Goal: Task Accomplishment & Management: Use online tool/utility

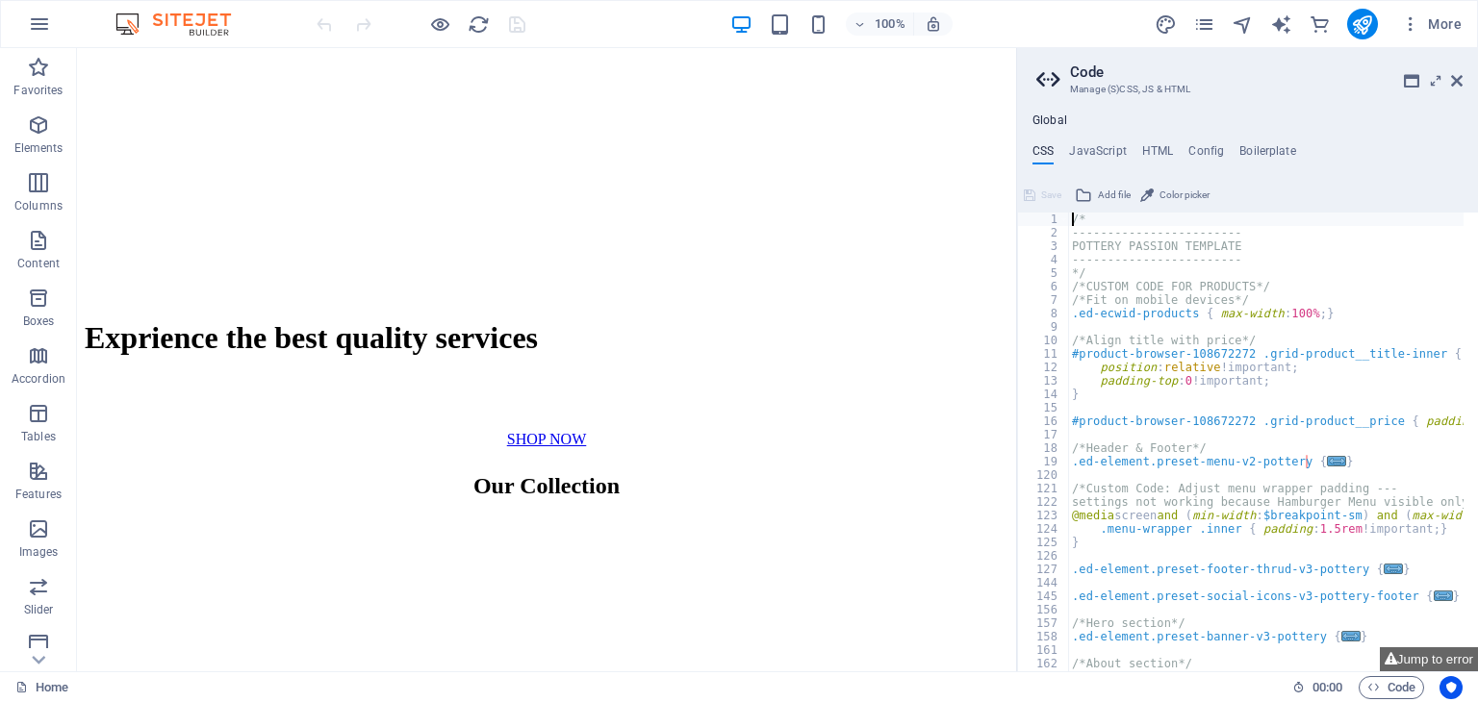
scroll to position [601, 0]
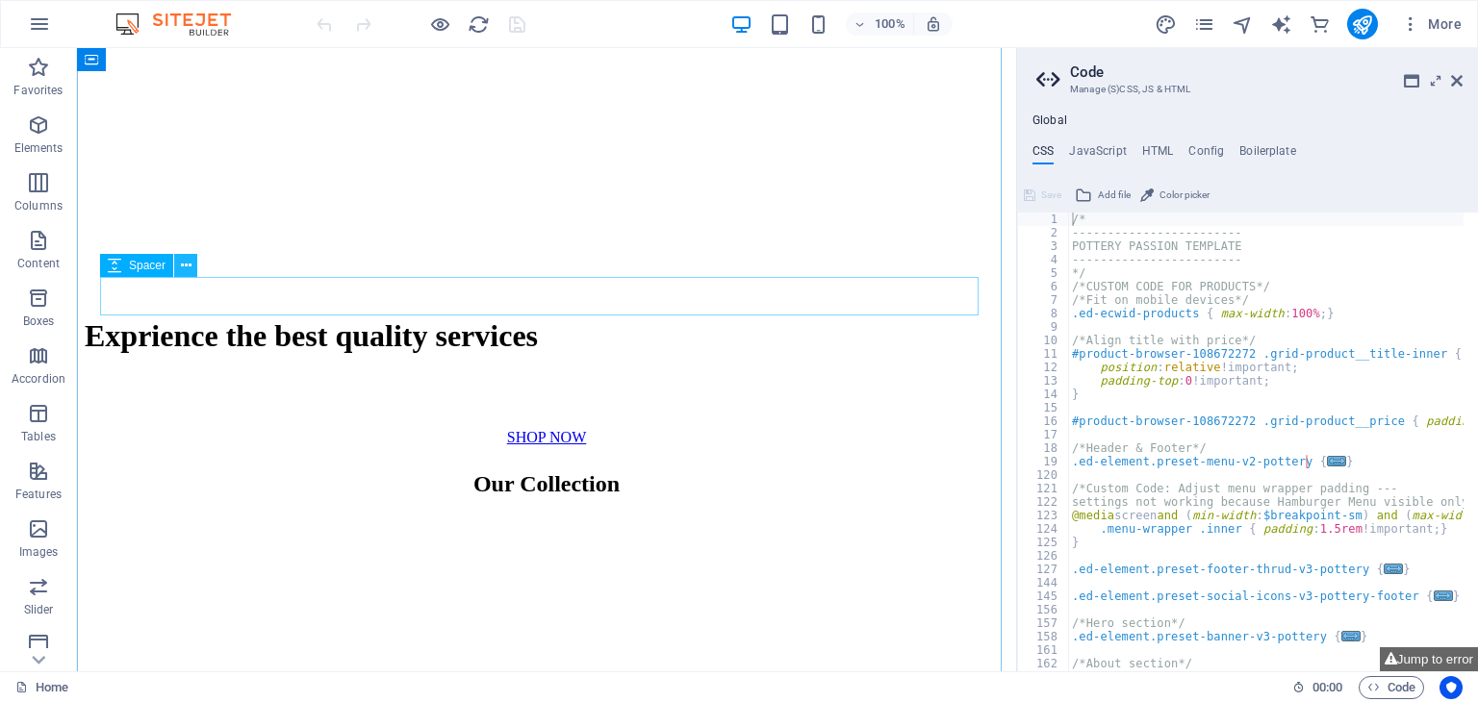
click at [181, 275] on icon at bounding box center [186, 266] width 11 height 20
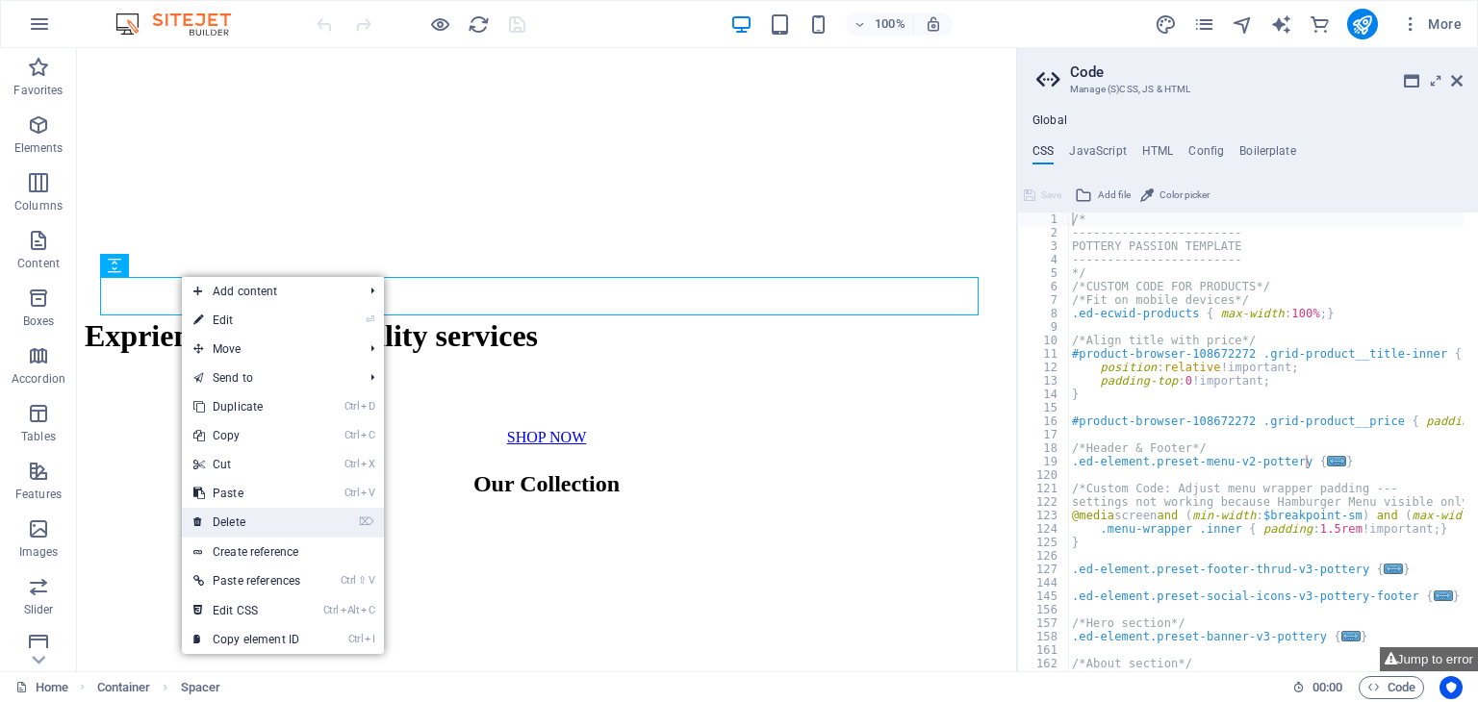
click at [214, 513] on link "⌦ Delete" at bounding box center [247, 522] width 130 height 29
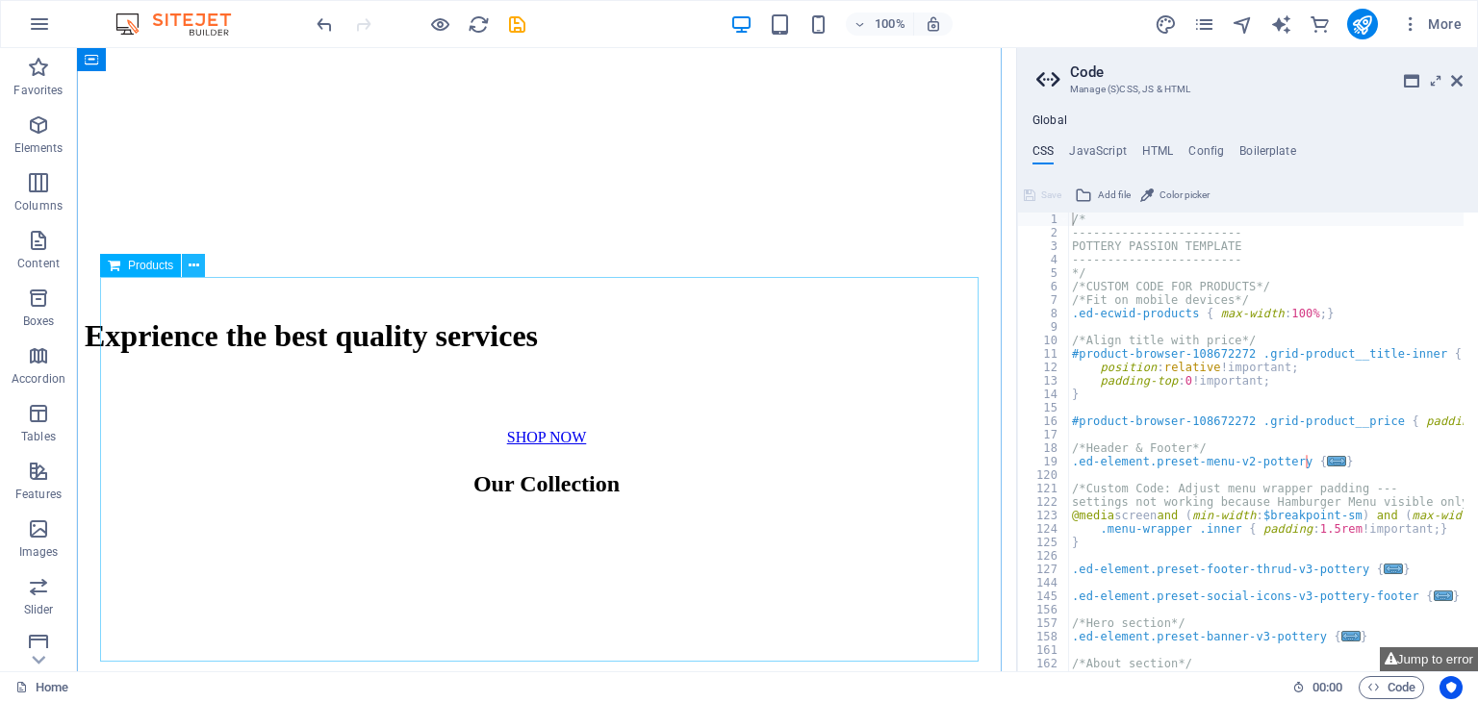
click at [190, 274] on icon at bounding box center [194, 266] width 11 height 20
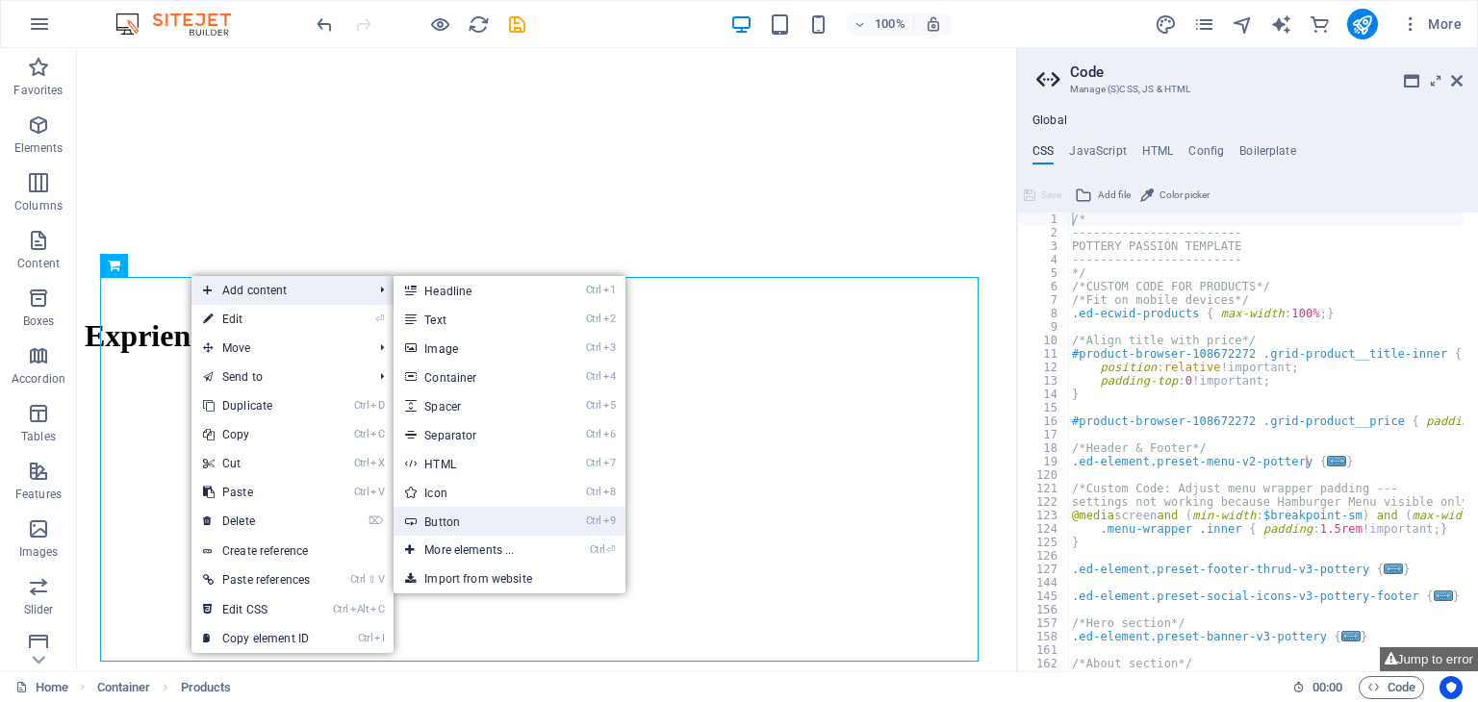
click at [426, 519] on link "Ctrl 9 Button" at bounding box center [472, 521] width 159 height 29
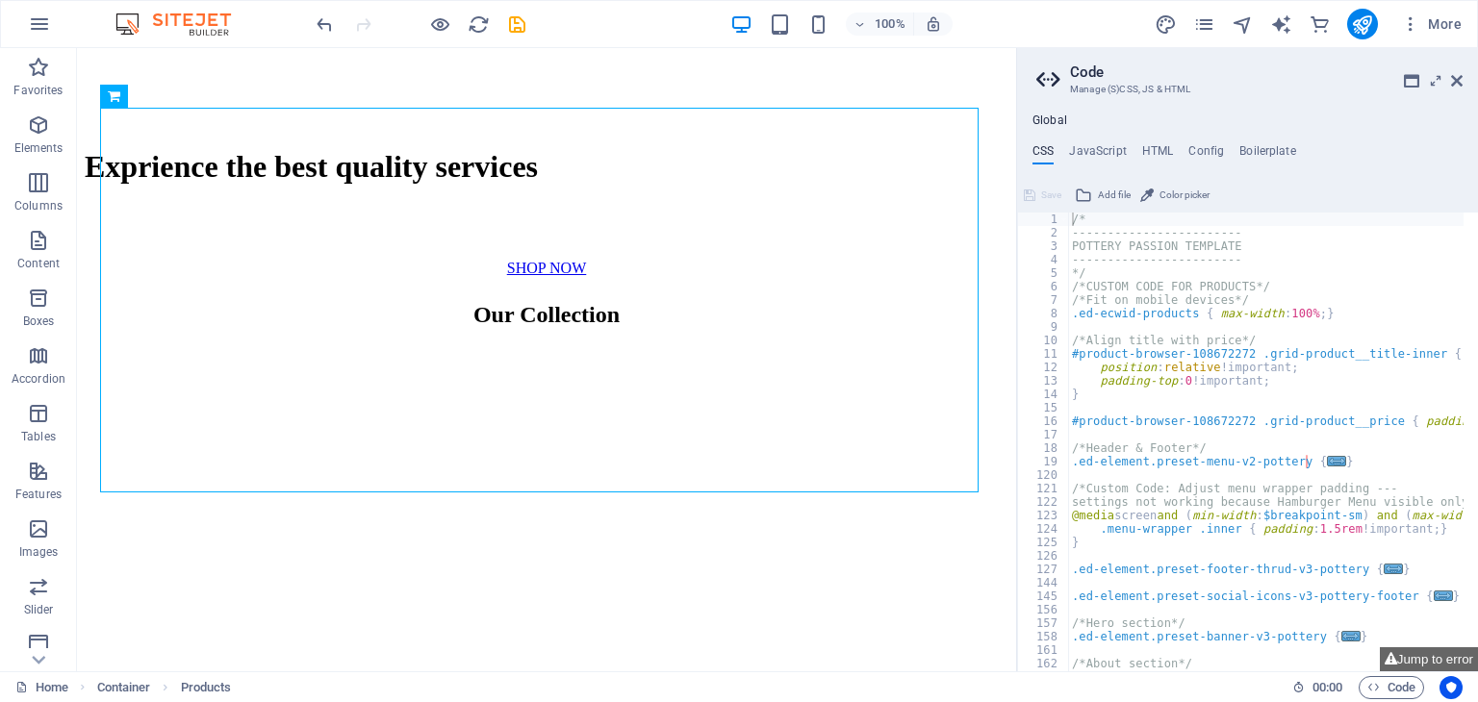
scroll to position [799, 0]
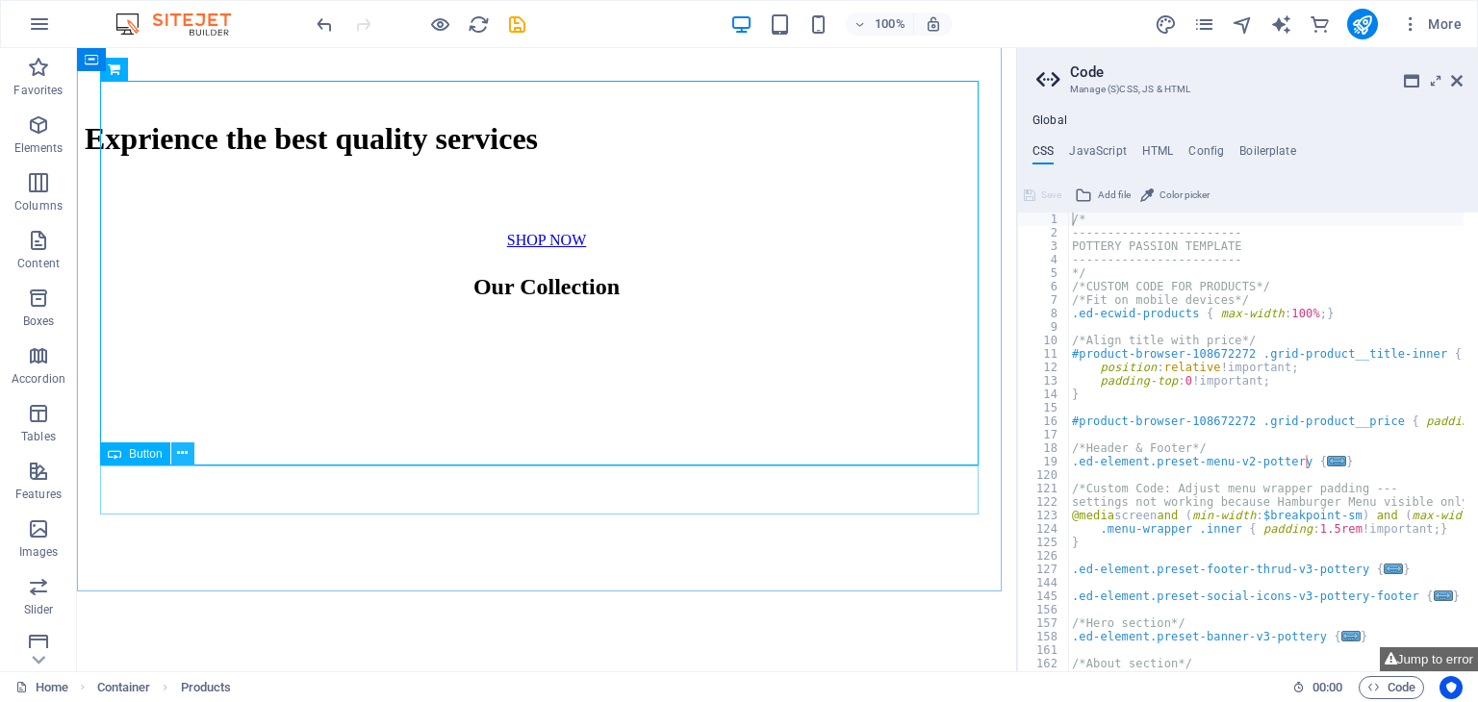
click at [180, 462] on icon at bounding box center [182, 454] width 11 height 20
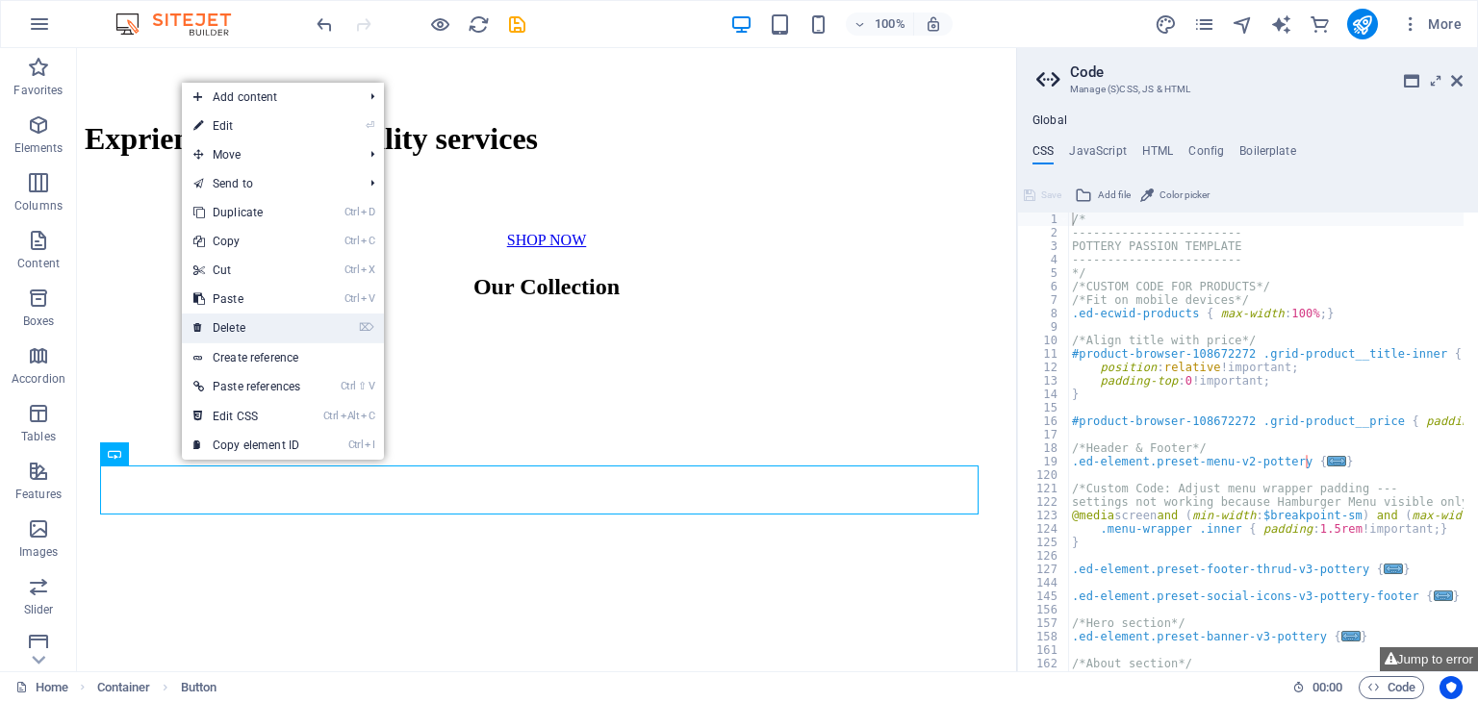
click at [296, 335] on link "⌦ Delete" at bounding box center [247, 328] width 130 height 29
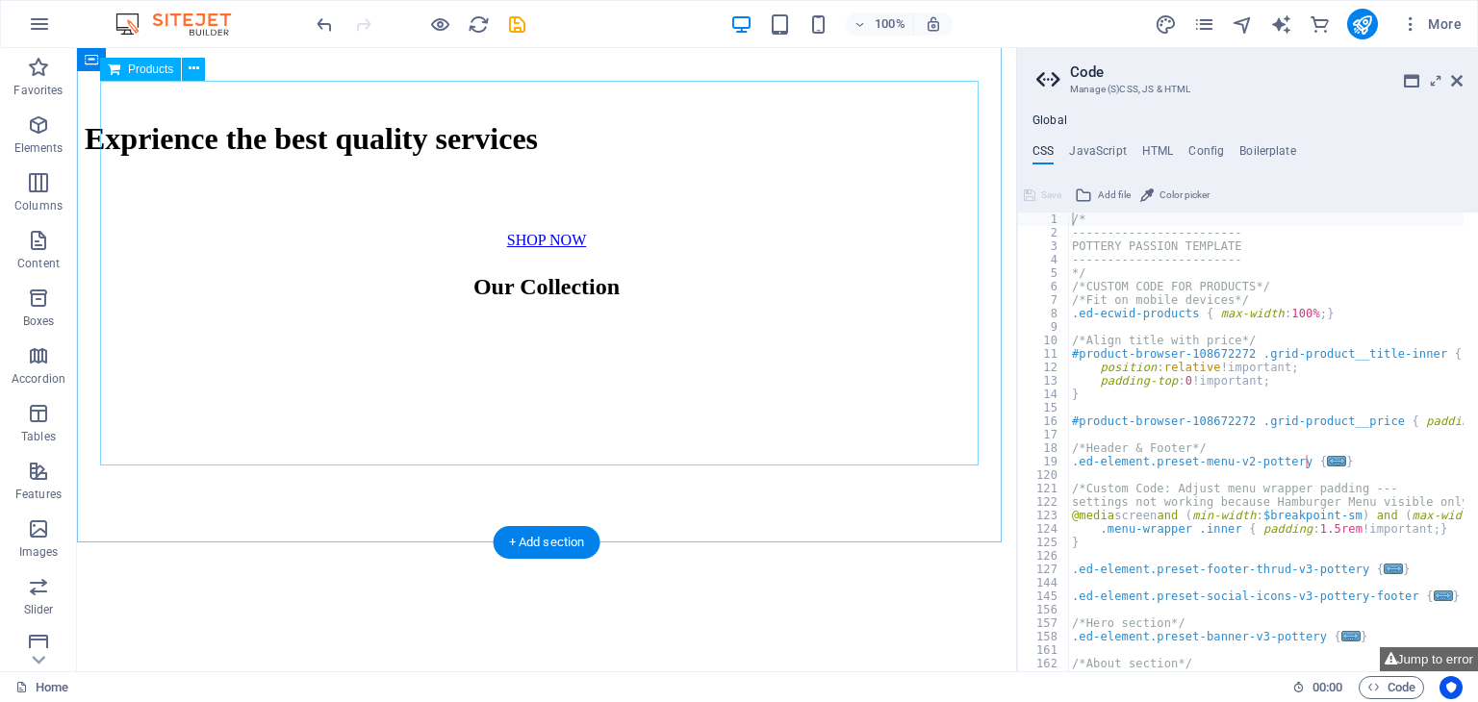
click at [228, 343] on div at bounding box center [546, 535] width 877 height 385
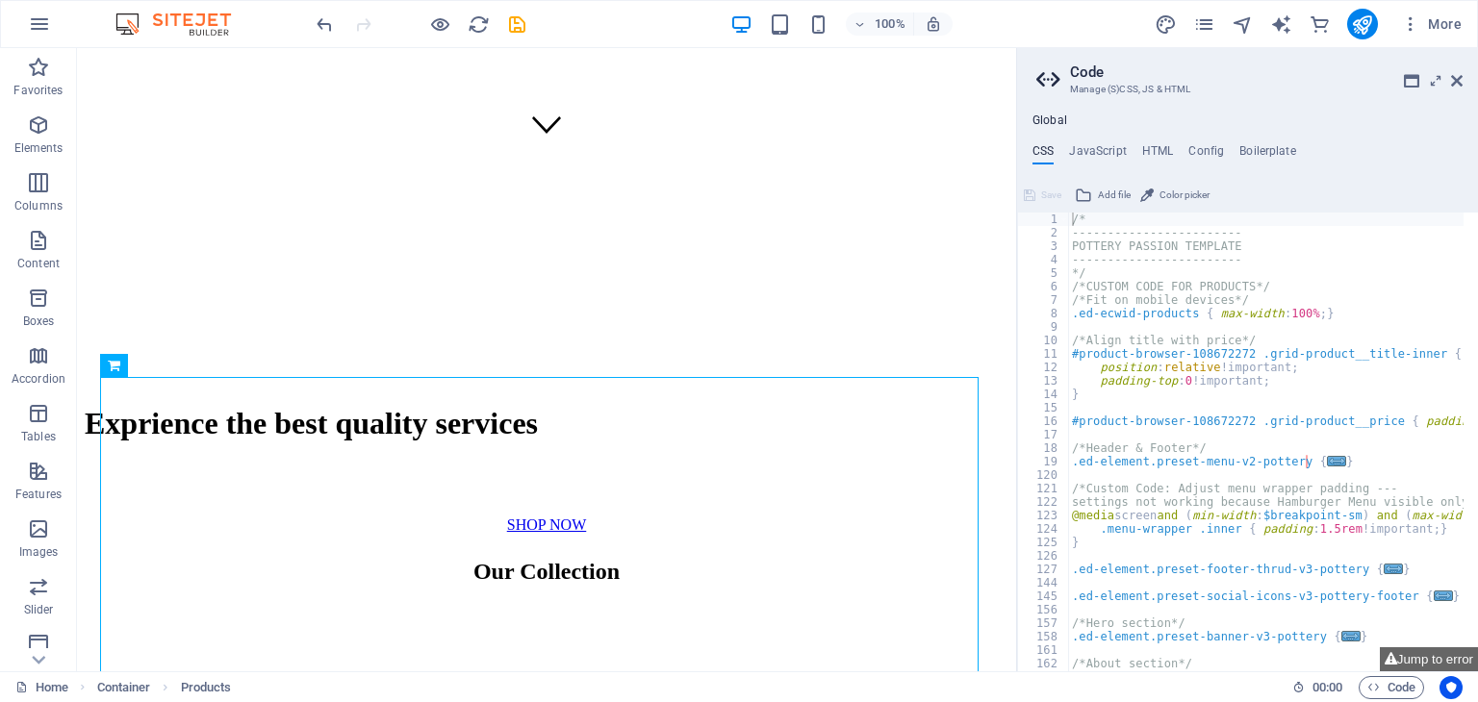
scroll to position [495, 0]
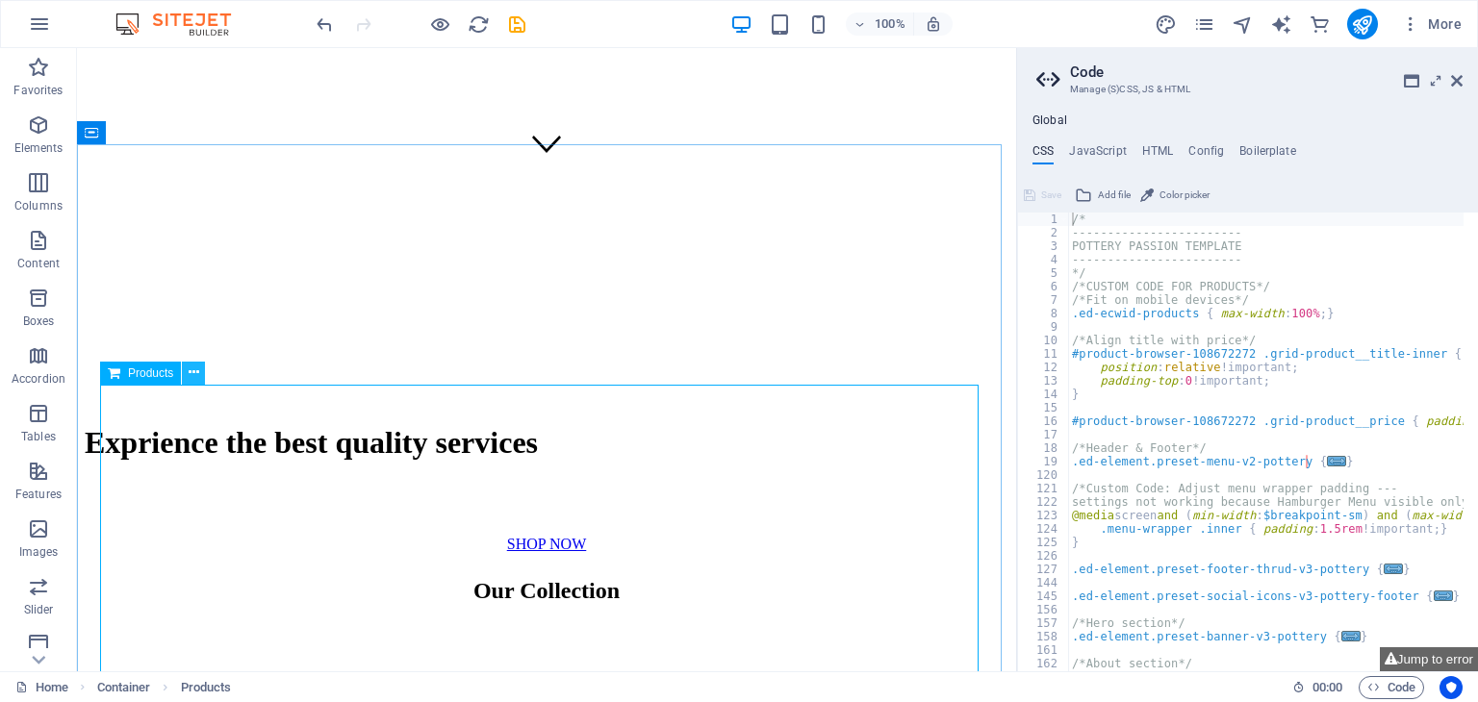
click at [189, 374] on icon at bounding box center [194, 373] width 11 height 20
click at [1405, 16] on icon "button" at bounding box center [1410, 23] width 19 height 19
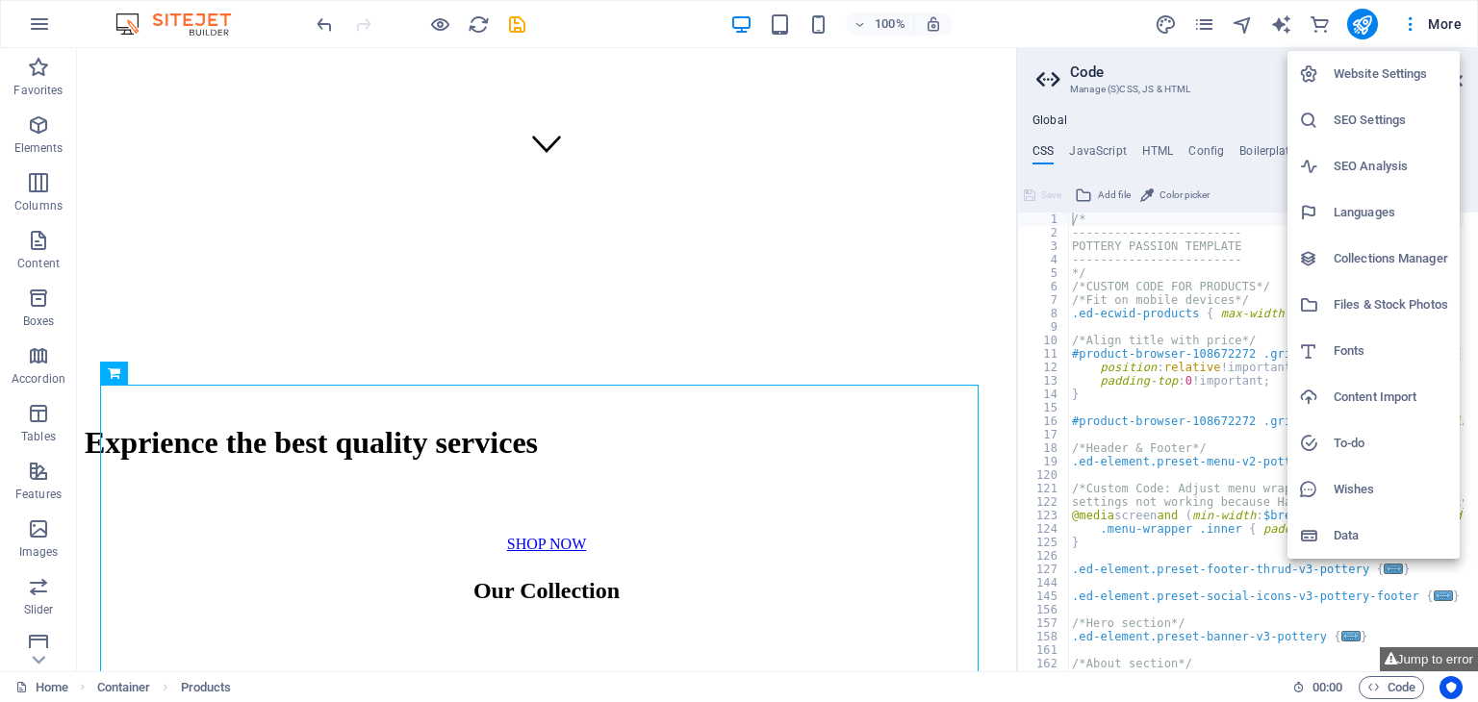
click at [1345, 76] on h6 "Website Settings" at bounding box center [1390, 74] width 114 height 23
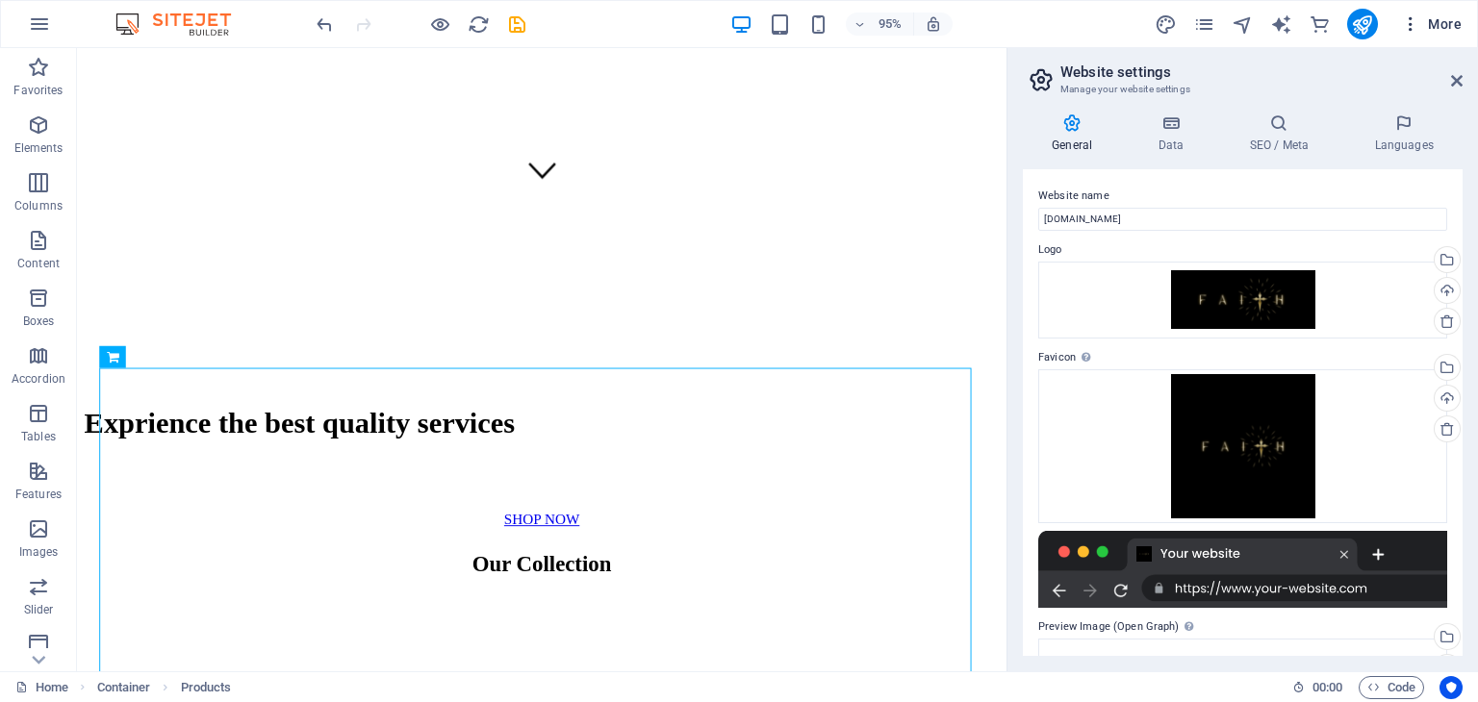
click at [1423, 21] on span "More" at bounding box center [1431, 23] width 61 height 19
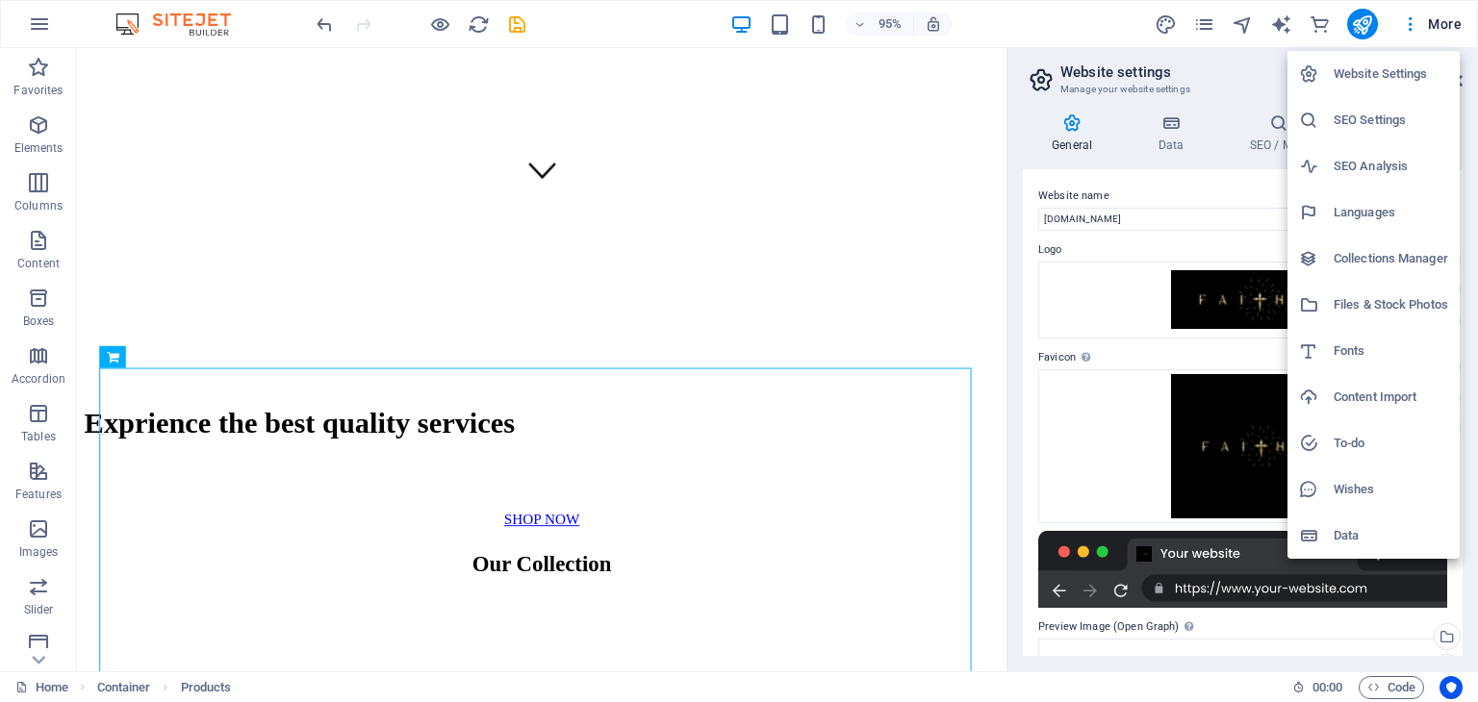
click at [1202, 19] on div at bounding box center [739, 351] width 1478 height 702
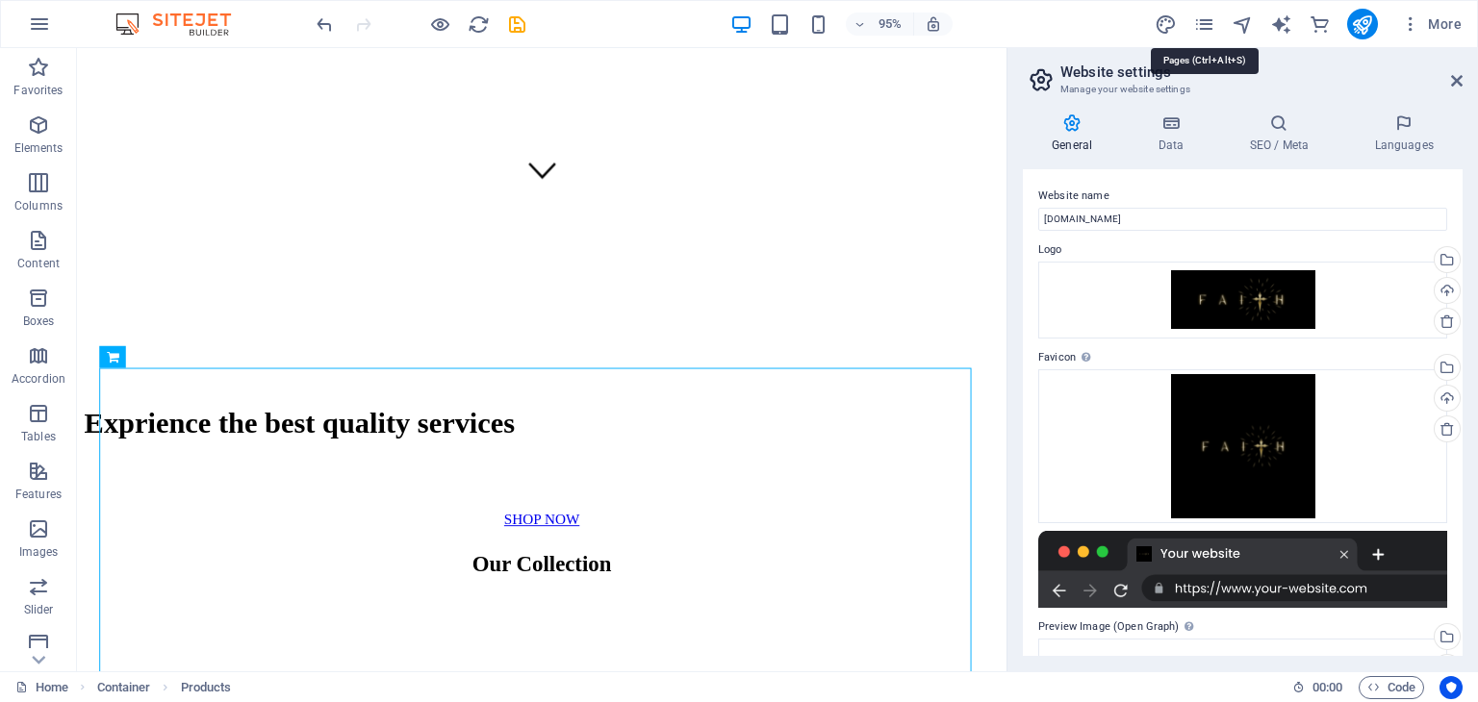
click at [1202, 19] on icon "pages" at bounding box center [1204, 24] width 22 height 22
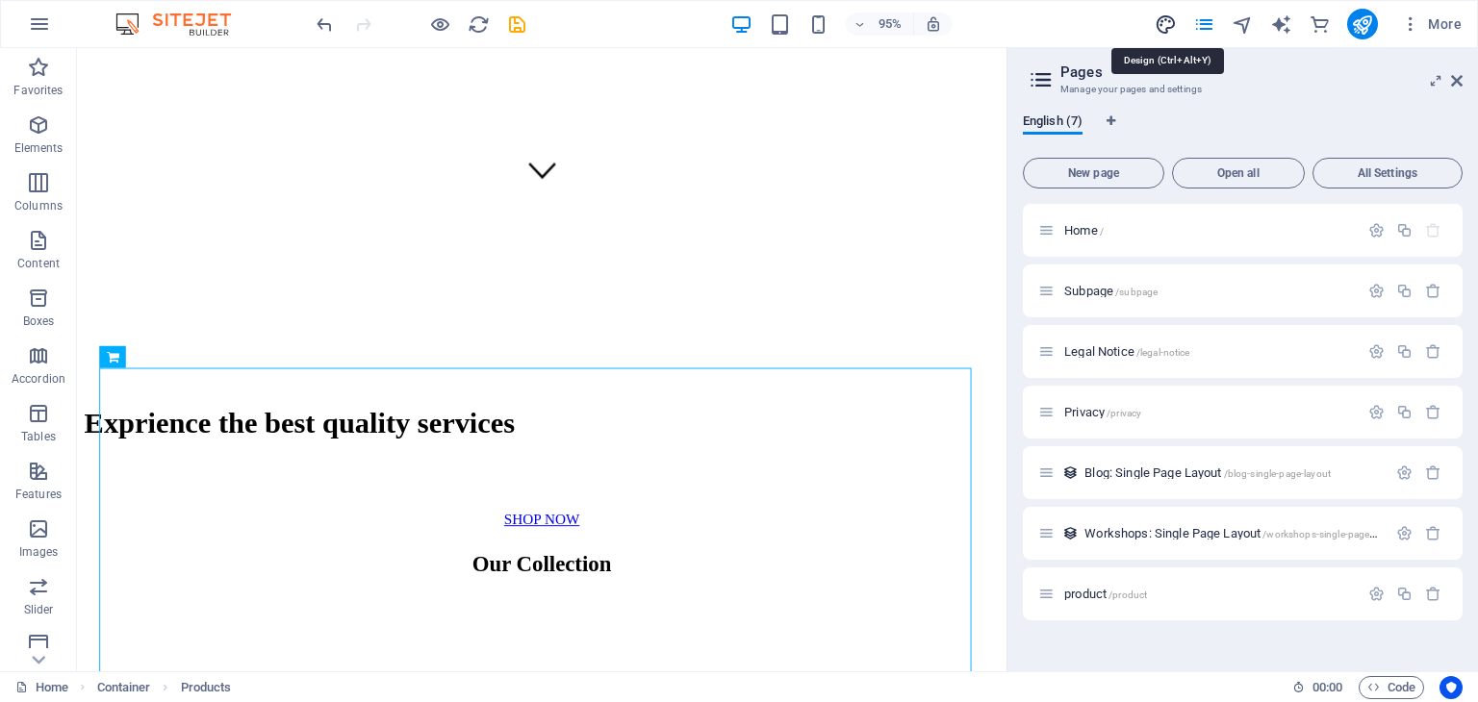
click at [1170, 21] on icon "design" at bounding box center [1165, 24] width 22 height 22
select select "px"
select select "300"
select select "px"
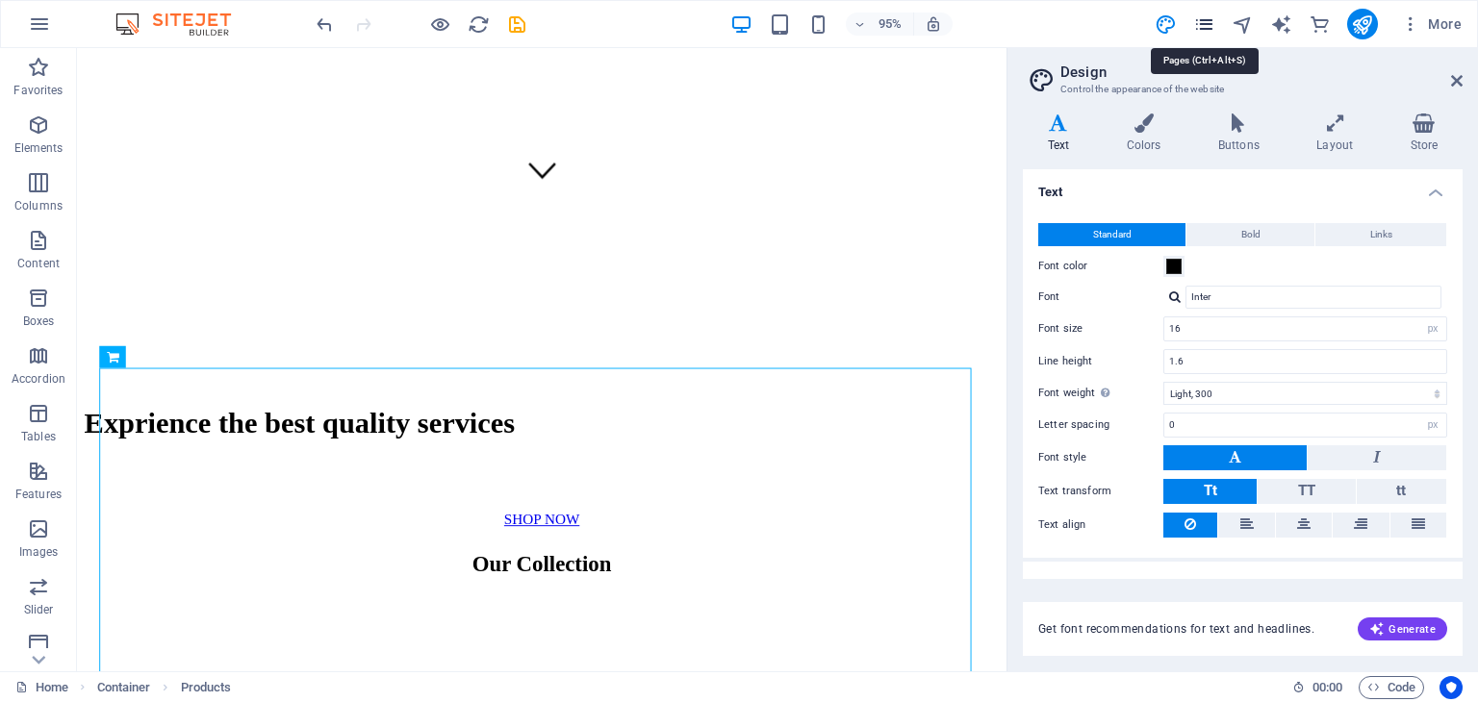
click at [1197, 20] on icon "pages" at bounding box center [1204, 24] width 22 height 22
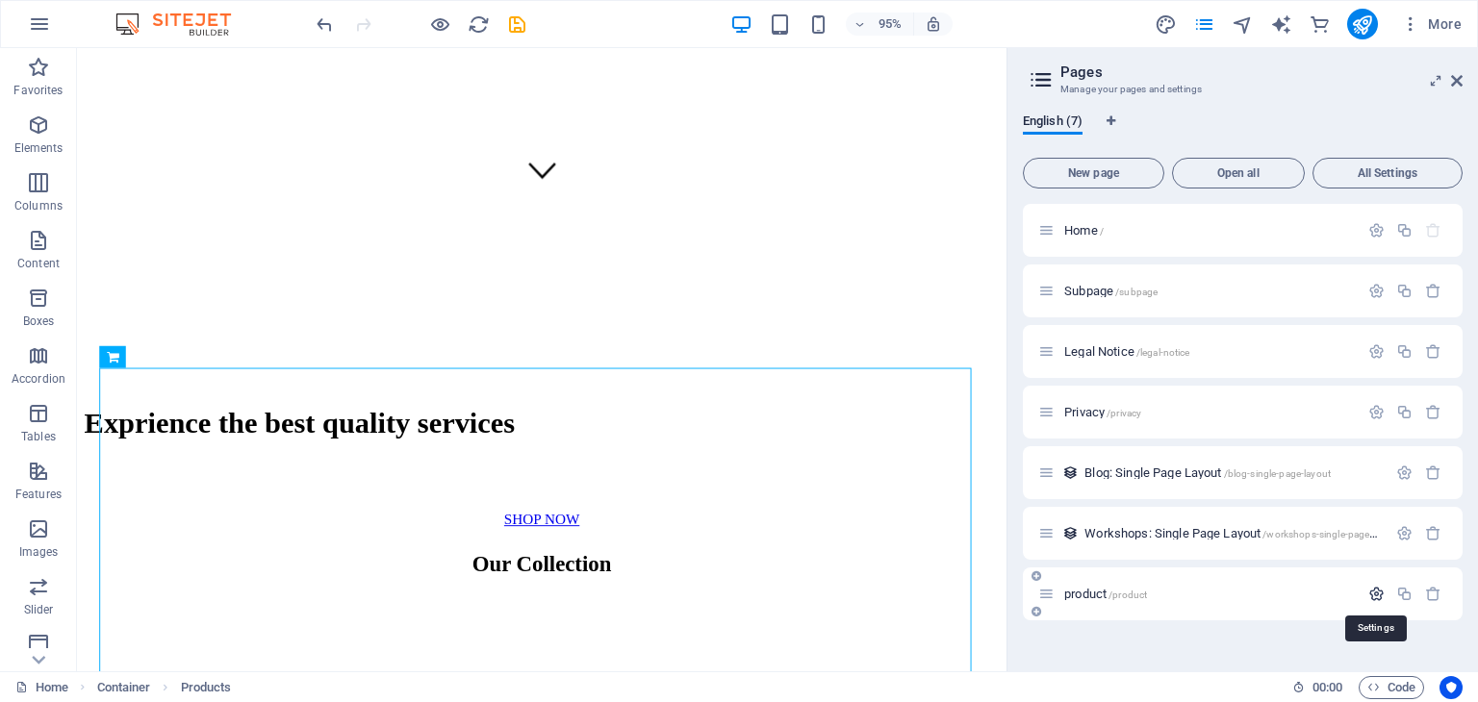
click at [1380, 591] on icon "button" at bounding box center [1376, 594] width 16 height 16
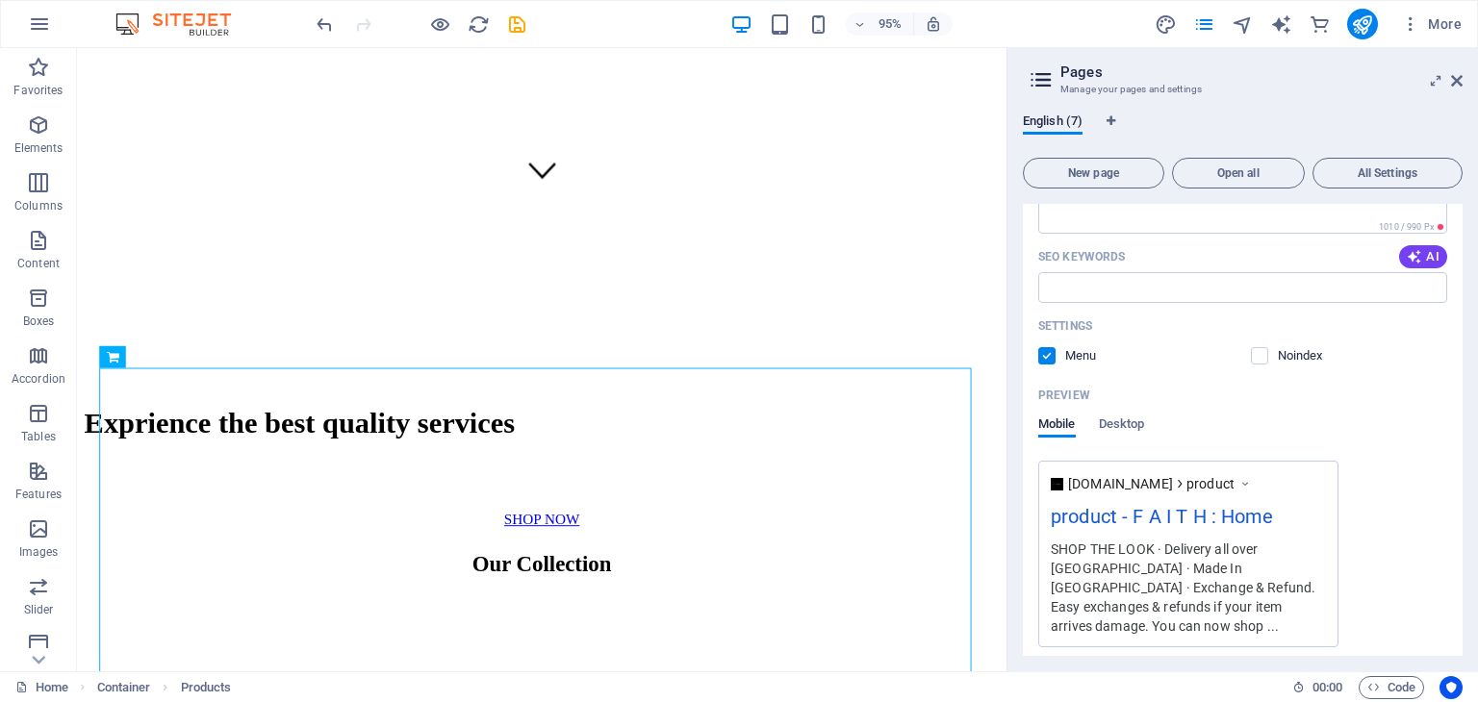
scroll to position [689, 0]
click at [1265, 355] on label at bounding box center [1259, 354] width 17 height 17
click at [0, 0] on input "checkbox" at bounding box center [0, 0] width 0 height 0
click at [1050, 348] on label at bounding box center [1046, 354] width 17 height 17
click at [0, 0] on input "checkbox" at bounding box center [0, 0] width 0 height 0
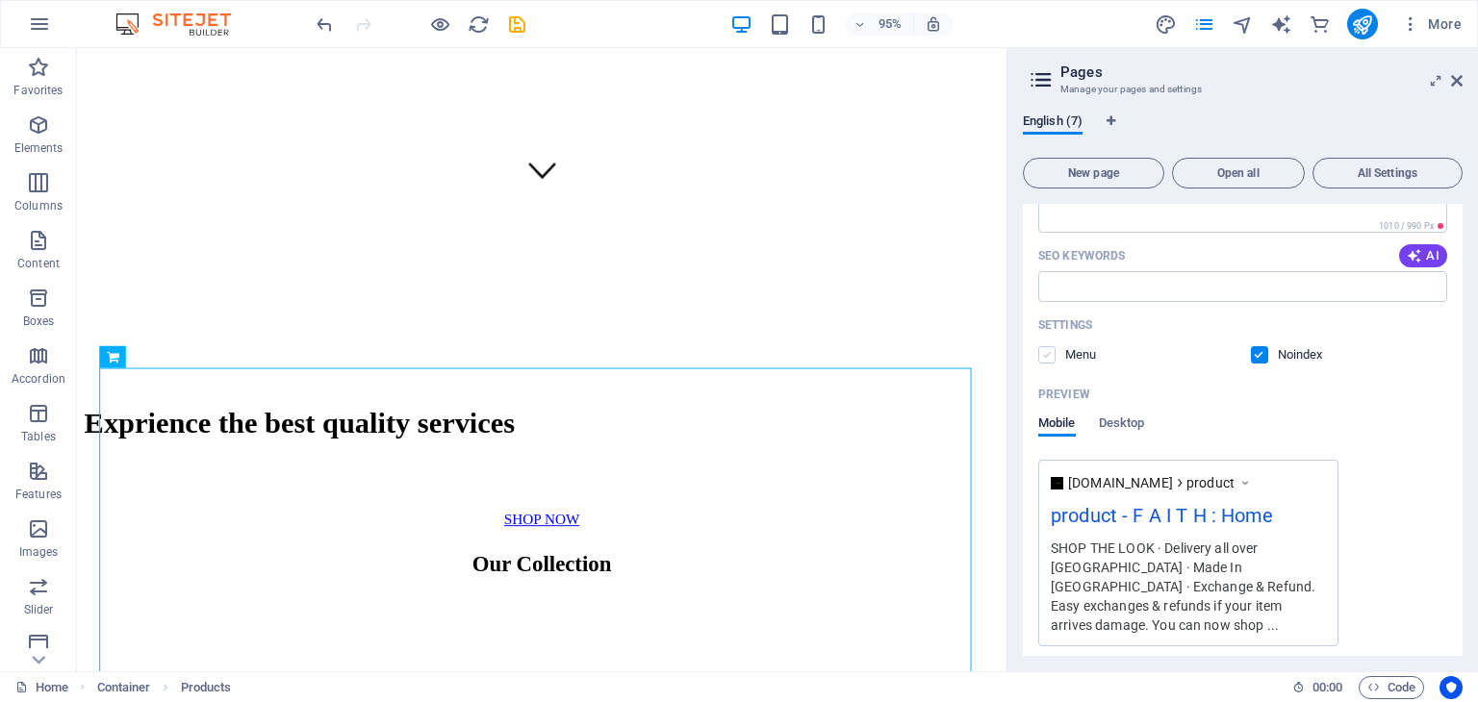
click at [1052, 354] on label at bounding box center [1046, 354] width 17 height 17
click at [0, 0] on input "checkbox" at bounding box center [0, 0] width 0 height 0
click at [1108, 420] on span "Desktop" at bounding box center [1122, 425] width 46 height 27
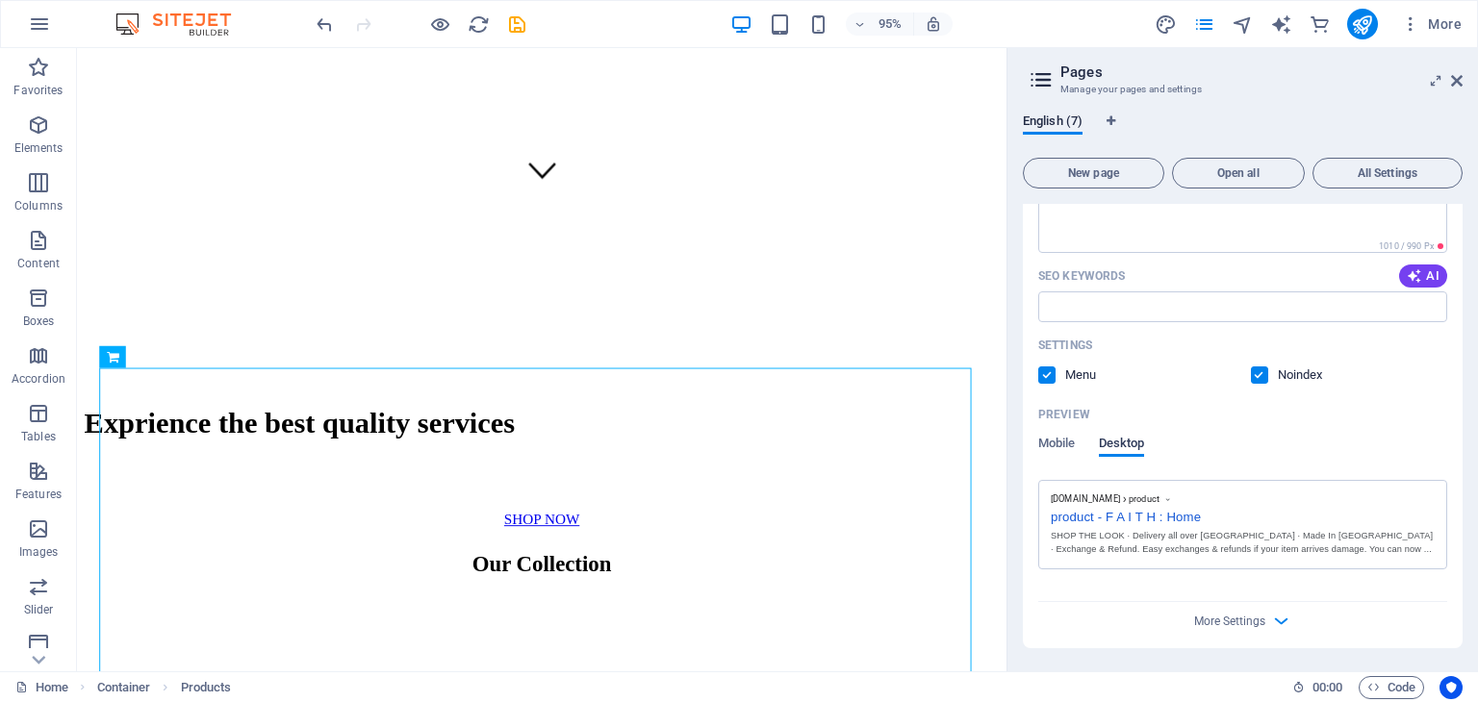
scroll to position [668, 0]
click at [1052, 423] on div "Preview" at bounding box center [1242, 415] width 409 height 31
click at [1052, 433] on div "Preview Mobile Desktop" at bounding box center [1242, 440] width 409 height 81
click at [1254, 374] on label at bounding box center [1259, 376] width 17 height 17
click at [0, 0] on input "checkbox" at bounding box center [0, 0] width 0 height 0
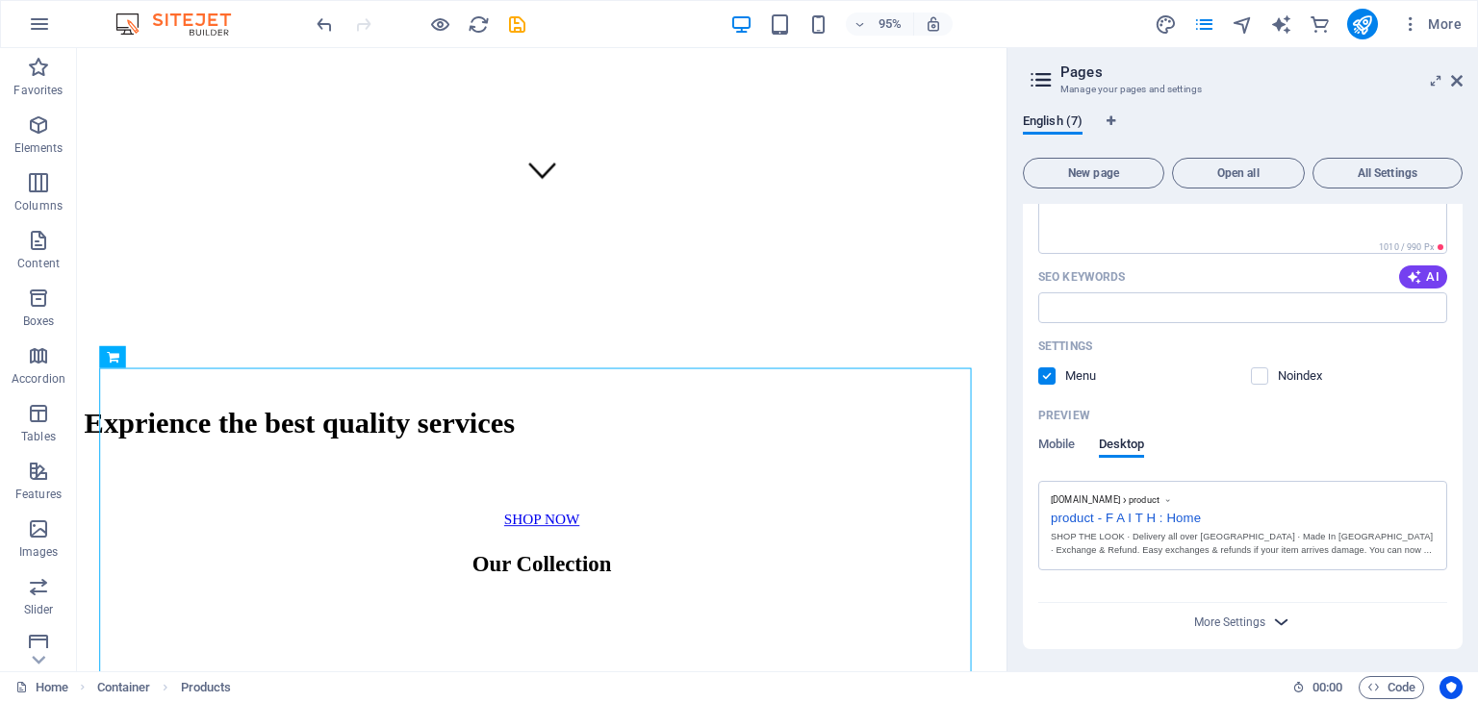
click at [1271, 622] on icon "button" at bounding box center [1281, 622] width 22 height 22
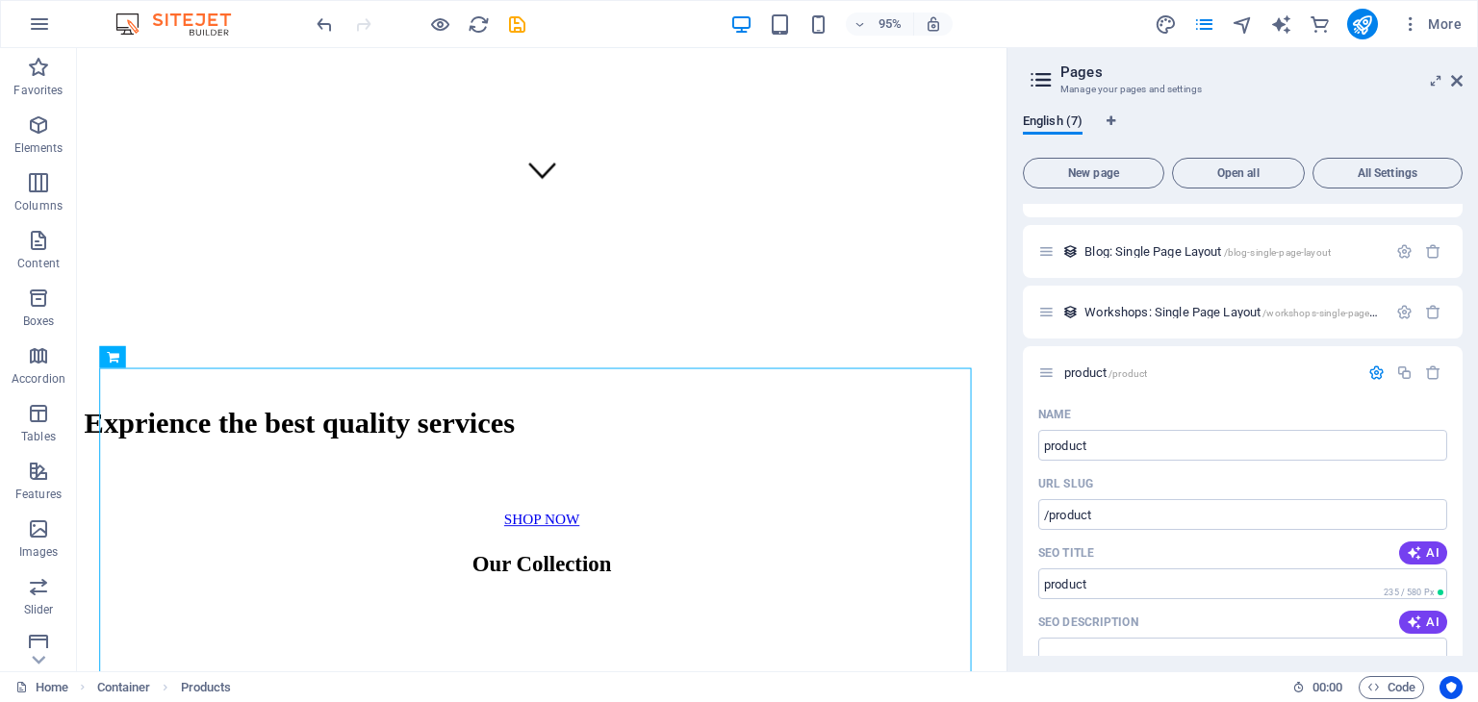
scroll to position [20, 0]
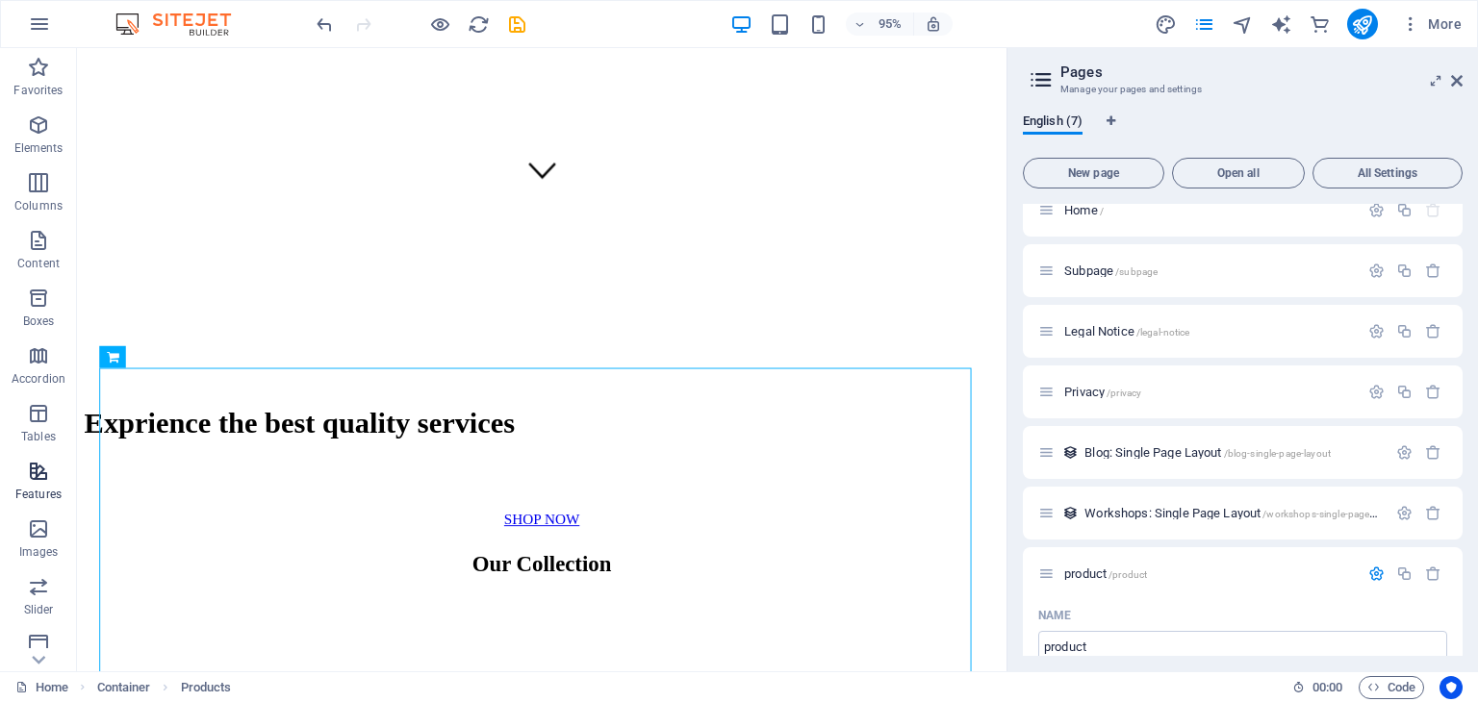
click at [21, 477] on span "Features" at bounding box center [38, 483] width 77 height 46
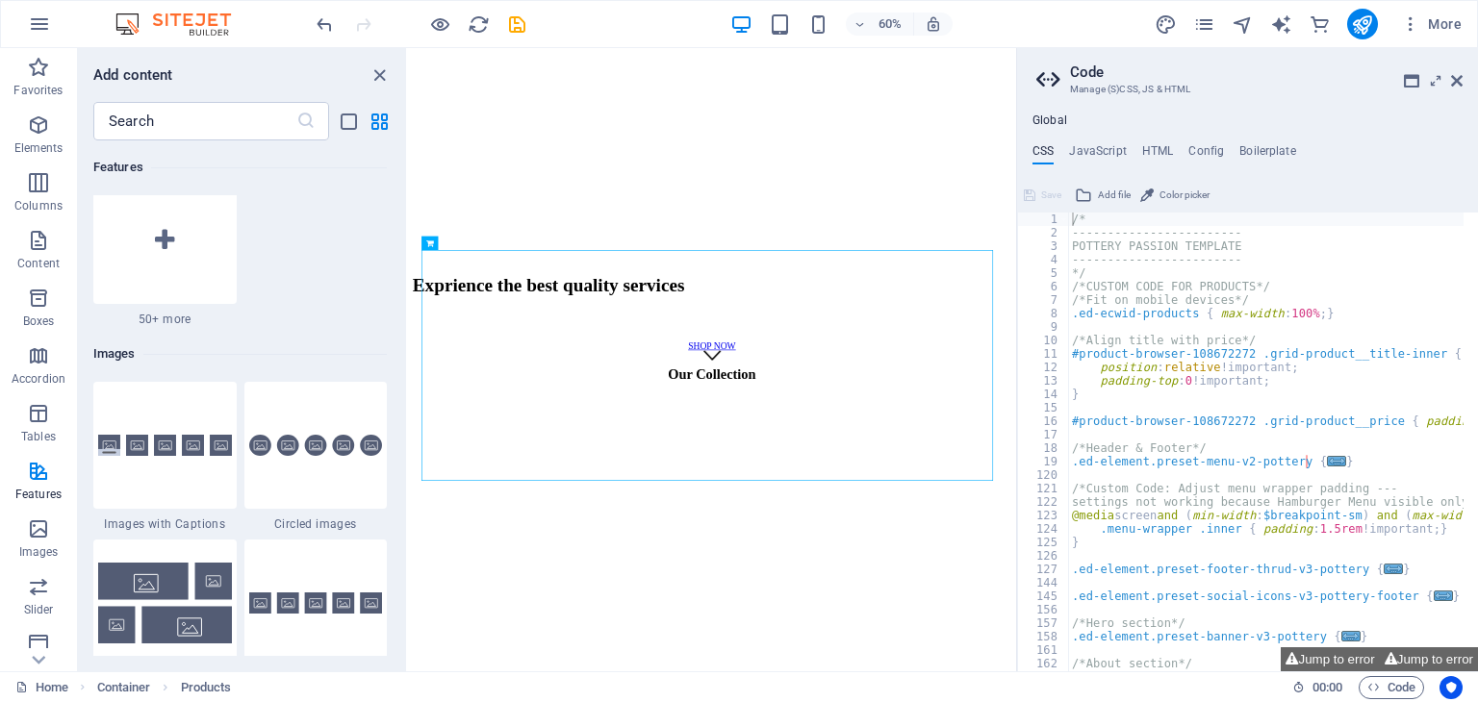
scroll to position [9627, 0]
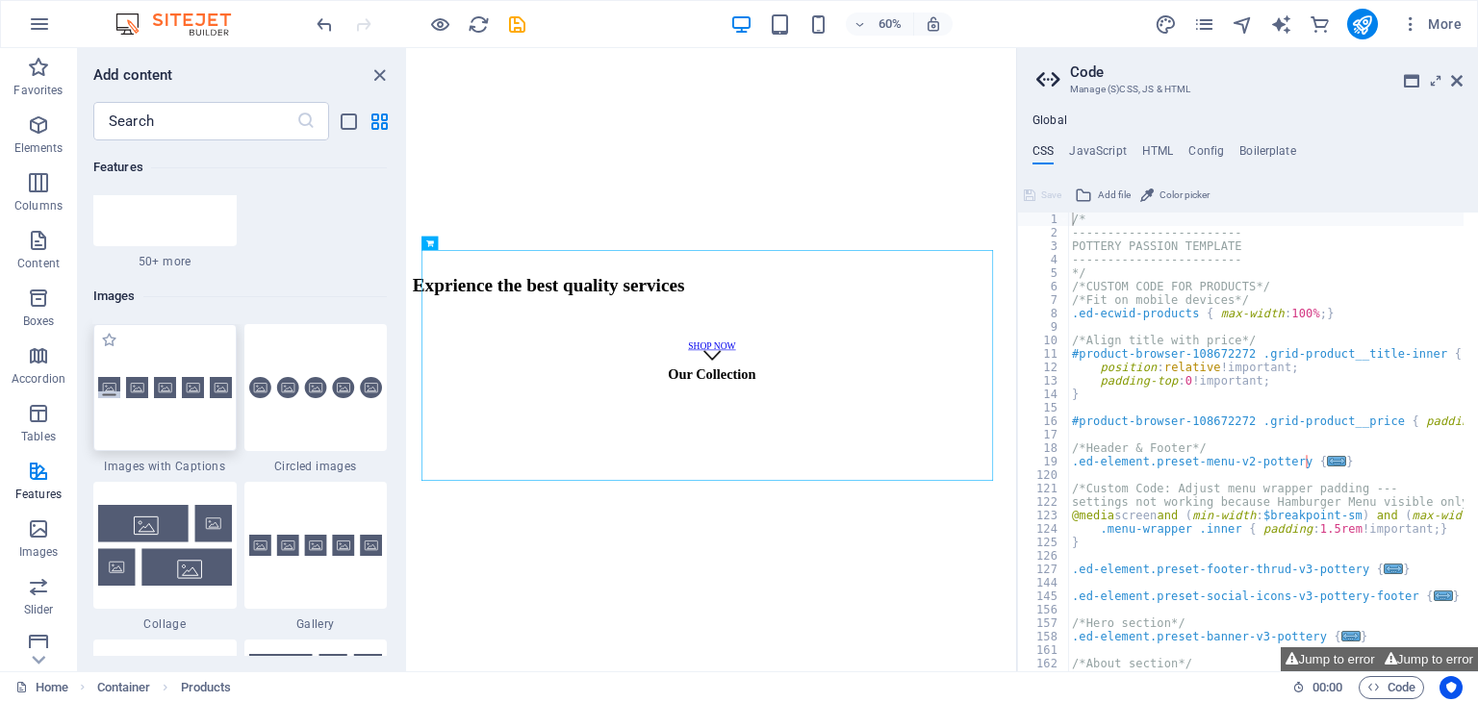
click at [213, 389] on img at bounding box center [165, 388] width 134 height 22
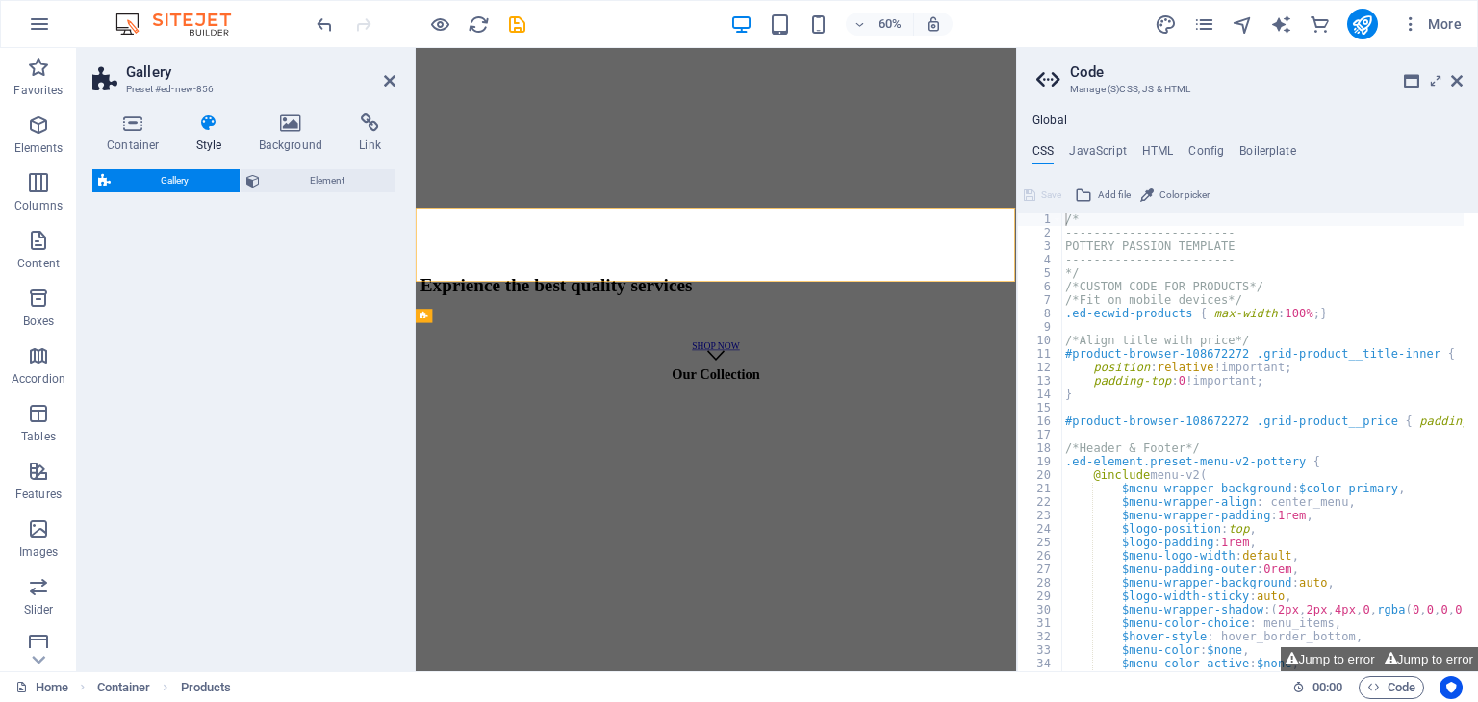
select select "rem"
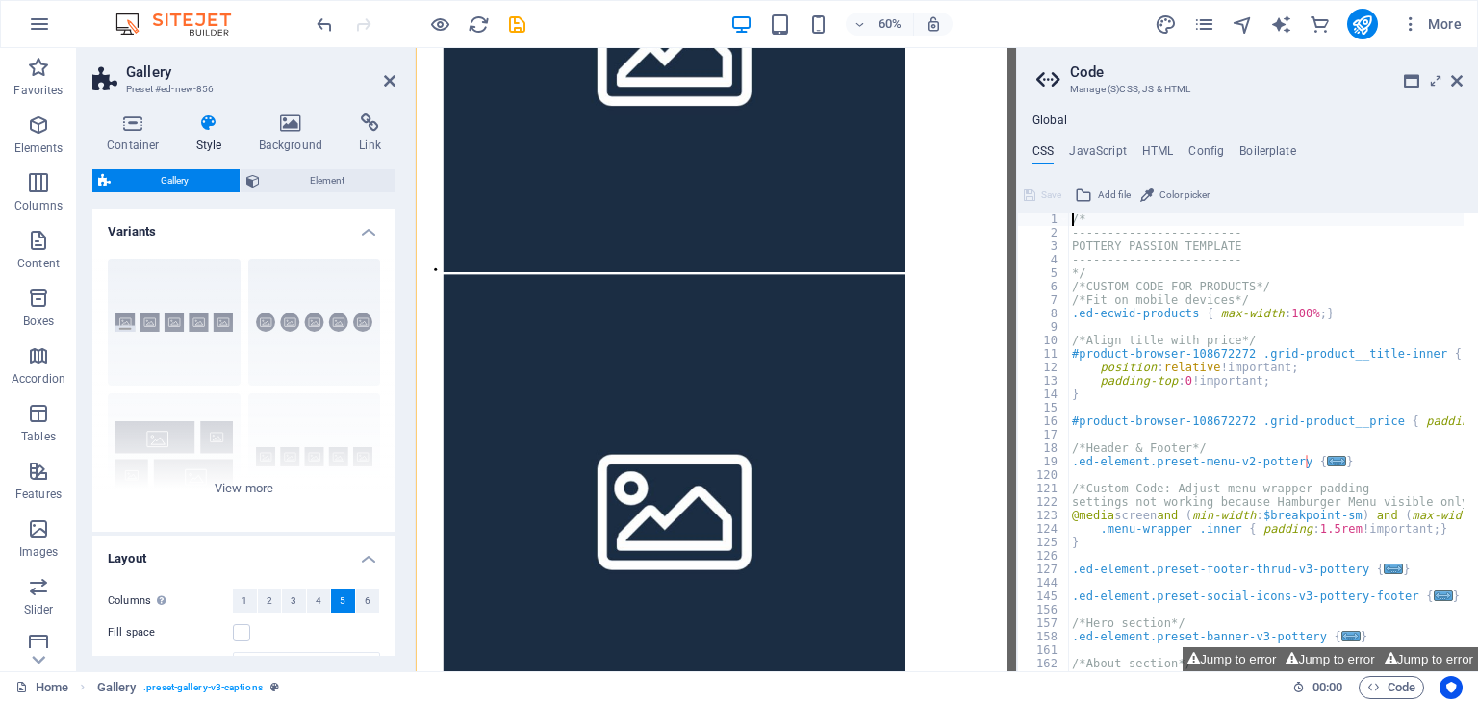
scroll to position [118, 0]
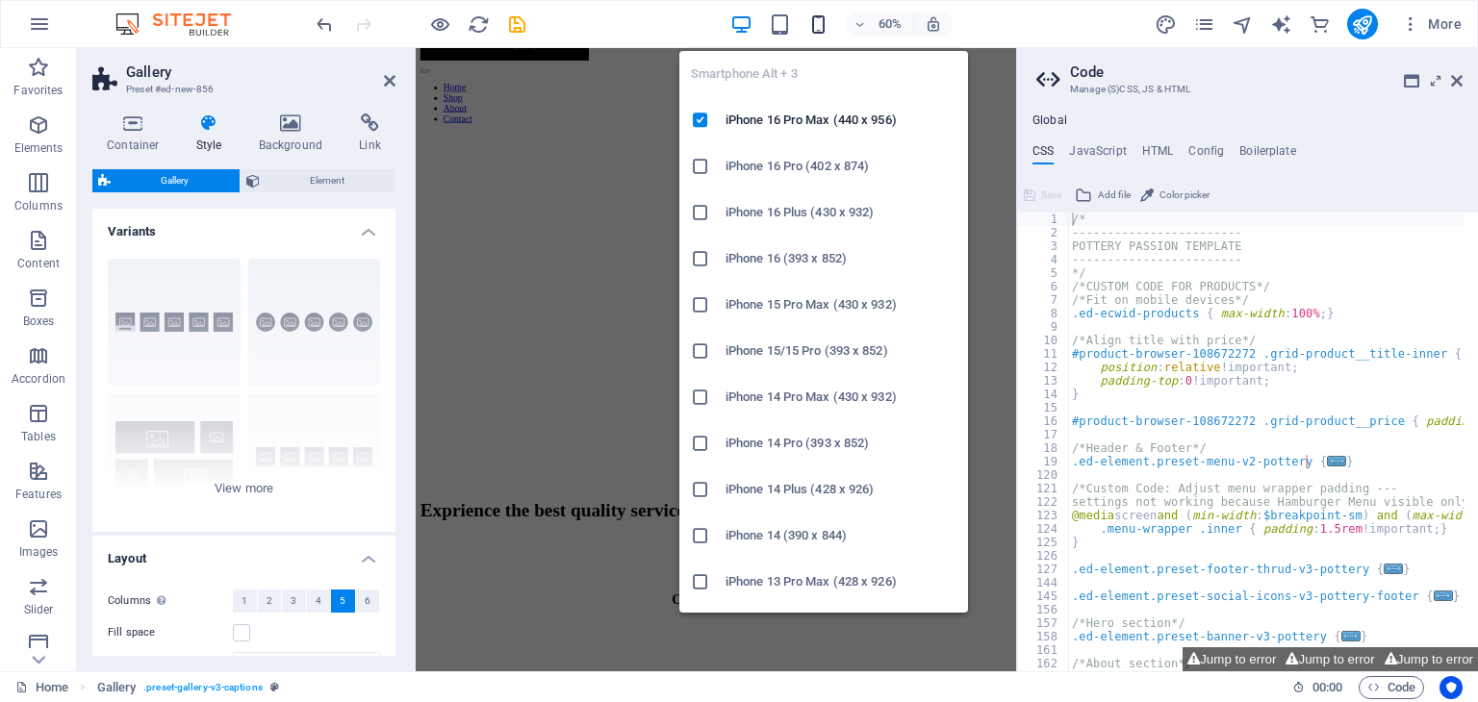
click at [819, 32] on icon "button" at bounding box center [818, 24] width 22 height 22
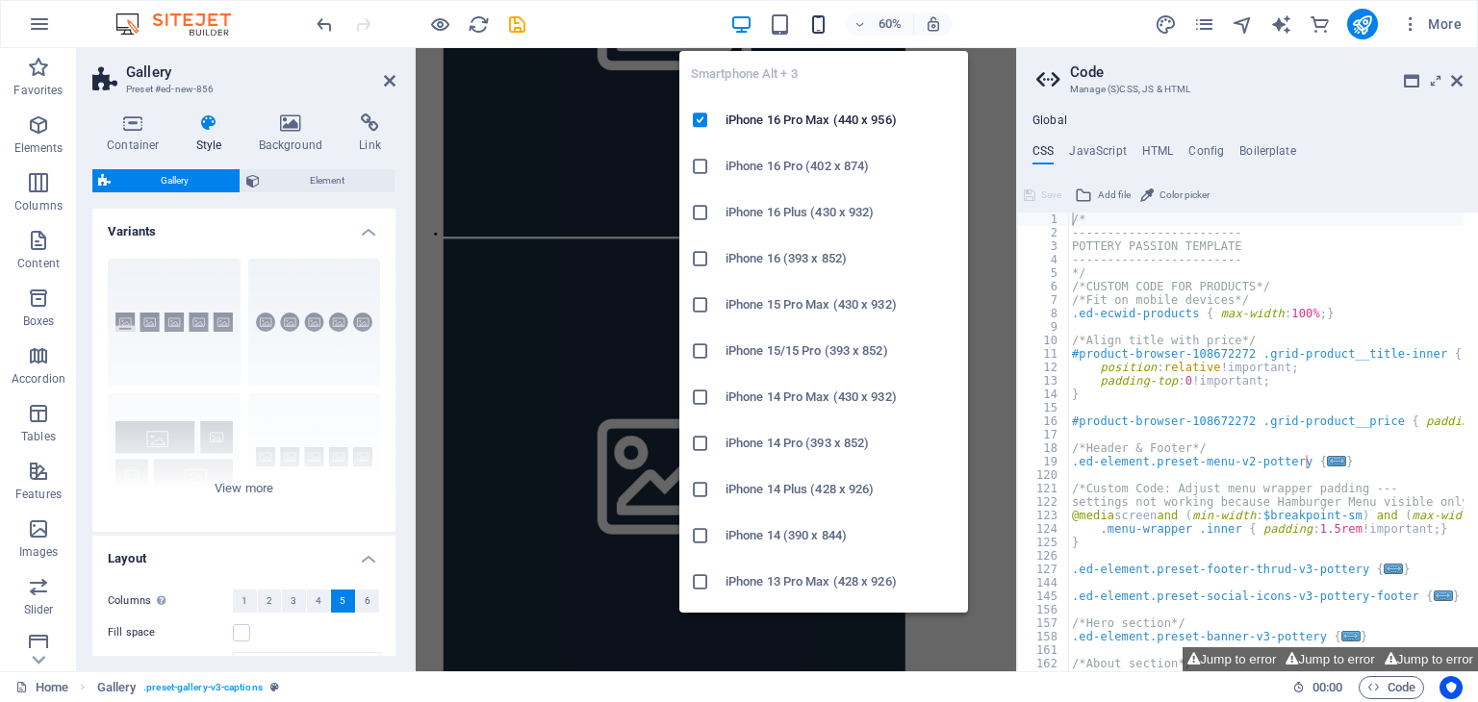
type input "1"
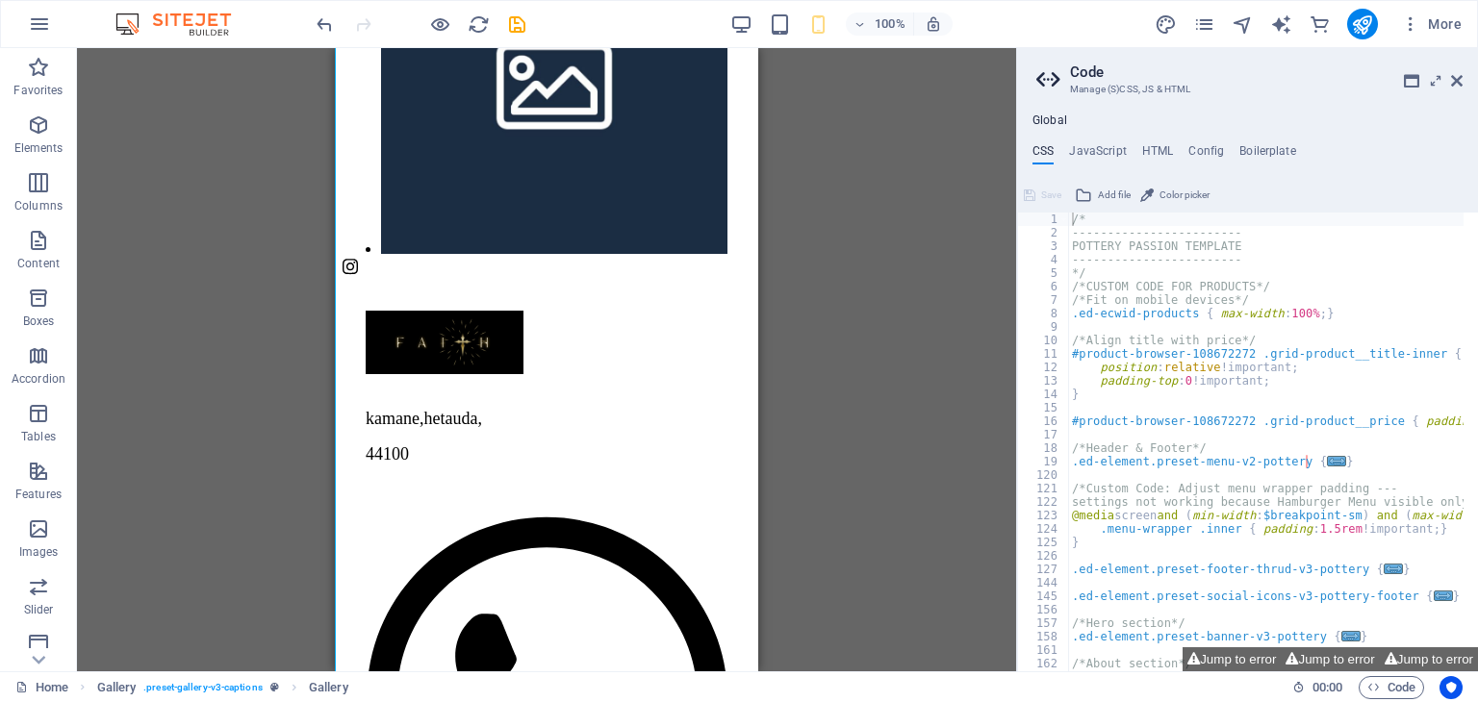
drag, startPoint x: 701, startPoint y: 336, endPoint x: 872, endPoint y: 317, distance: 171.3
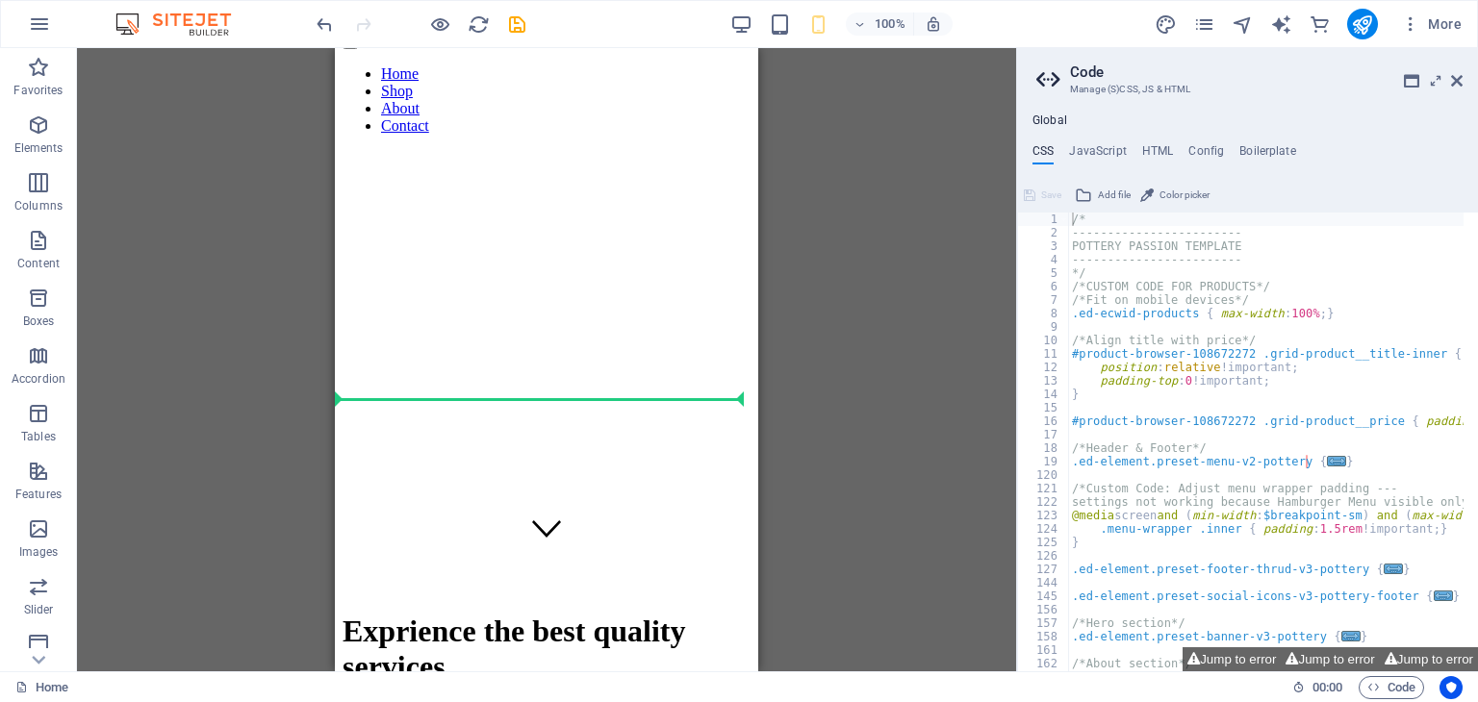
scroll to position [0, 0]
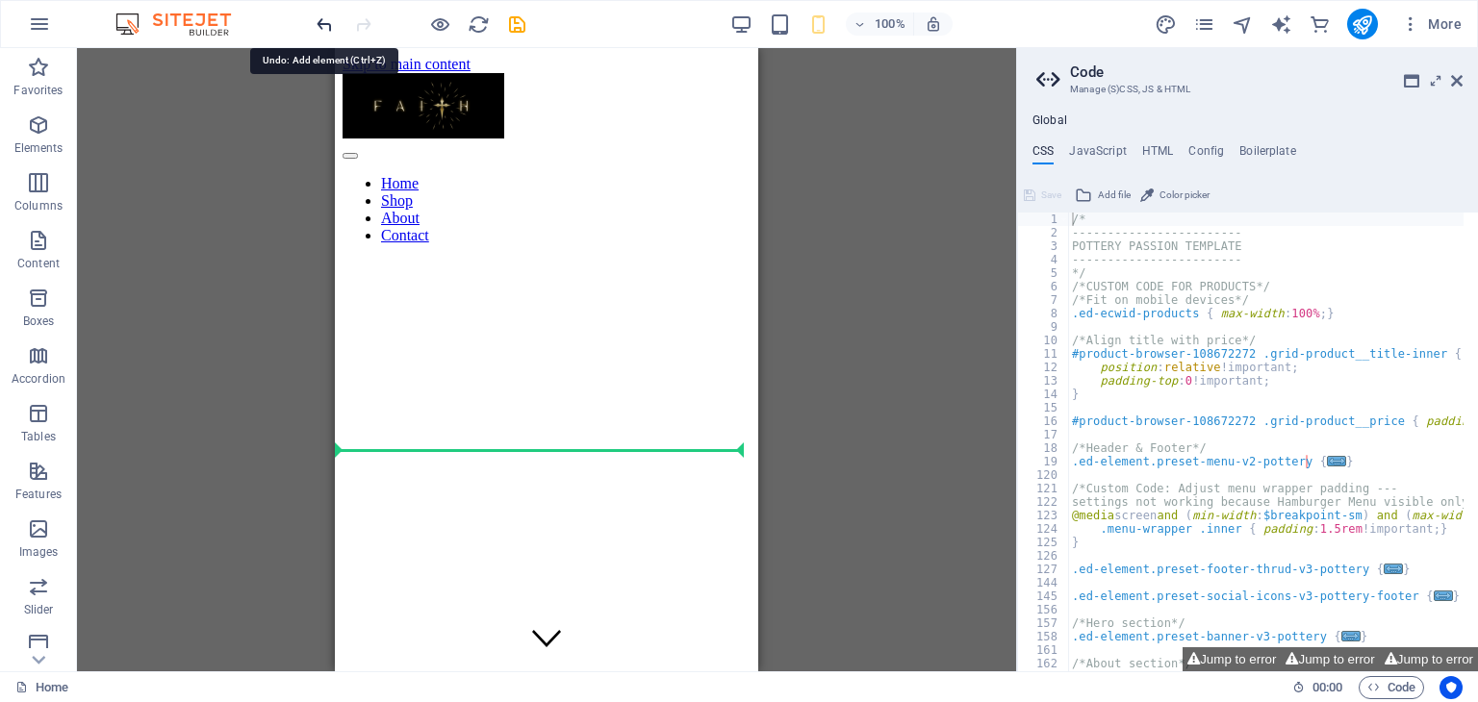
click at [323, 32] on icon "undo" at bounding box center [325, 24] width 22 height 22
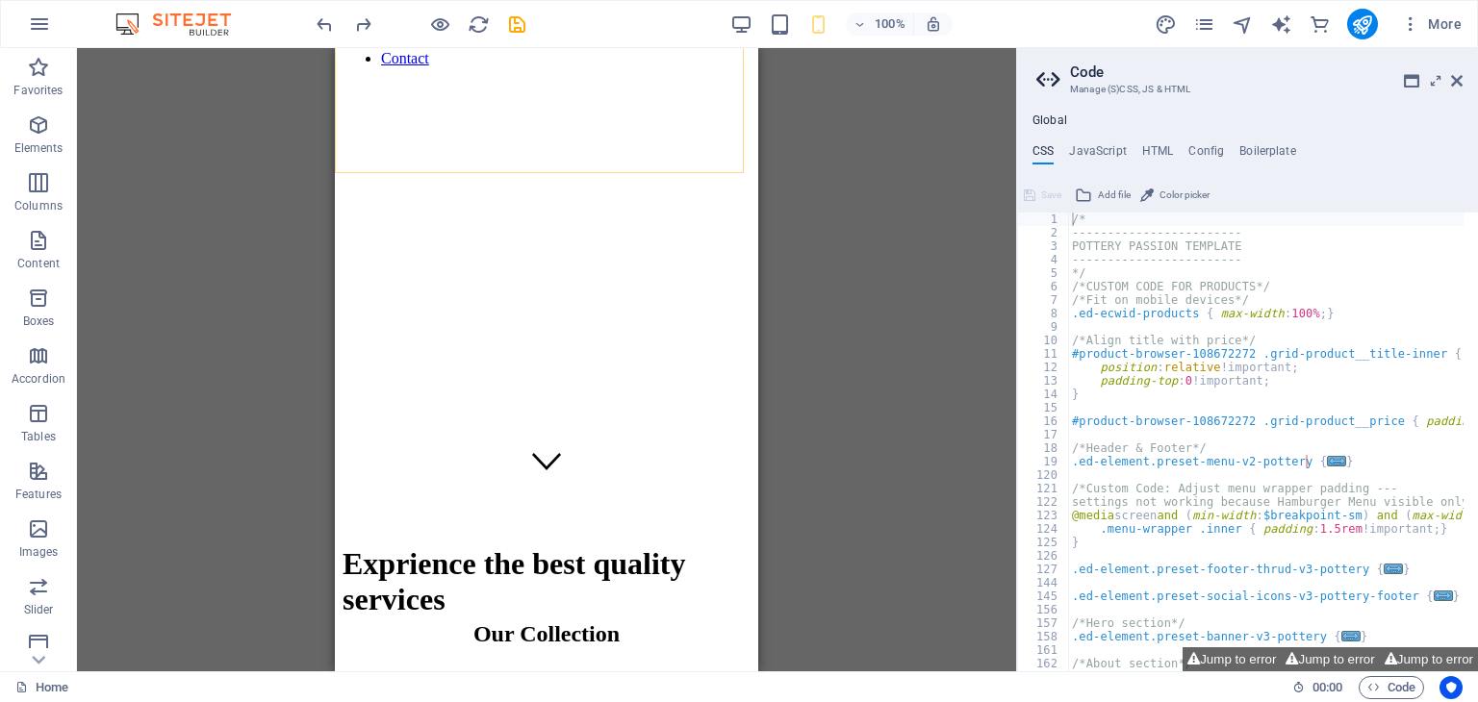
scroll to position [179, 0]
click at [40, 355] on icon "button" at bounding box center [38, 355] width 23 height 23
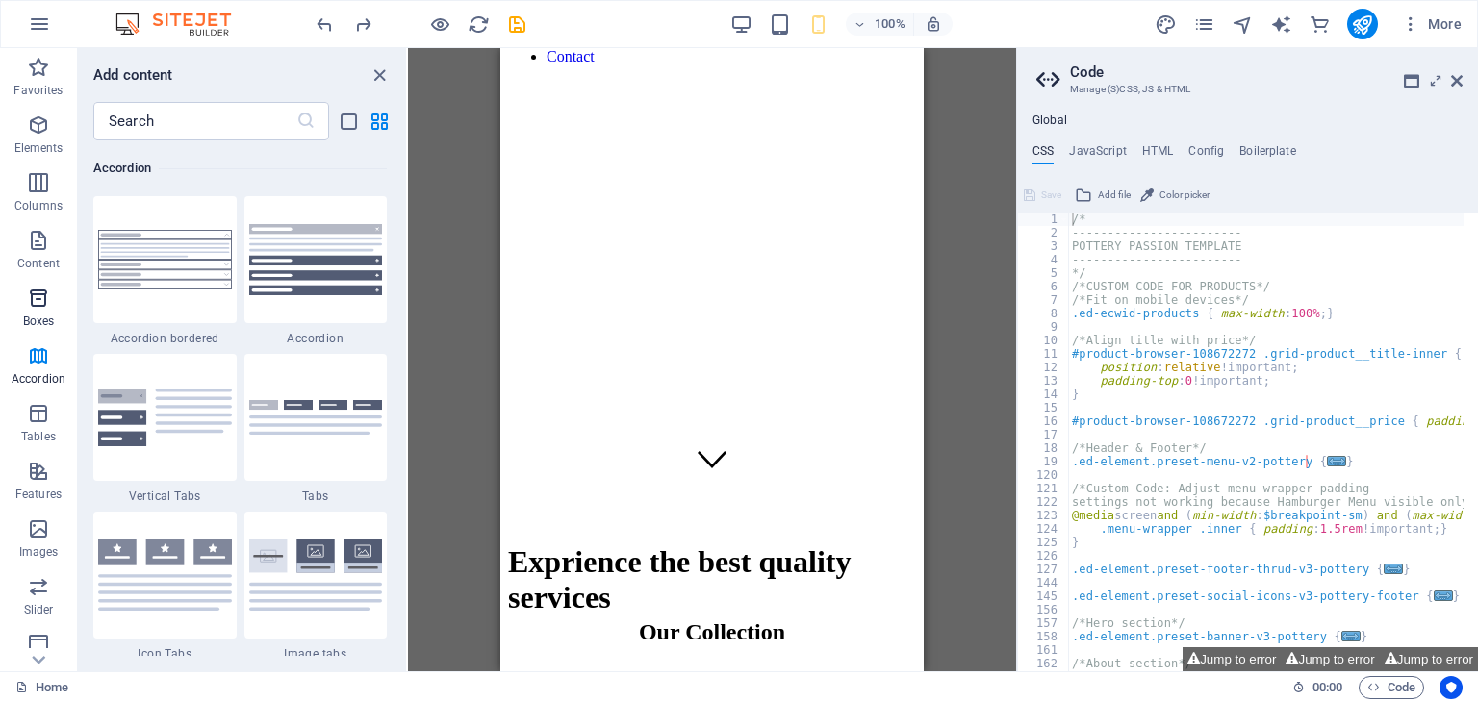
click at [44, 303] on icon "button" at bounding box center [38, 298] width 23 height 23
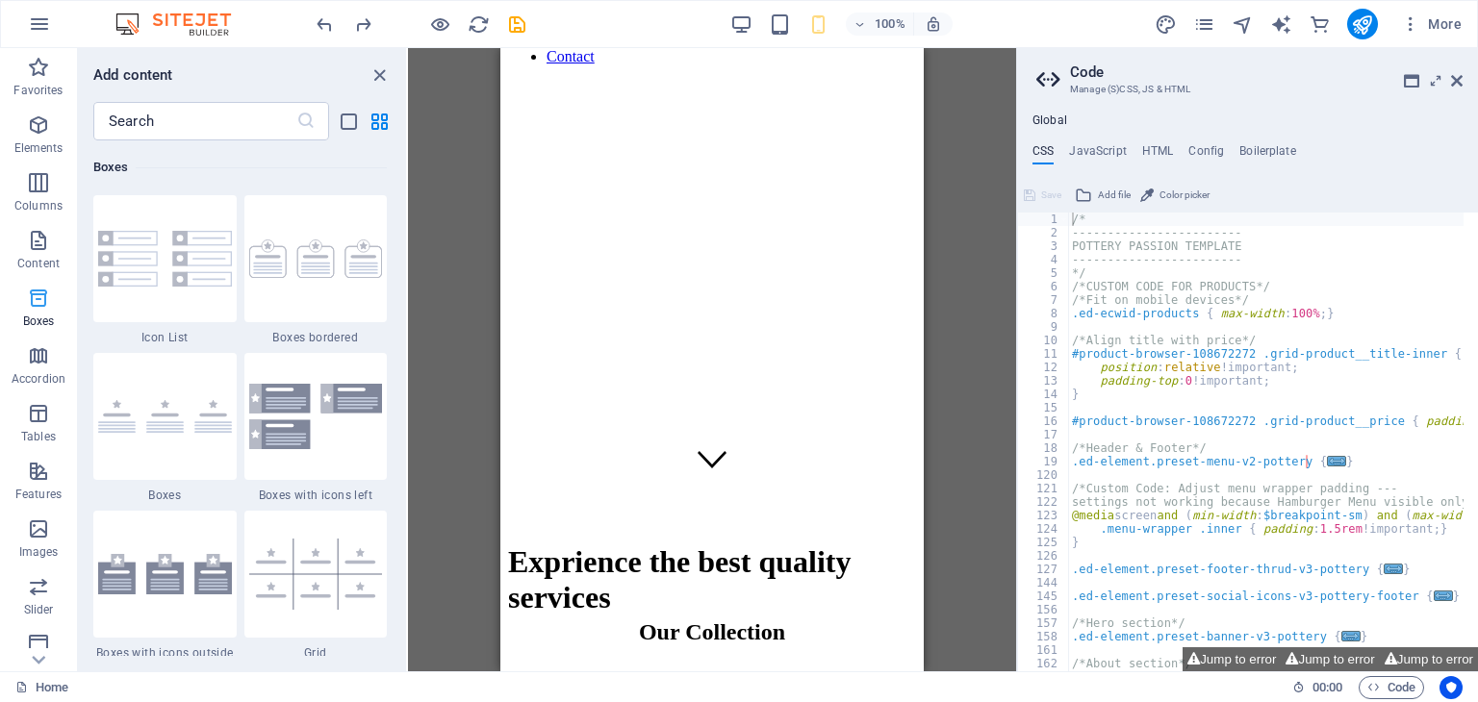
scroll to position [5307, 0]
click at [38, 242] on icon "button" at bounding box center [38, 240] width 23 height 23
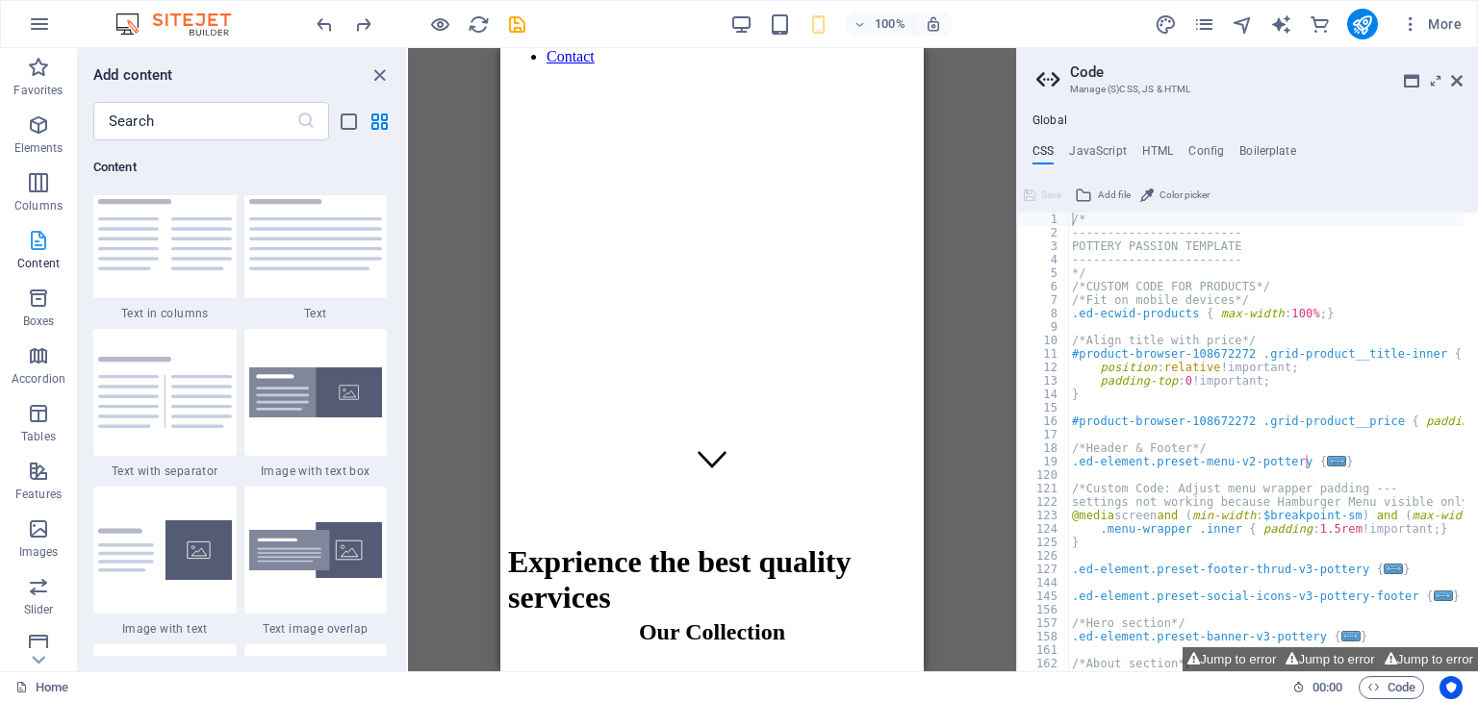
scroll to position [3366, 0]
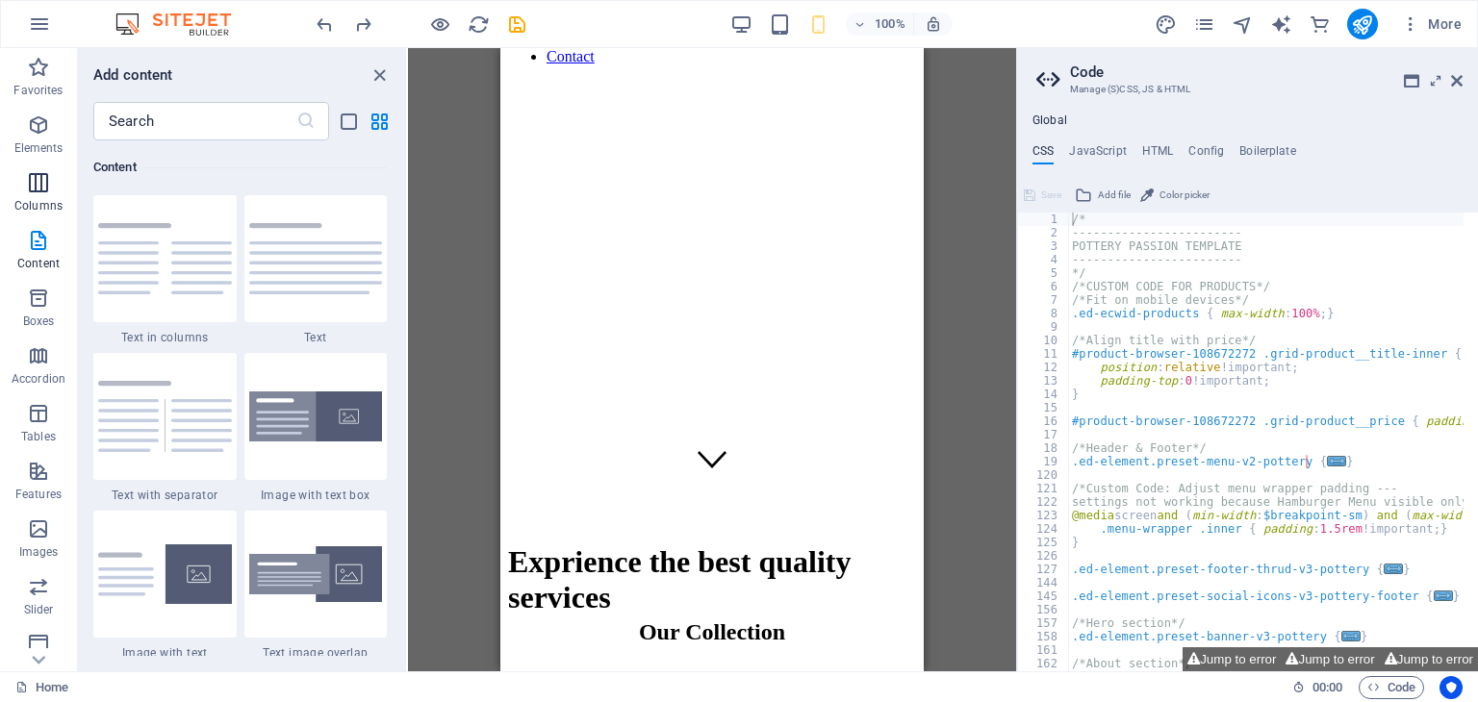
click at [40, 205] on p "Columns" at bounding box center [38, 205] width 48 height 15
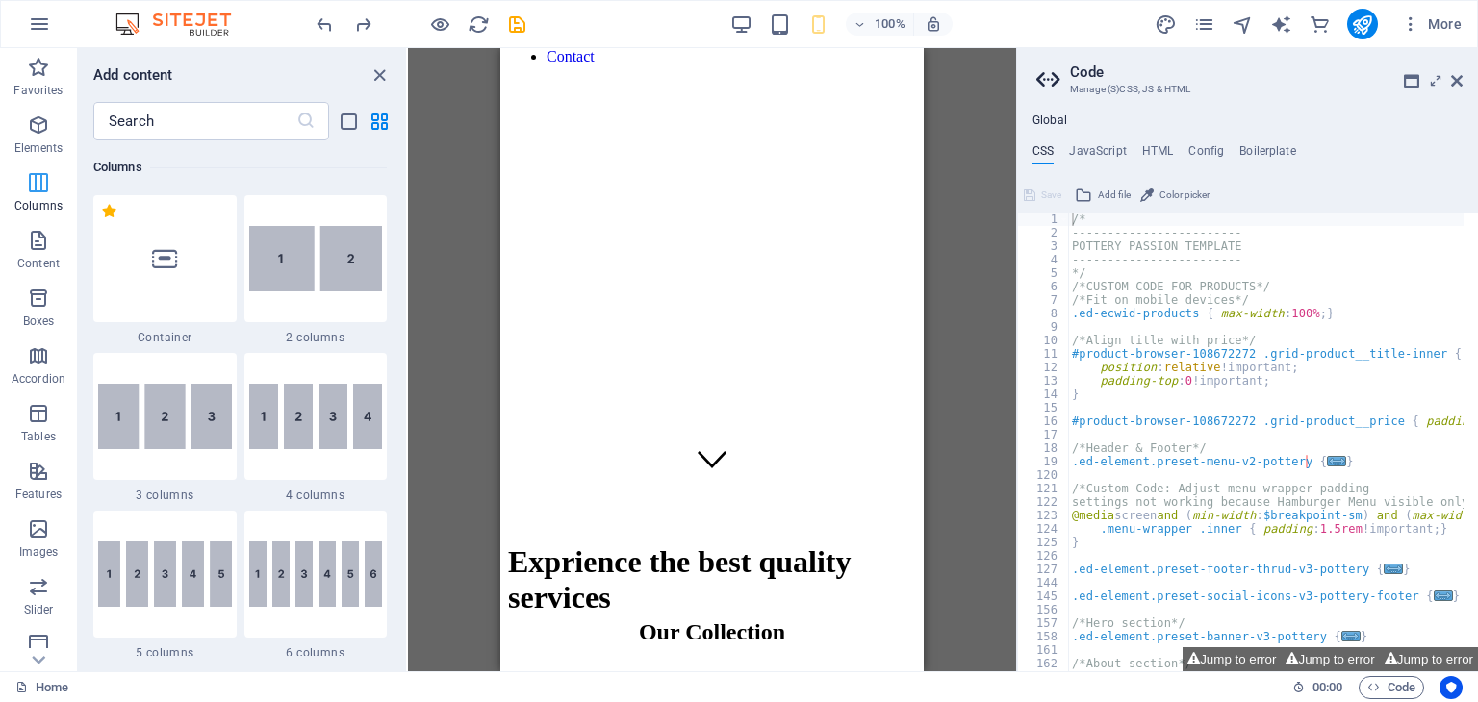
scroll to position [952, 0]
click at [38, 151] on p "Elements" at bounding box center [38, 147] width 49 height 15
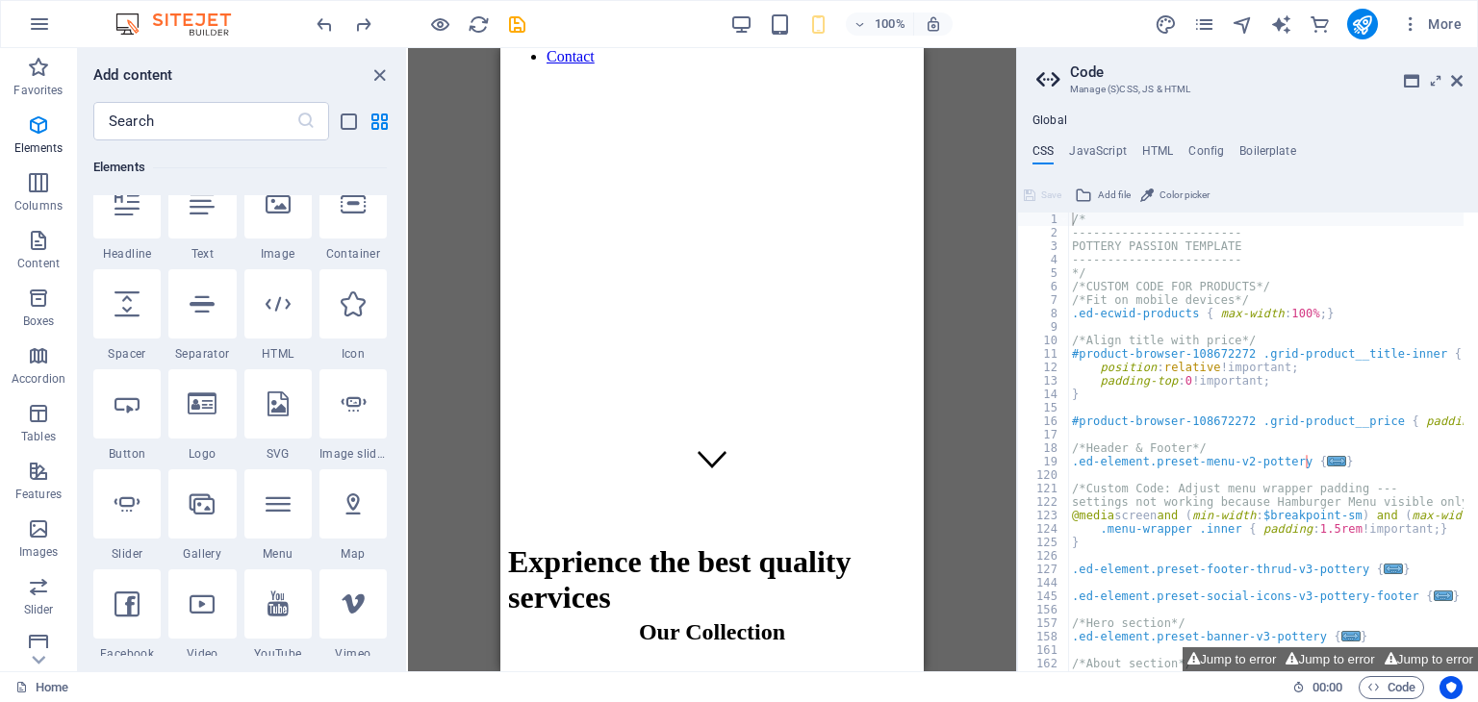
scroll to position [86, 0]
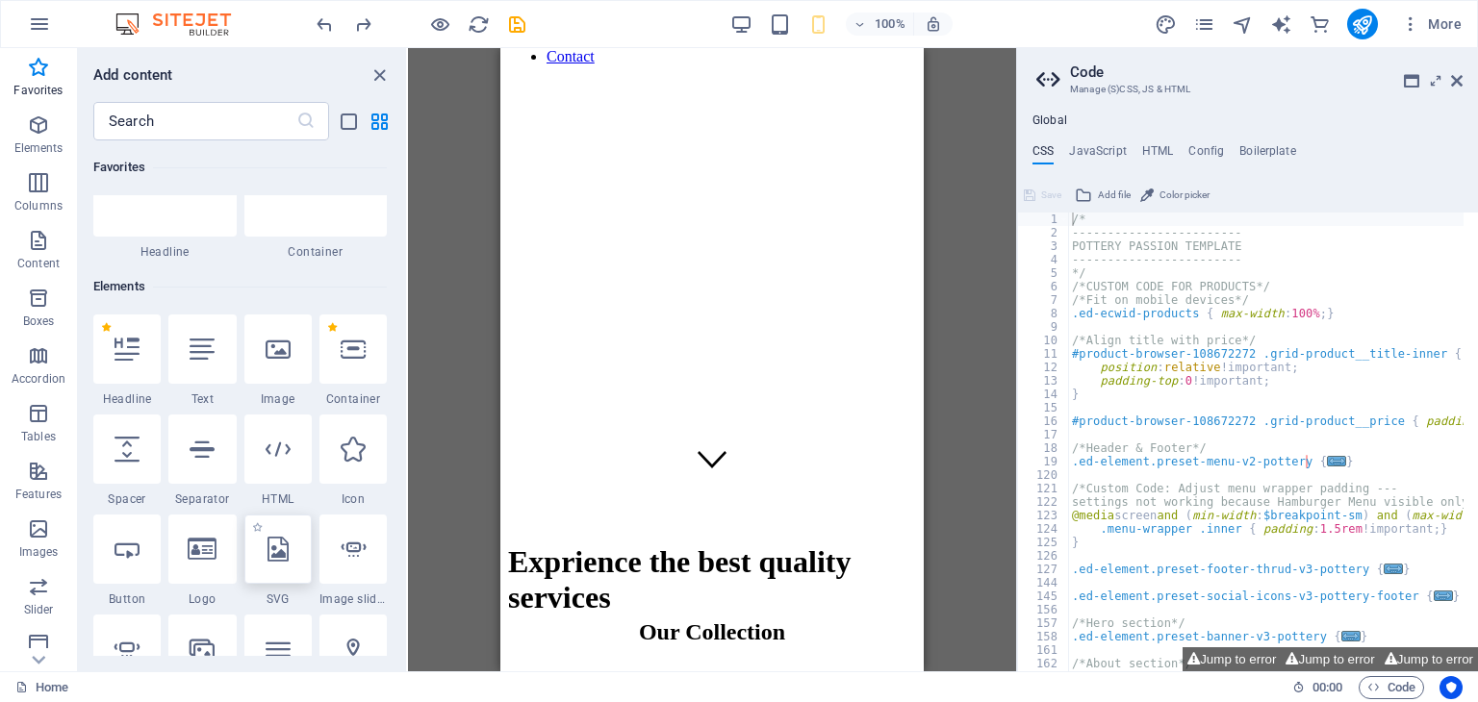
click at [277, 537] on icon at bounding box center [277, 549] width 21 height 25
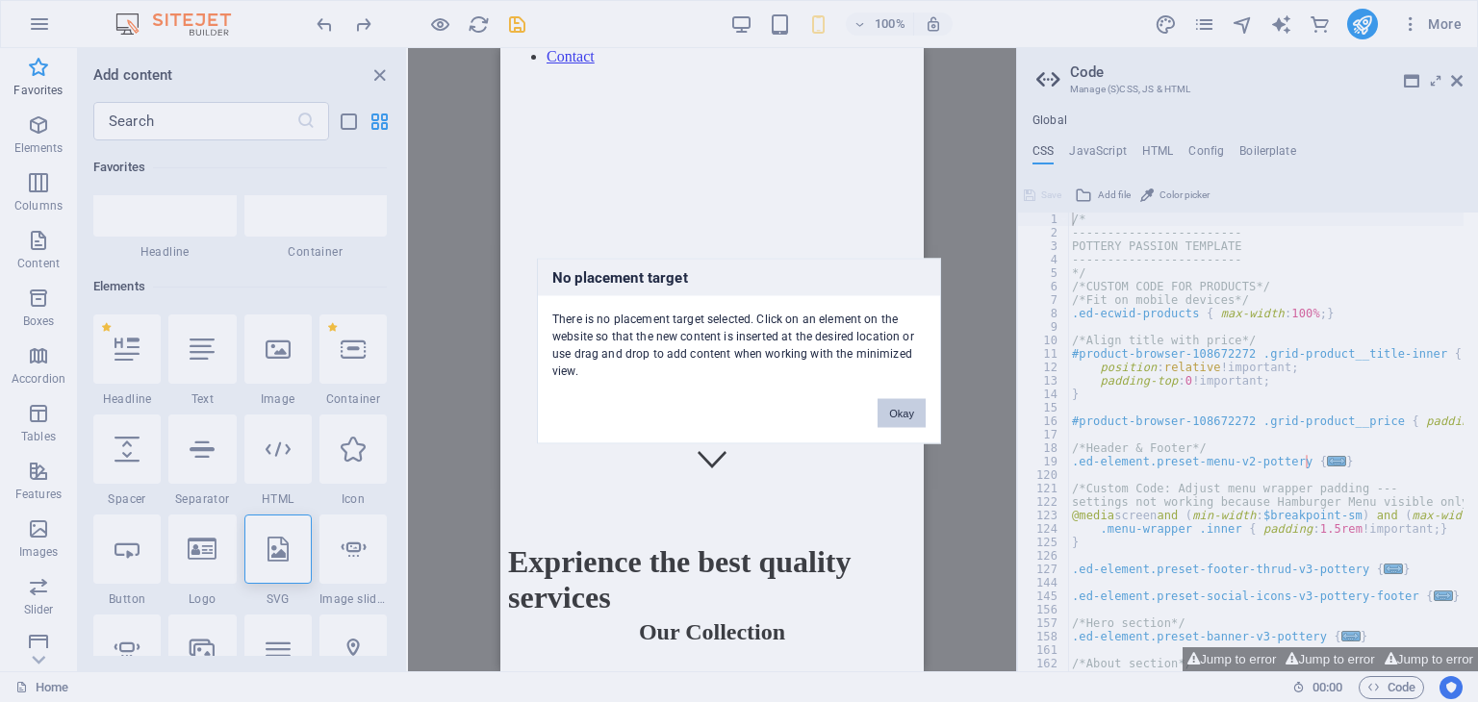
click at [906, 424] on button "Okay" at bounding box center [901, 413] width 48 height 29
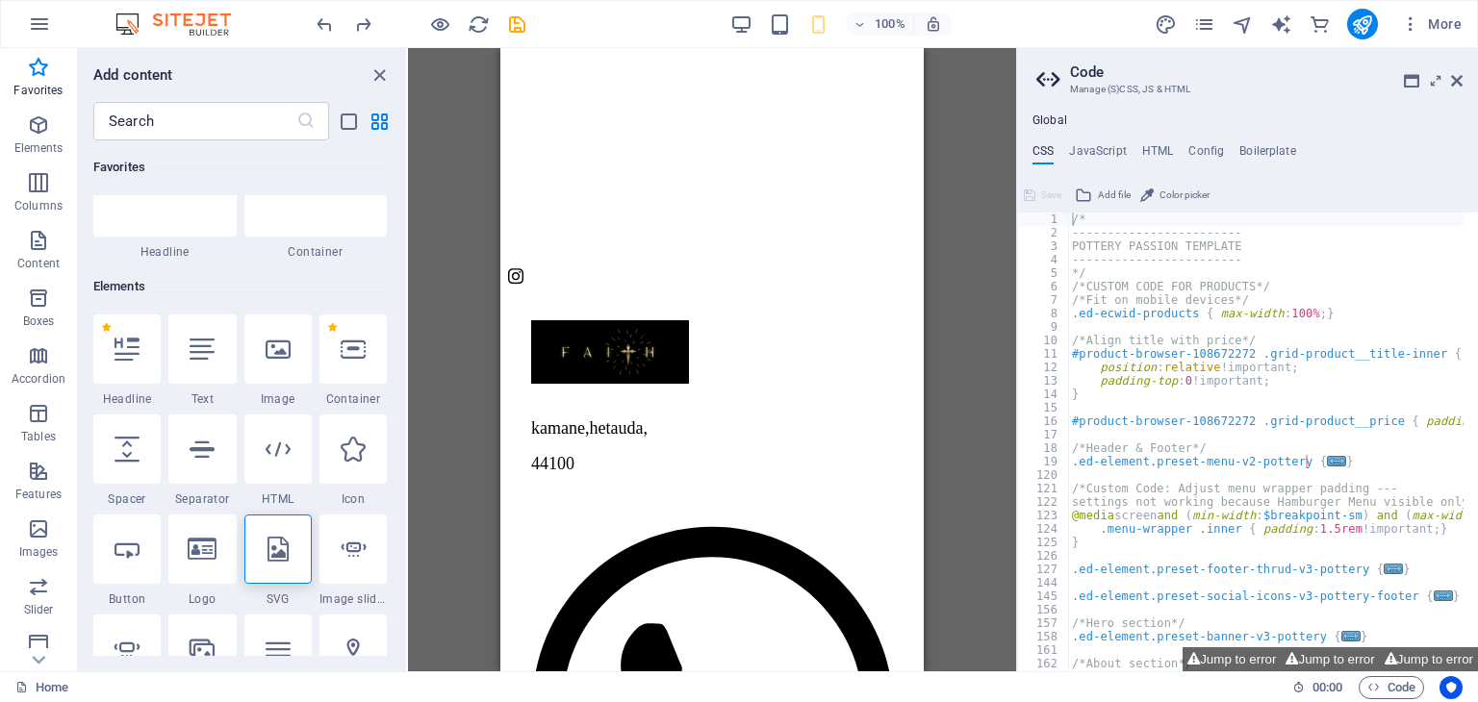
scroll to position [1006, 0]
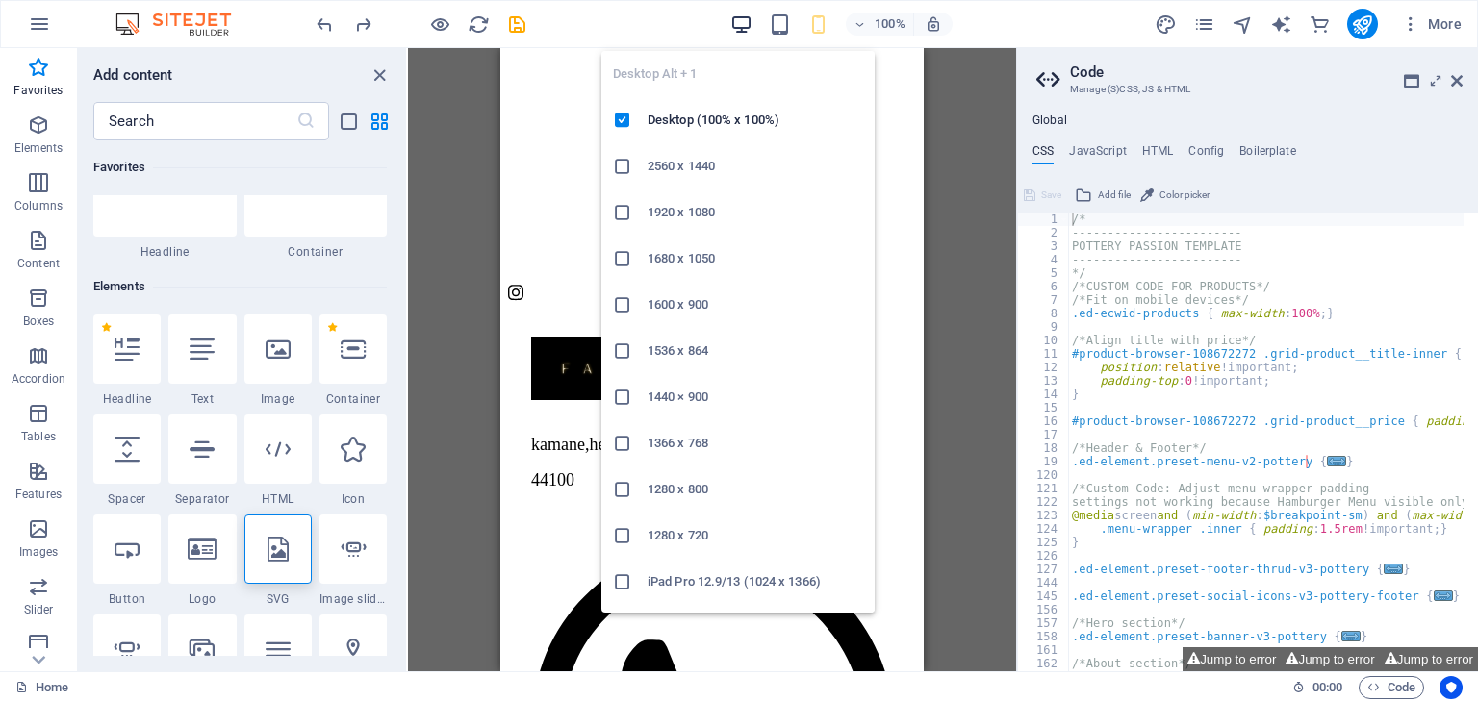
click at [739, 31] on icon "button" at bounding box center [741, 24] width 22 height 22
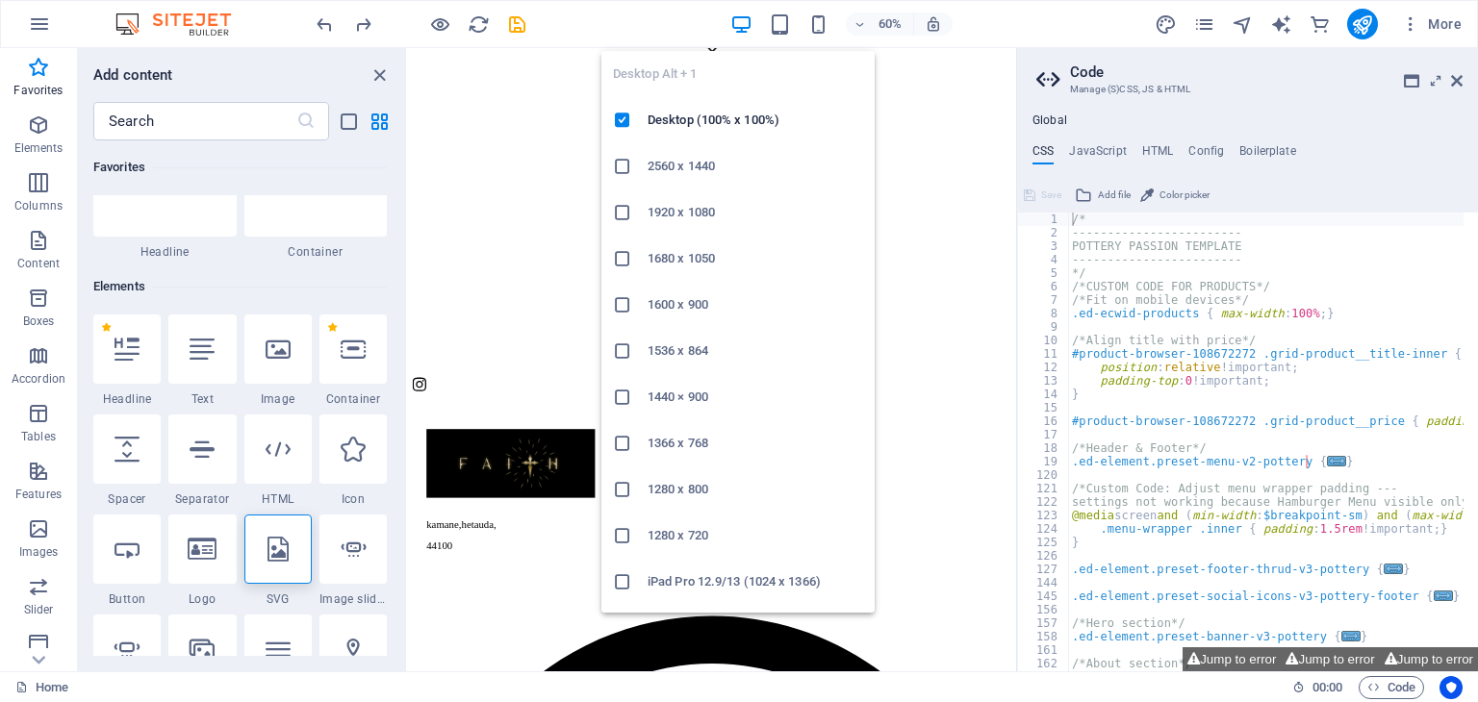
scroll to position [985, 0]
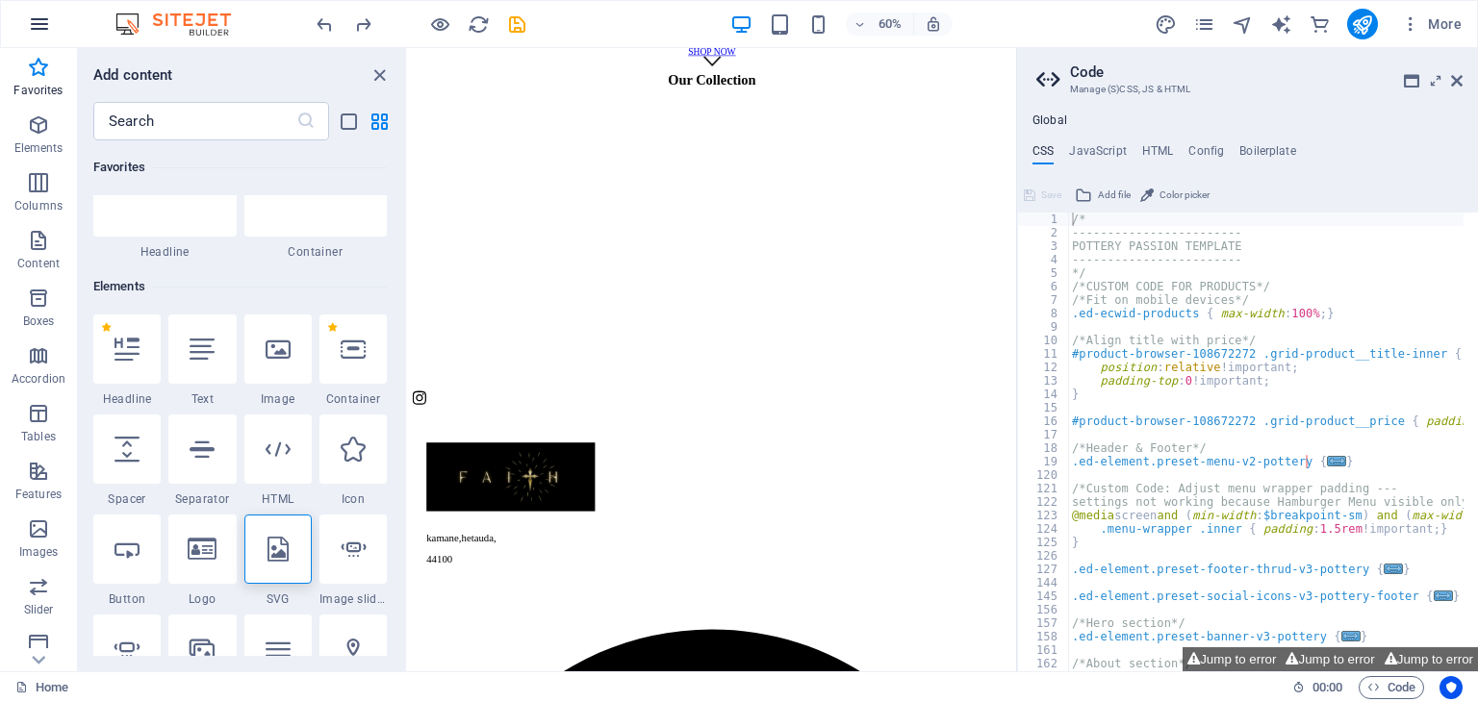
click at [27, 28] on button "button" at bounding box center [39, 24] width 46 height 46
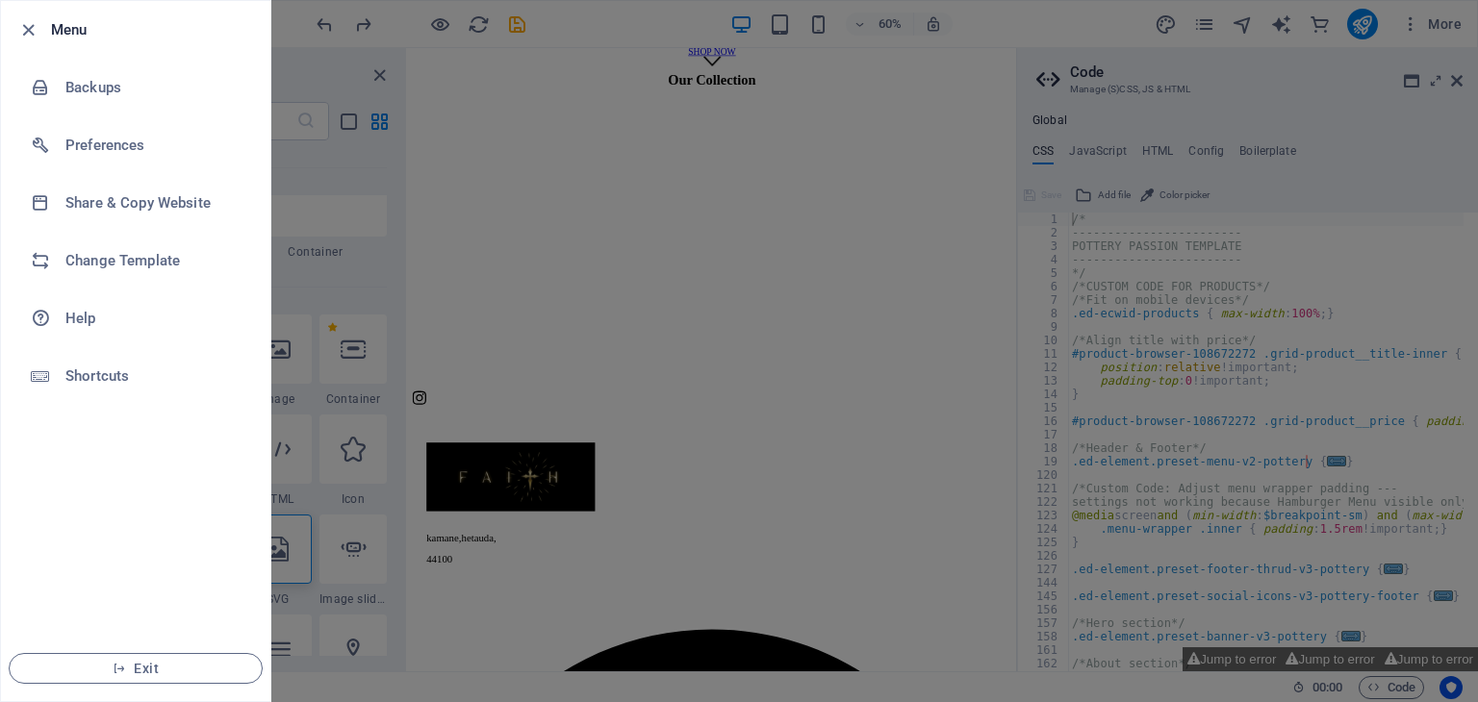
click at [1228, 25] on div at bounding box center [739, 351] width 1478 height 702
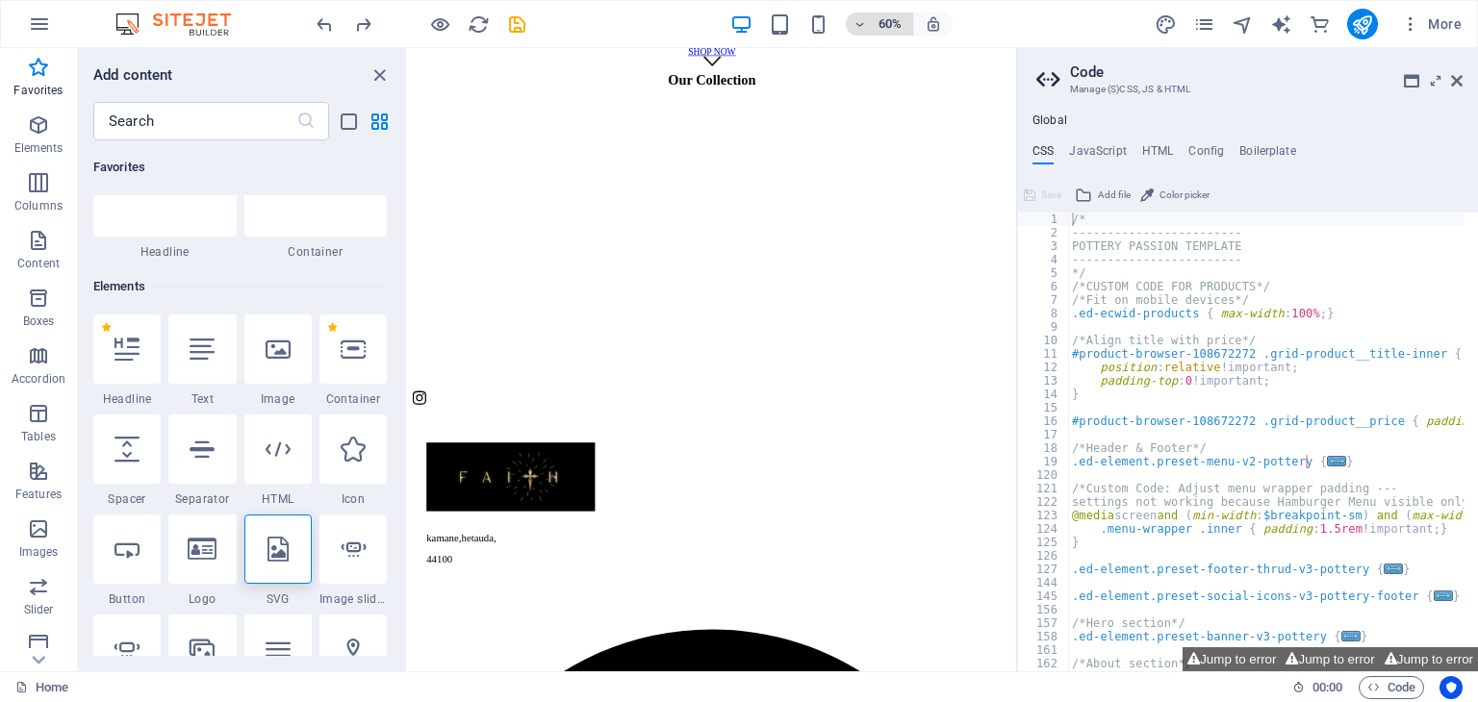
click at [857, 23] on icon "button" at bounding box center [859, 24] width 13 height 13
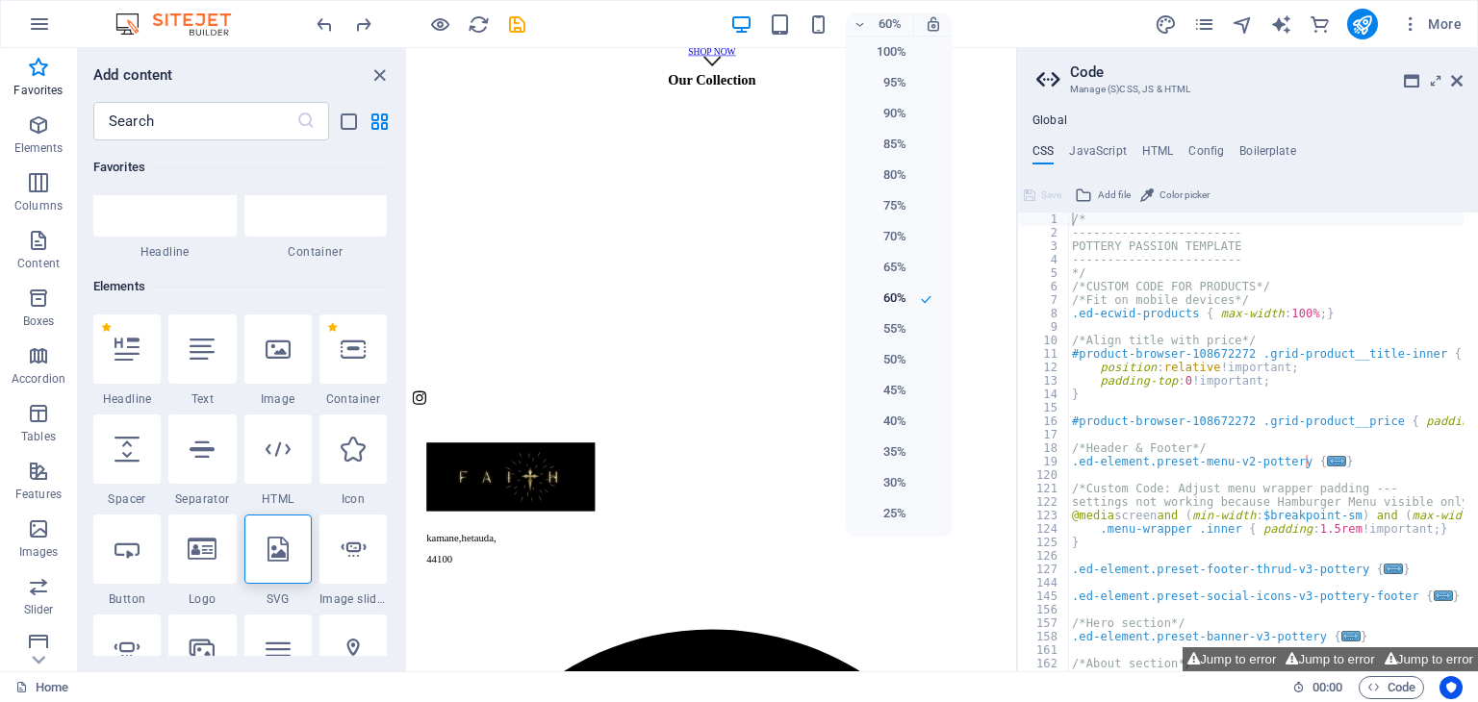
click at [1081, 9] on div at bounding box center [739, 351] width 1478 height 702
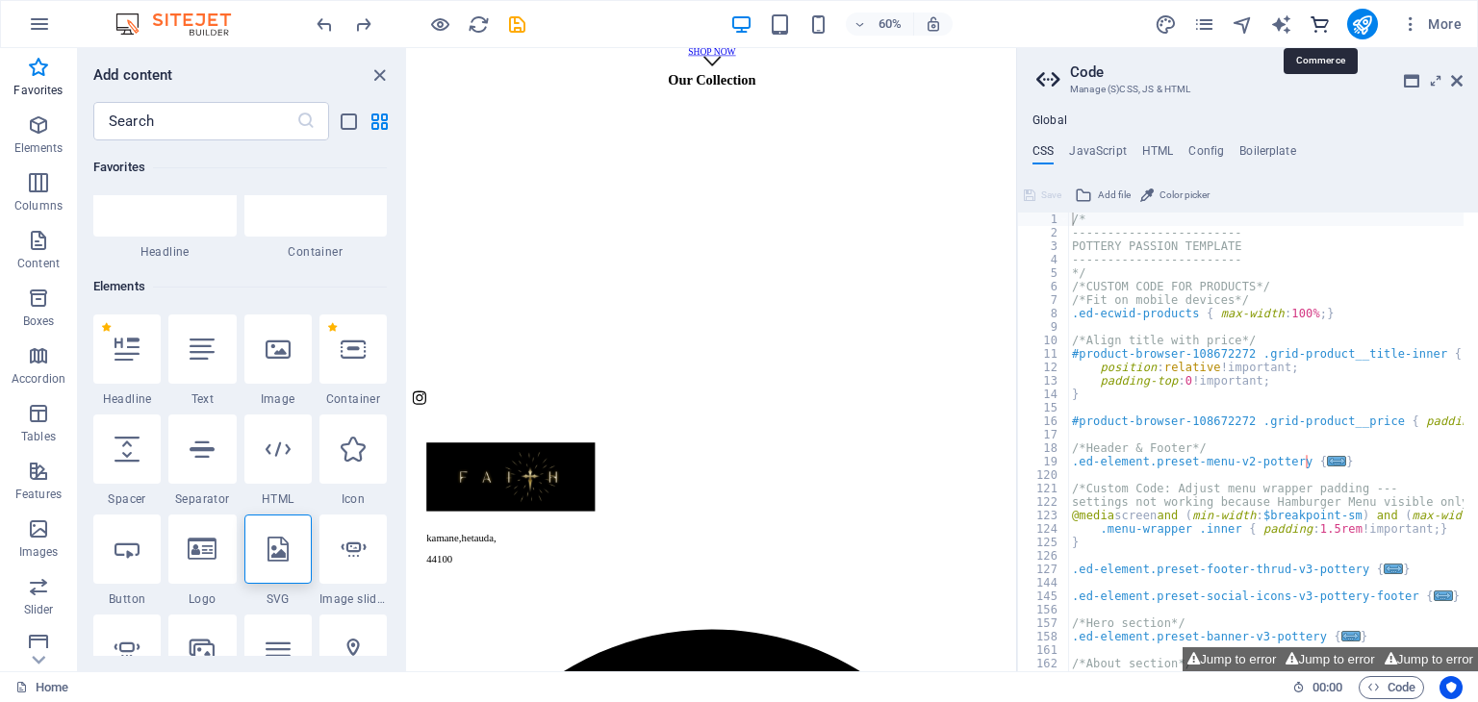
click at [1318, 31] on icon "commerce" at bounding box center [1319, 24] width 22 height 22
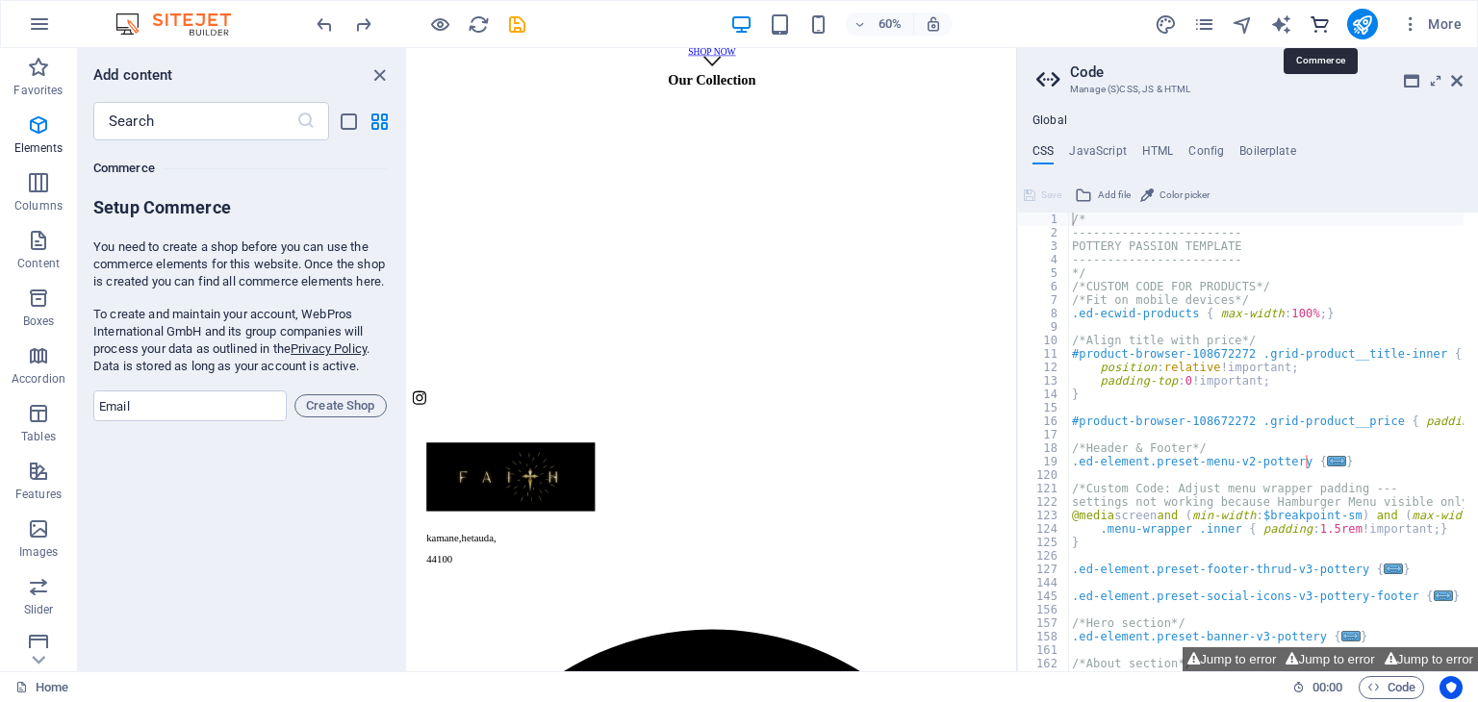
scroll to position [18539, 0]
click at [340, 418] on span "Create Shop" at bounding box center [340, 405] width 75 height 23
click at [190, 416] on input "email" at bounding box center [189, 406] width 193 height 31
type input "[EMAIL_ADDRESS][DOMAIN_NAME]"
click at [340, 418] on span "Create Shop" at bounding box center [340, 405] width 75 height 23
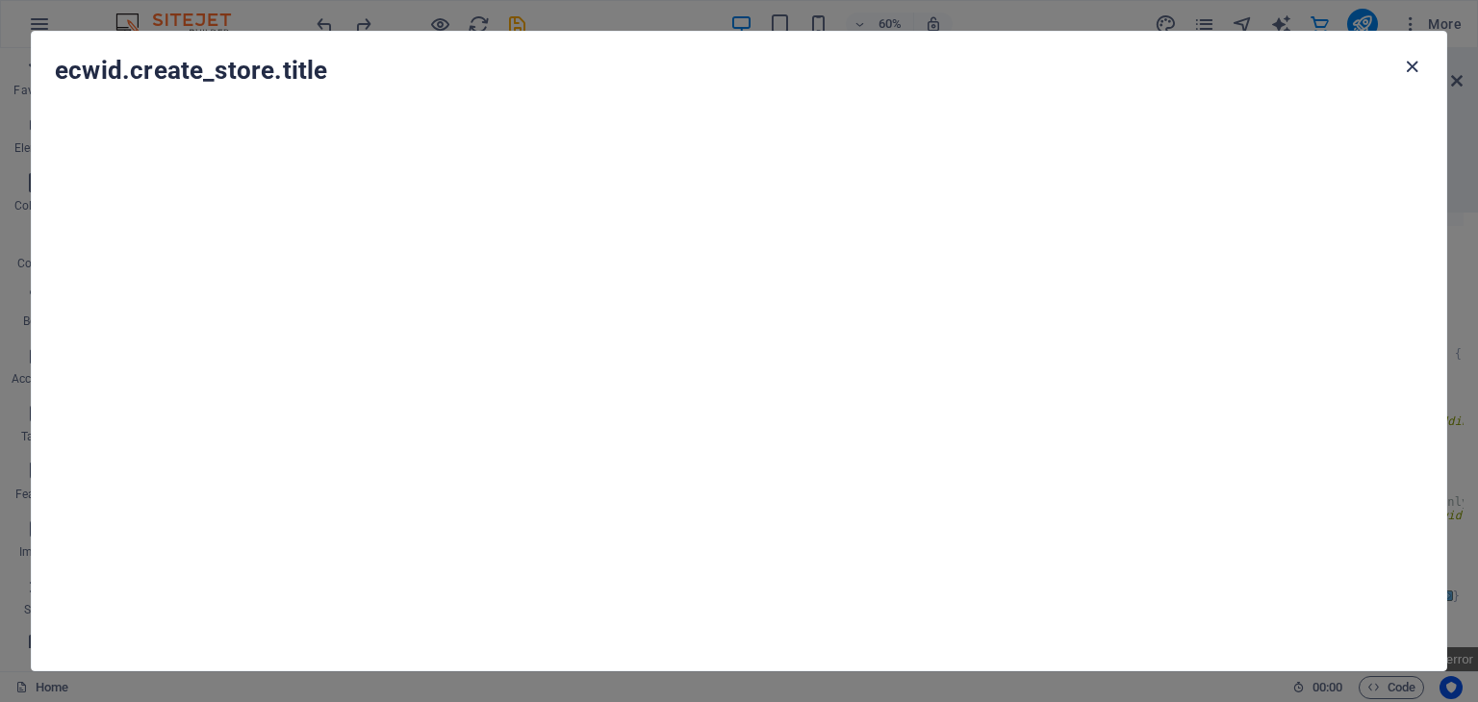
click at [1418, 73] on icon "button" at bounding box center [1412, 67] width 22 height 22
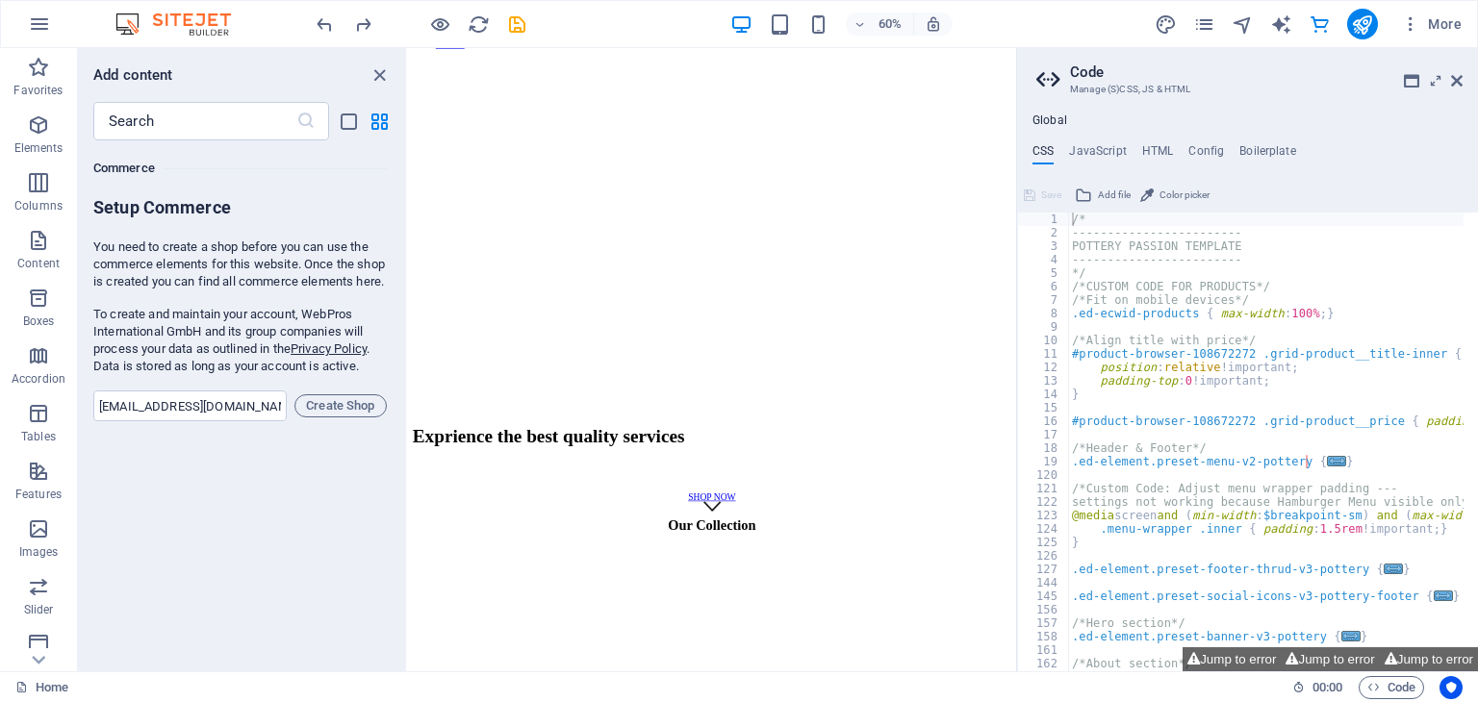
scroll to position [101, 0]
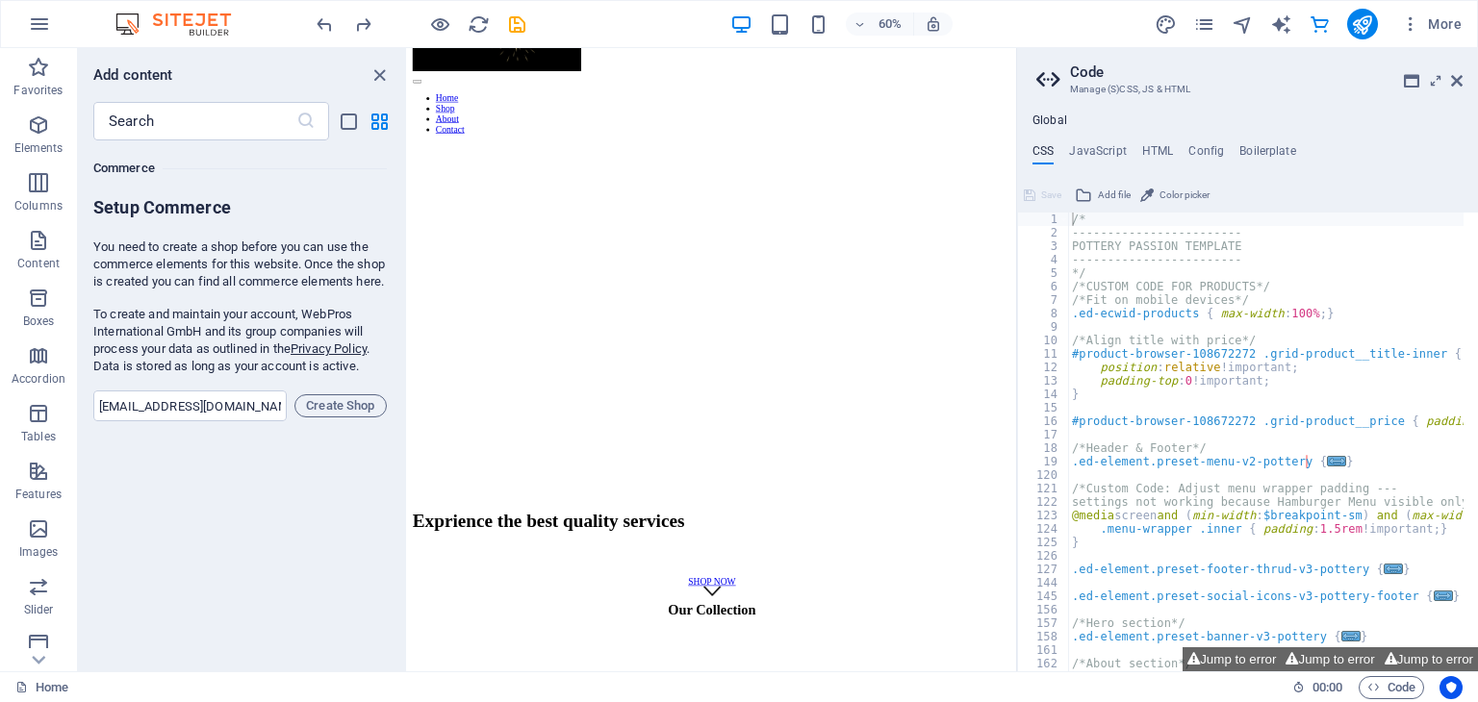
drag, startPoint x: 1379, startPoint y: 386, endPoint x: 986, endPoint y: -172, distance: 682.2
click at [324, 418] on span "Create Shop" at bounding box center [340, 405] width 75 height 23
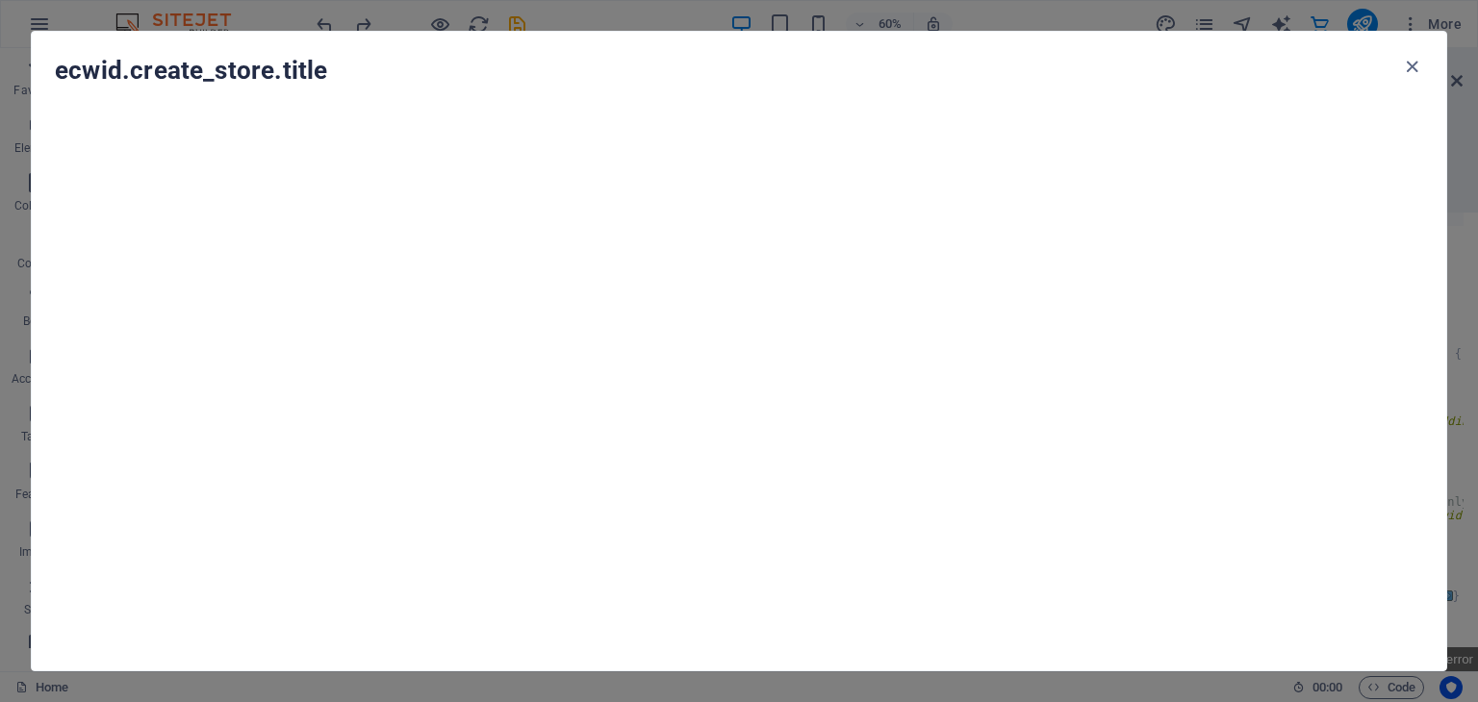
click at [1397, 62] on h4 "ecwid.create_store.title" at bounding box center [727, 70] width 1345 height 31
click at [1415, 64] on icon "button" at bounding box center [1412, 67] width 22 height 22
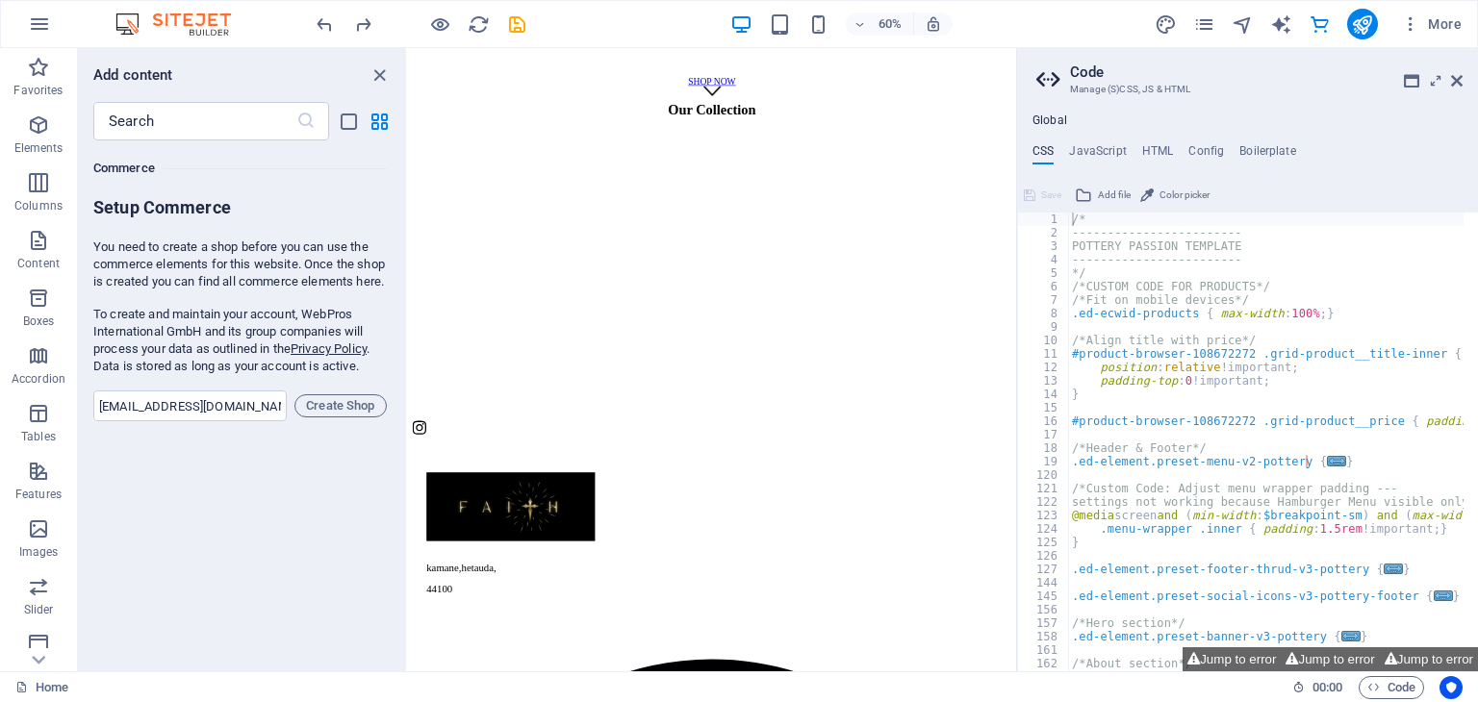
scroll to position [983, 0]
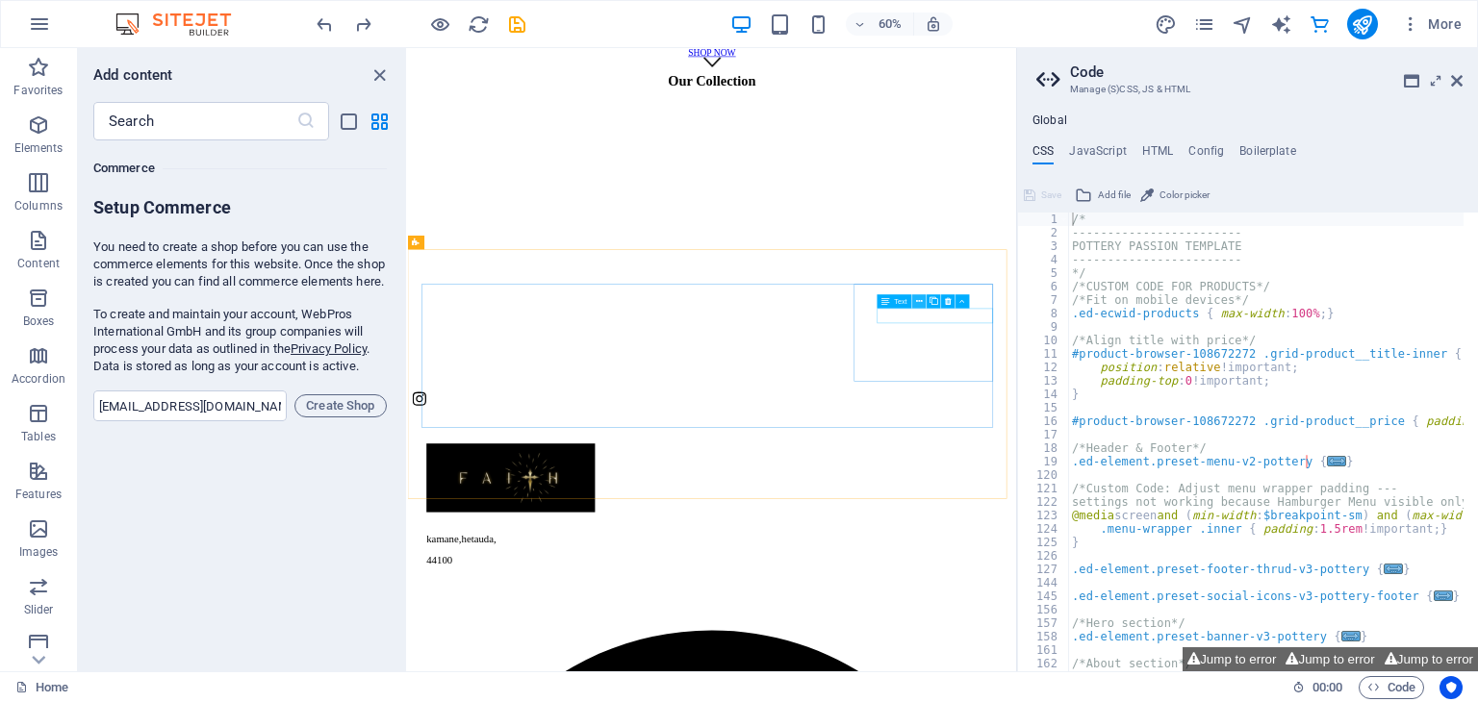
click at [917, 301] on icon at bounding box center [919, 301] width 7 height 13
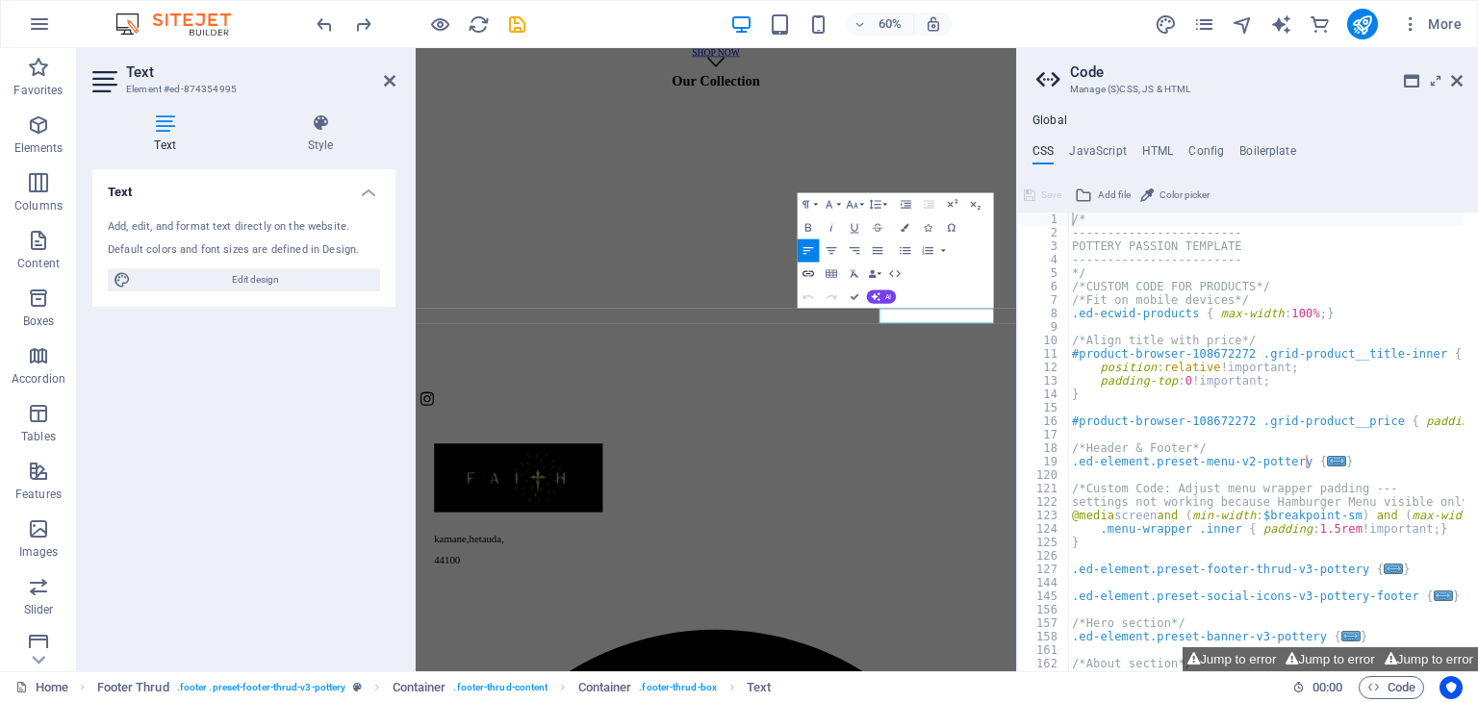
click at [810, 278] on icon "button" at bounding box center [807, 273] width 13 height 13
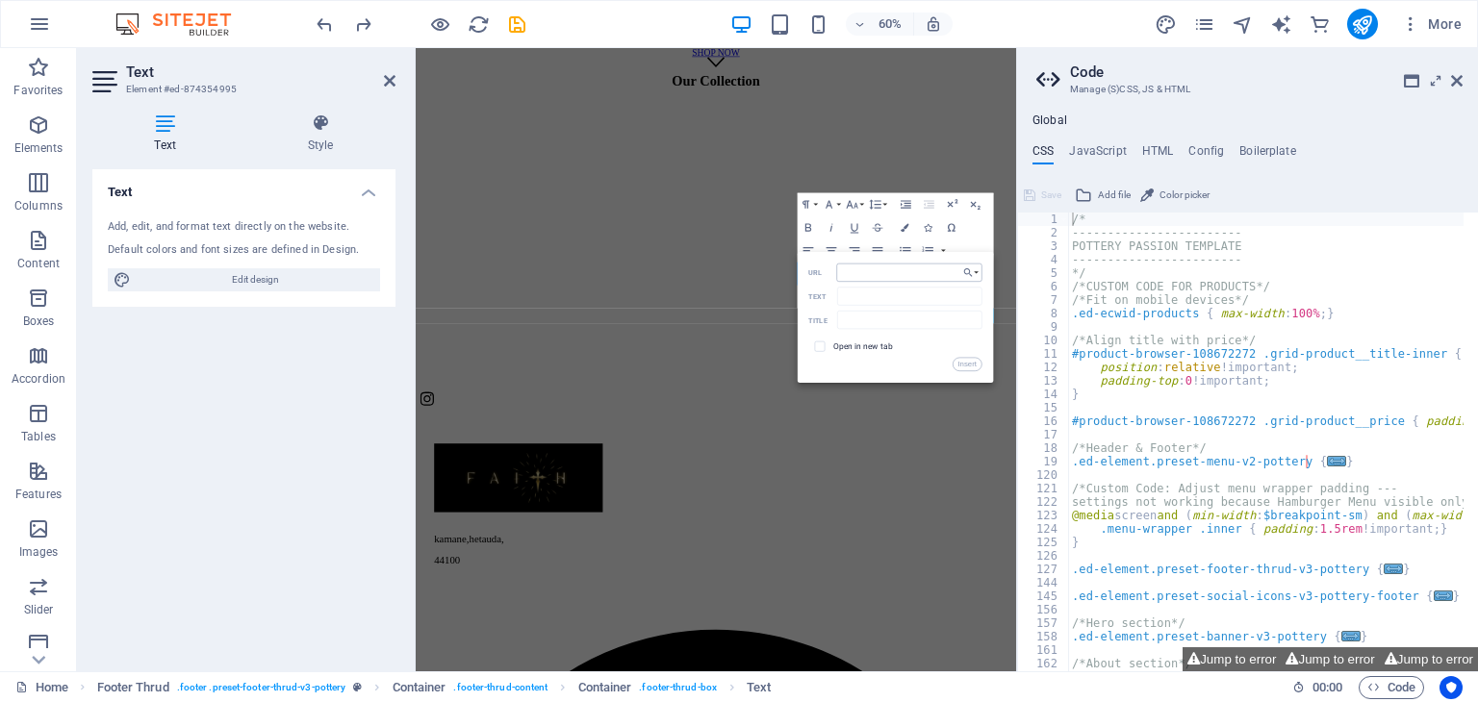
click at [848, 275] on input "URL" at bounding box center [908, 273] width 145 height 18
type input "T"
type input "tel- [PHONE_NUMBER]"
click at [957, 359] on button "Insert" at bounding box center [966, 364] width 29 height 13
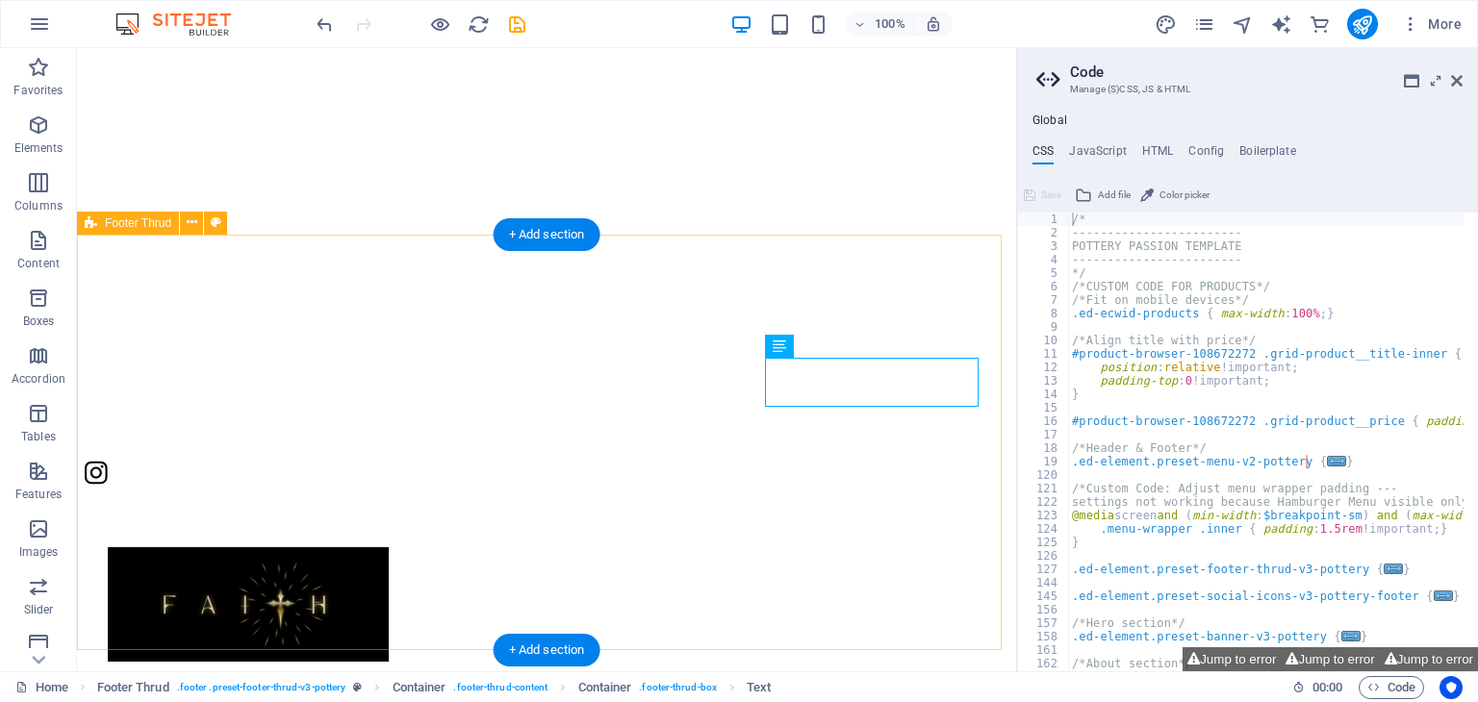
scroll to position [1132, 0]
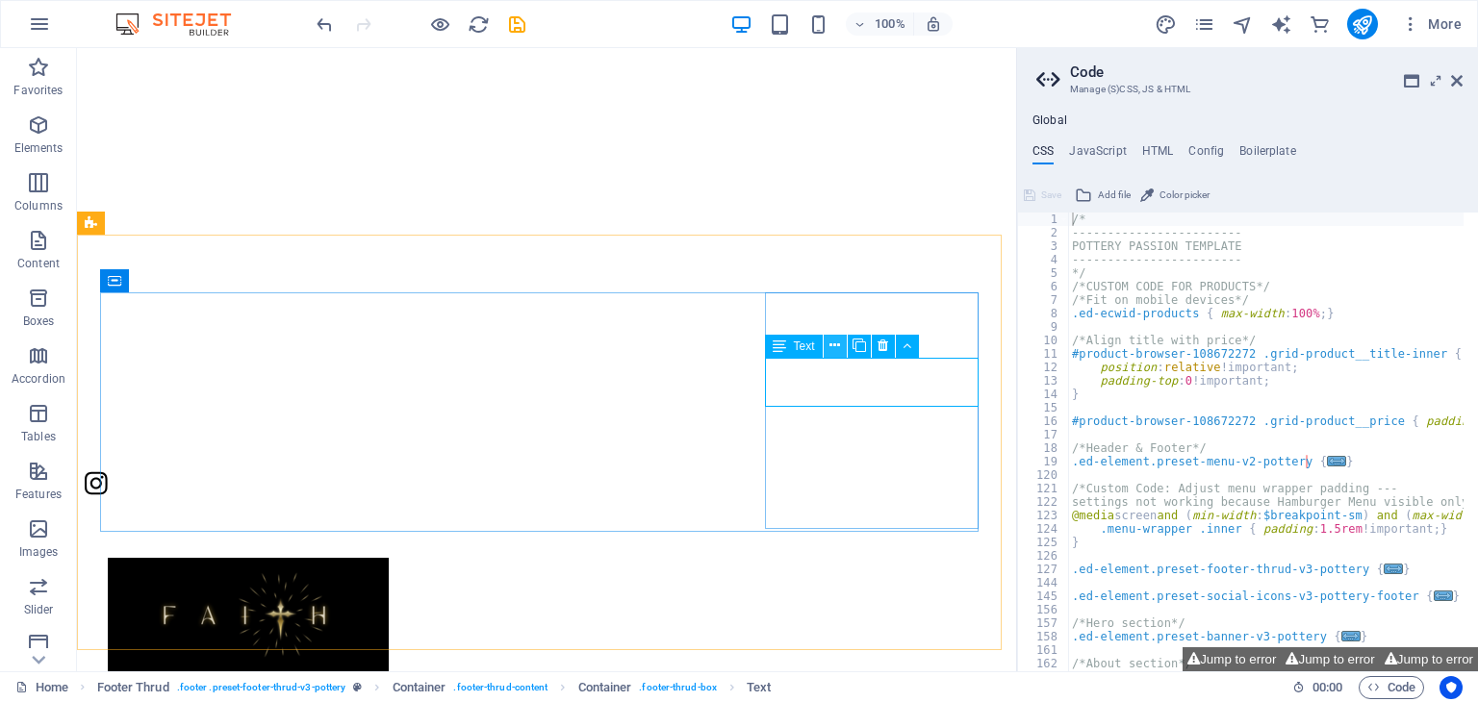
click at [833, 351] on icon at bounding box center [834, 346] width 11 height 20
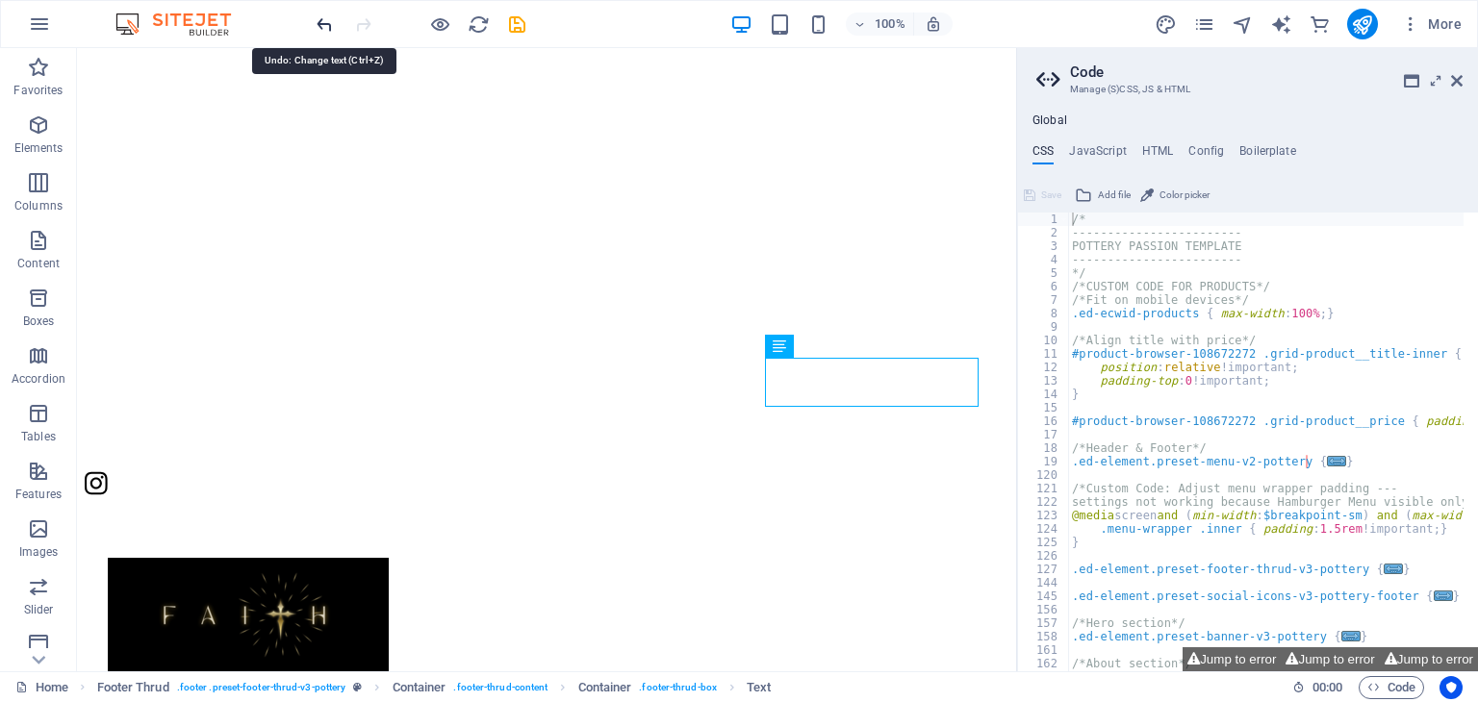
click at [324, 31] on icon "undo" at bounding box center [325, 24] width 22 height 22
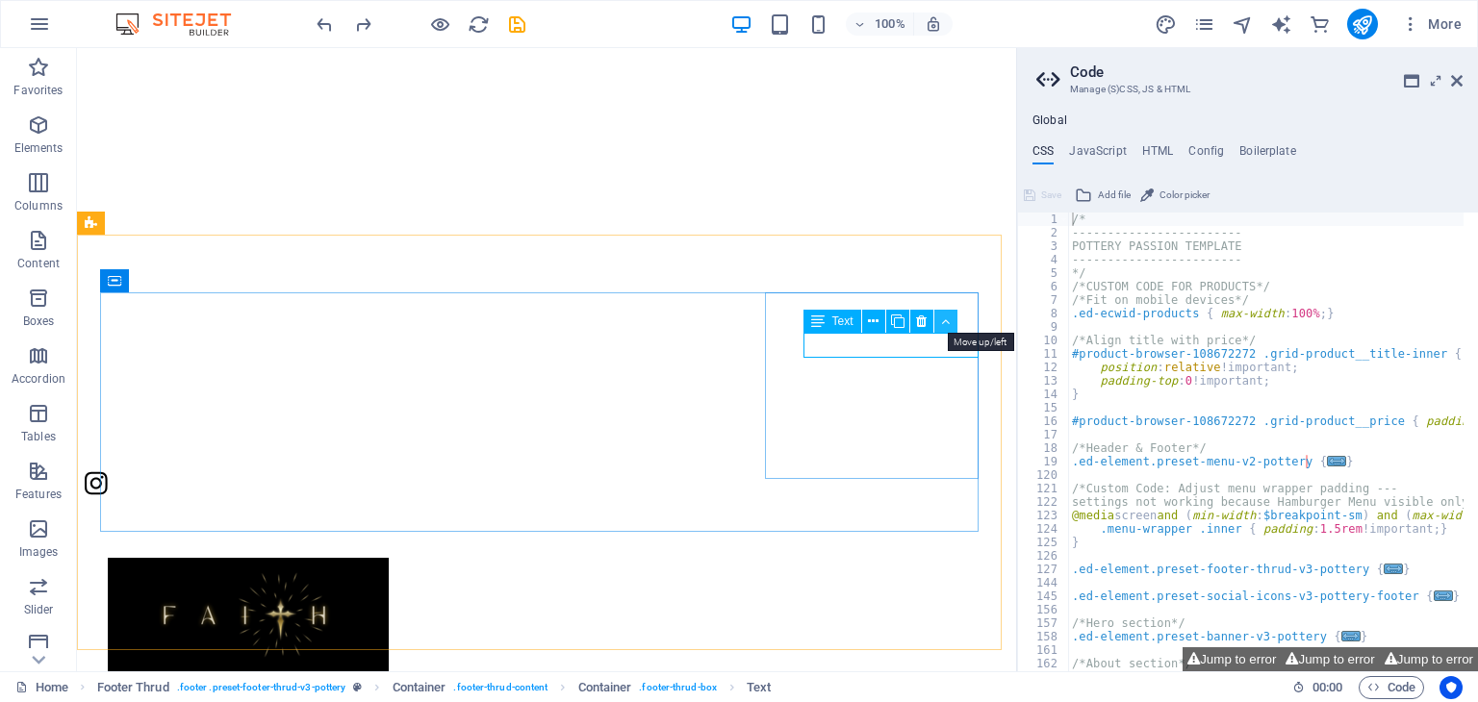
click at [946, 317] on icon at bounding box center [945, 322] width 9 height 20
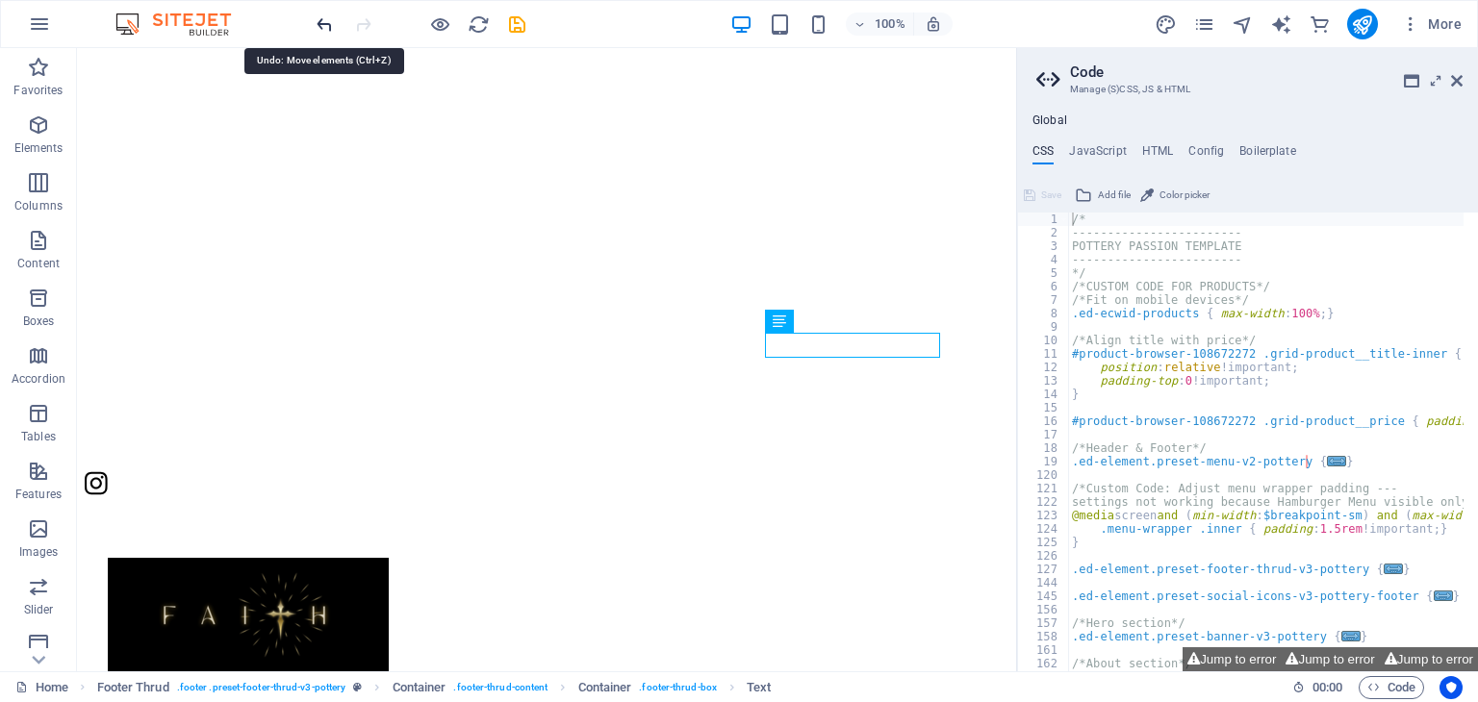
click at [319, 33] on icon "undo" at bounding box center [325, 24] width 22 height 22
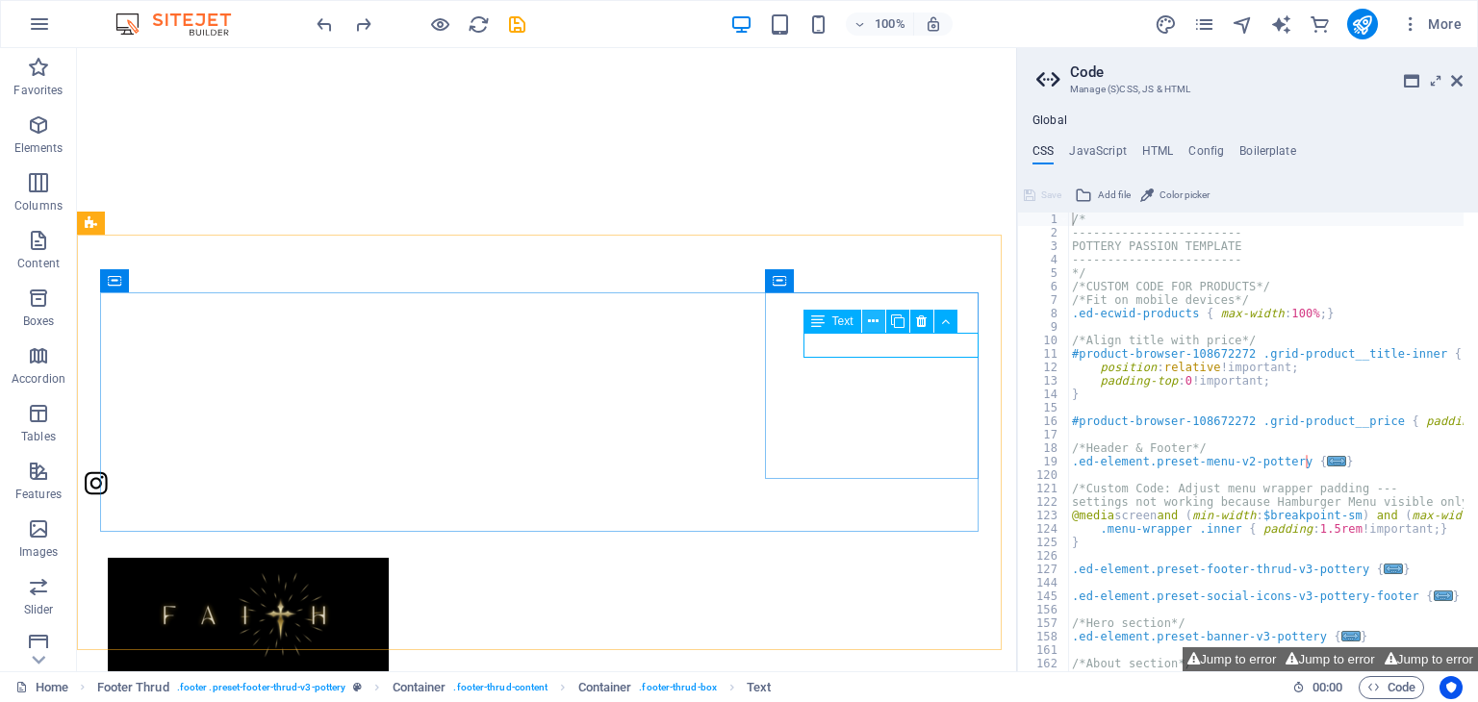
click at [873, 326] on icon at bounding box center [873, 322] width 11 height 20
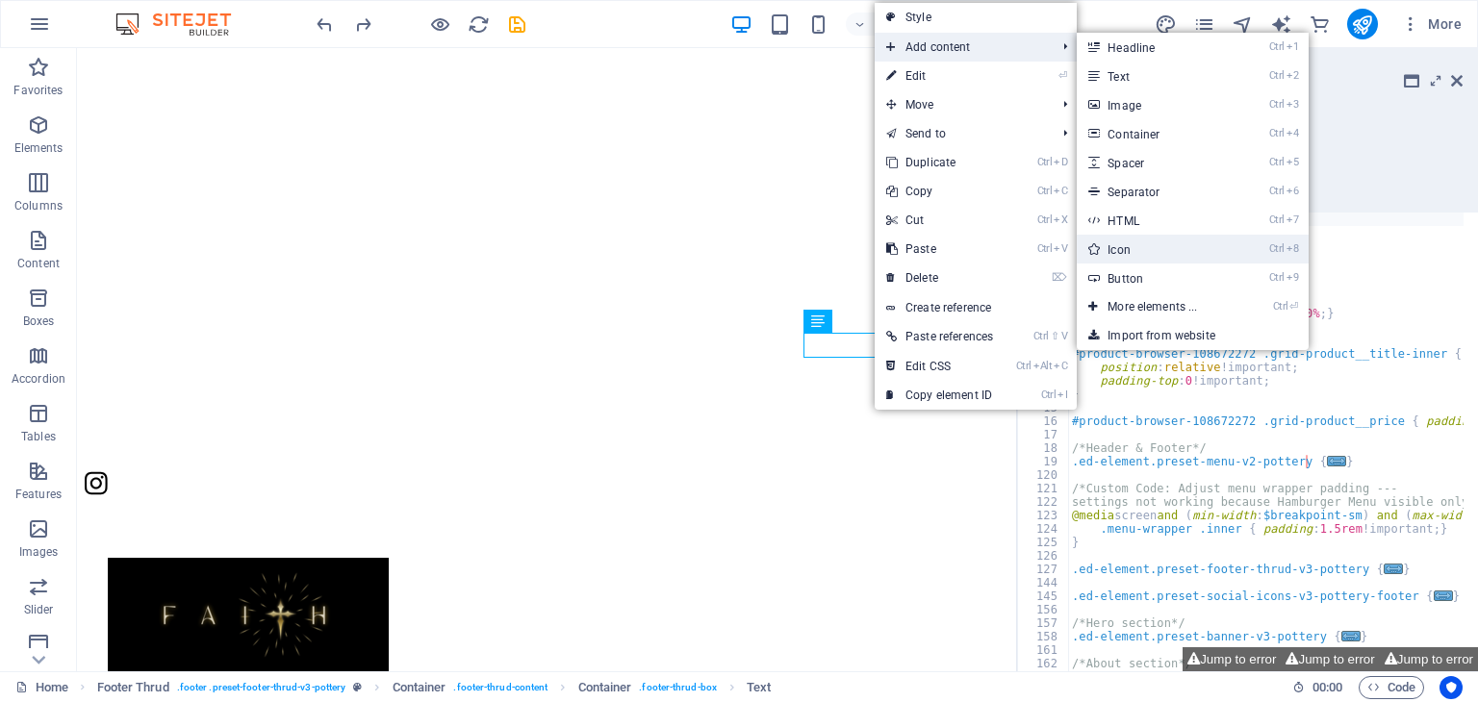
click at [1105, 247] on link "Ctrl 8 Icon" at bounding box center [1156, 249] width 159 height 29
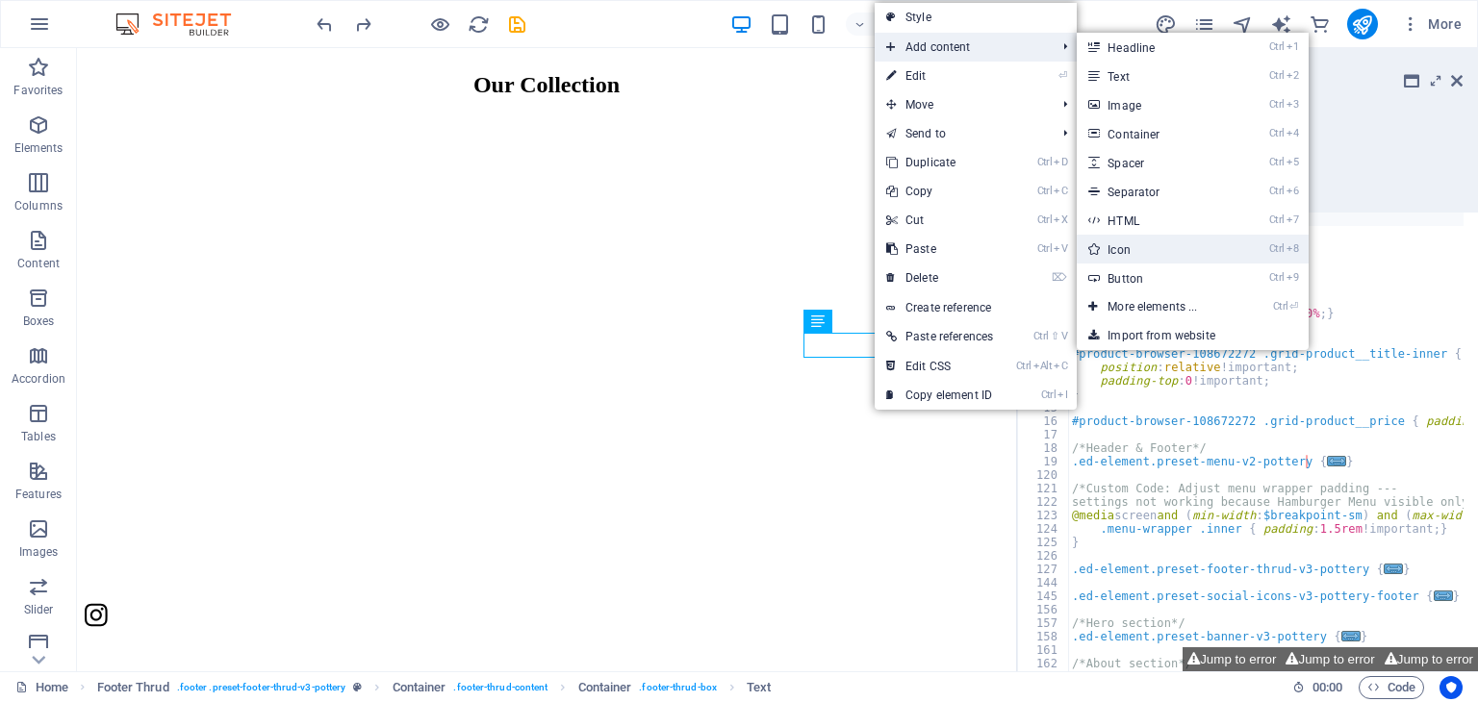
select select "xMidYMid"
select select "px"
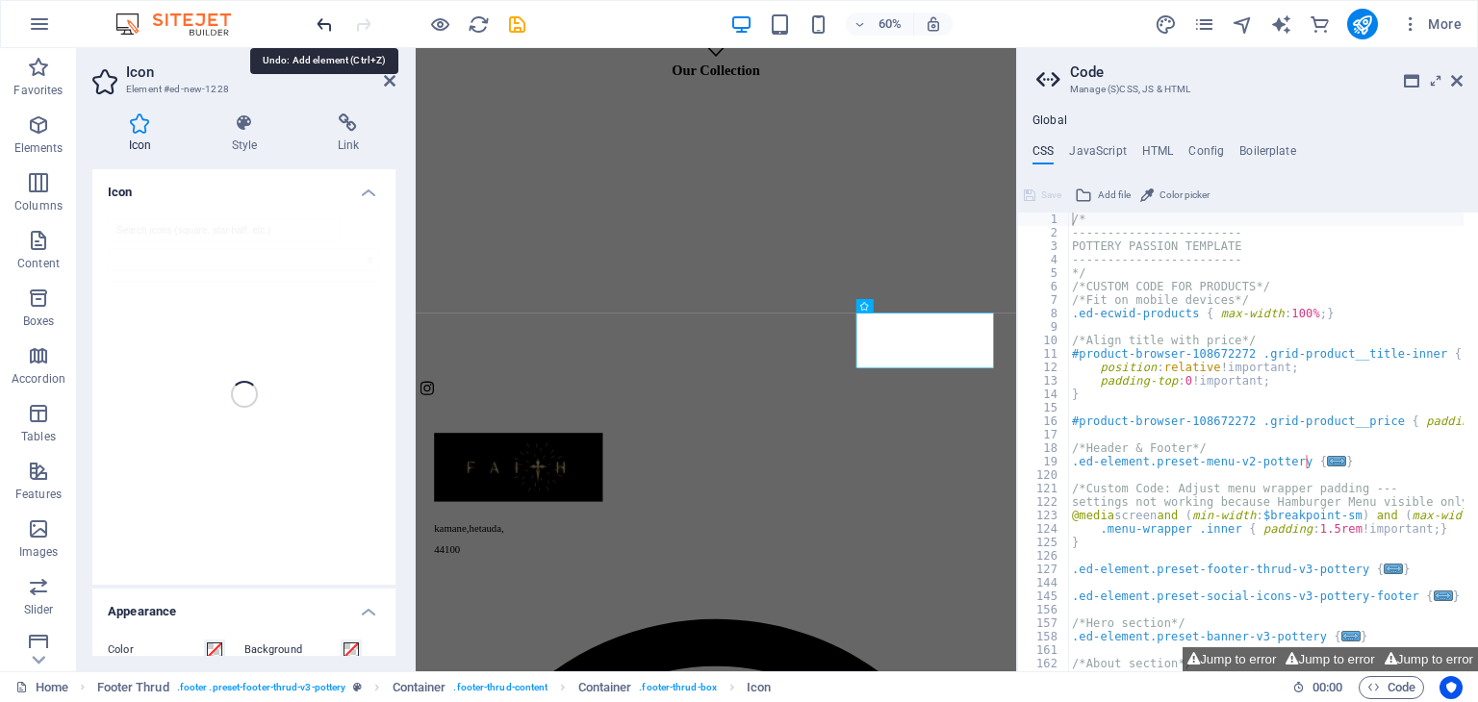
click at [323, 20] on icon "undo" at bounding box center [325, 24] width 22 height 22
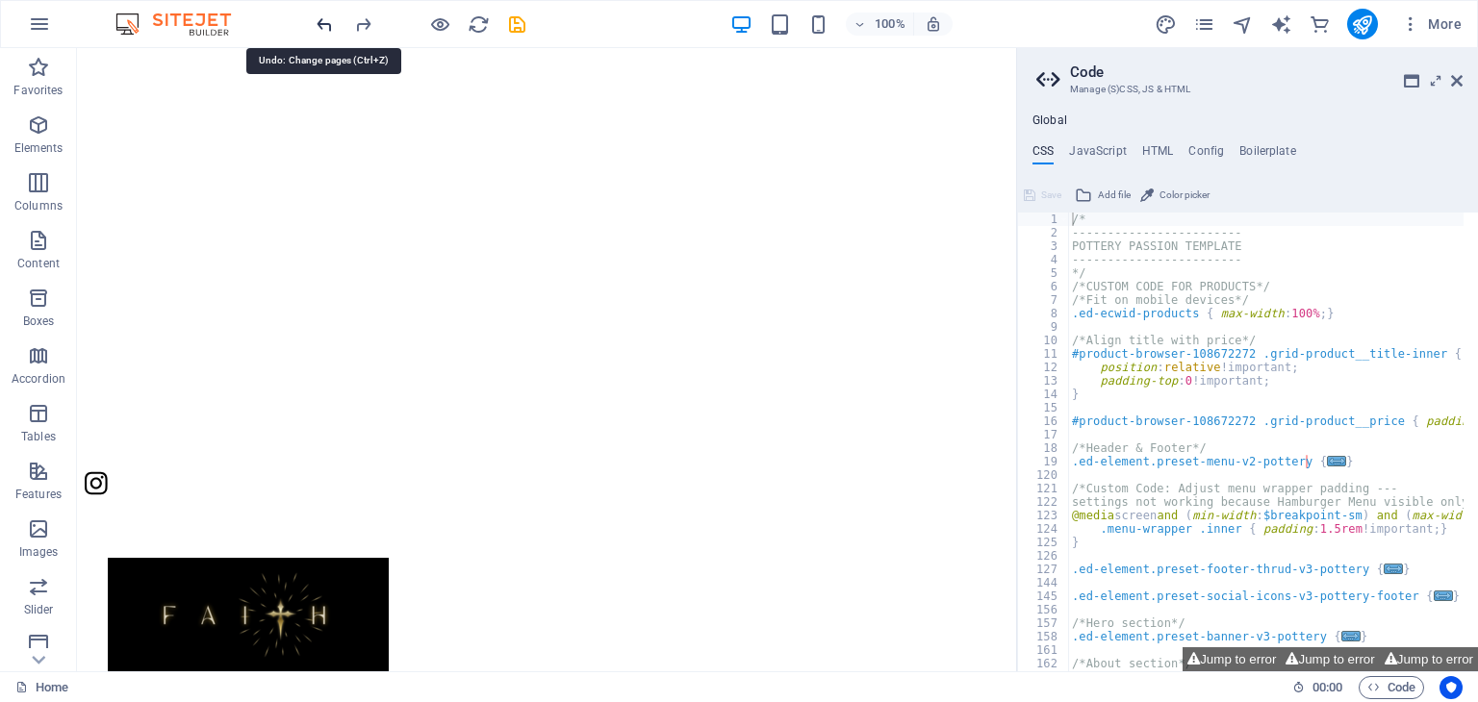
click at [330, 27] on icon "undo" at bounding box center [325, 24] width 22 height 22
click at [327, 32] on icon "undo" at bounding box center [325, 24] width 22 height 22
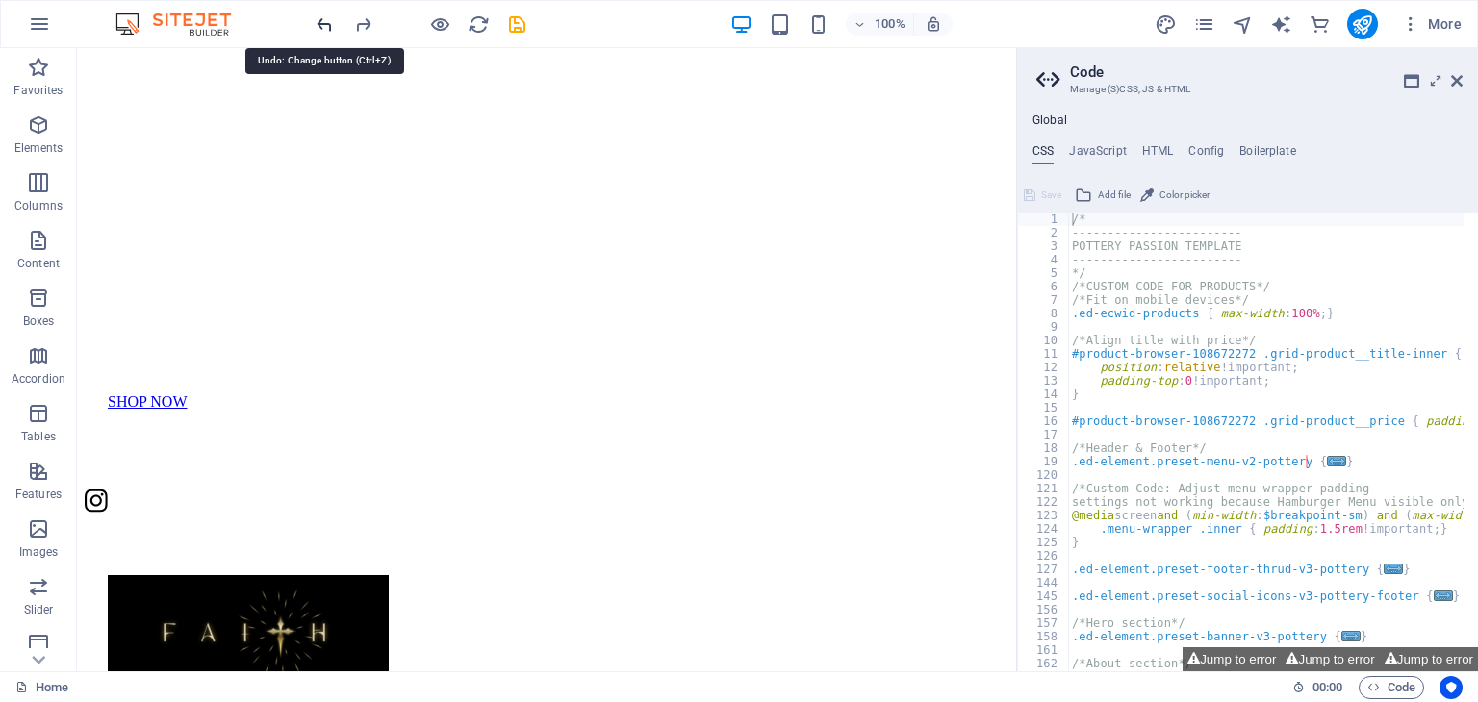
click at [327, 32] on icon "undo" at bounding box center [325, 24] width 22 height 22
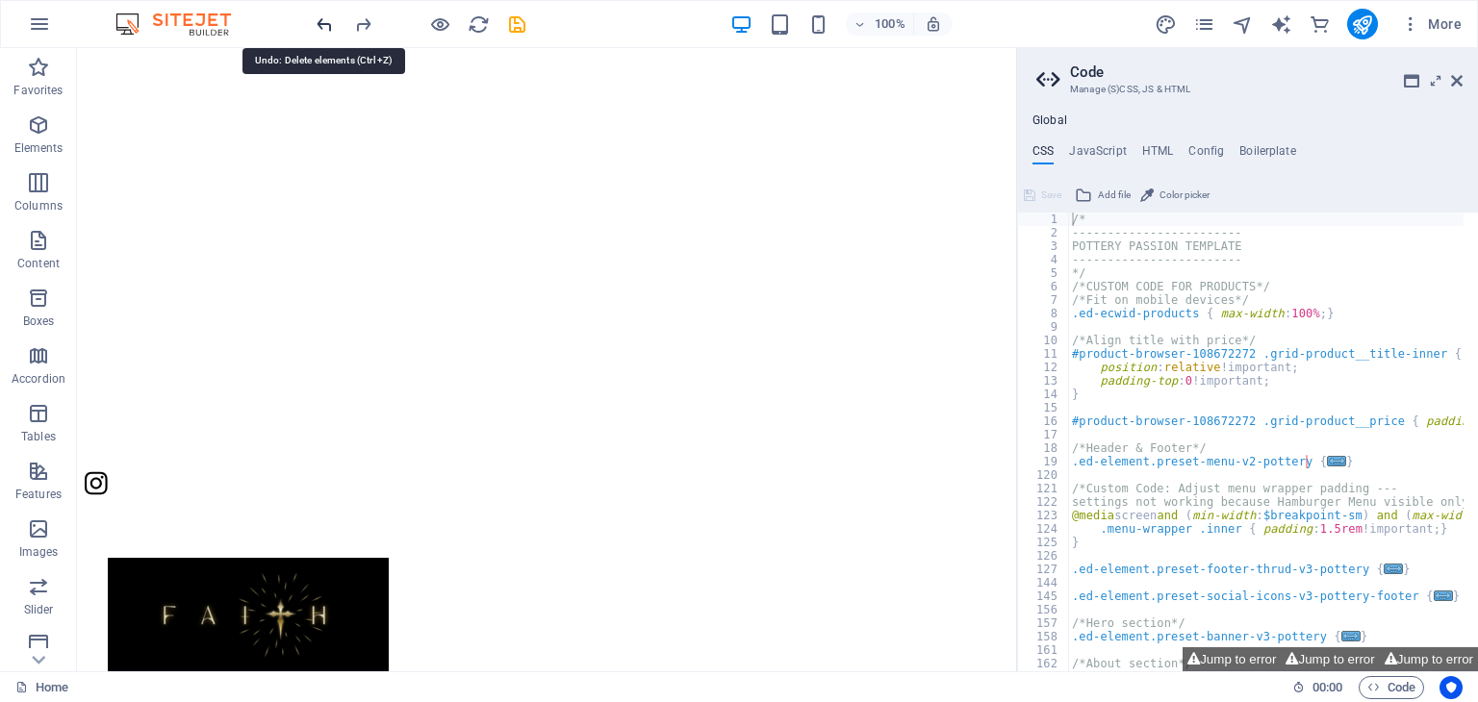
click at [327, 32] on icon "undo" at bounding box center [325, 24] width 22 height 22
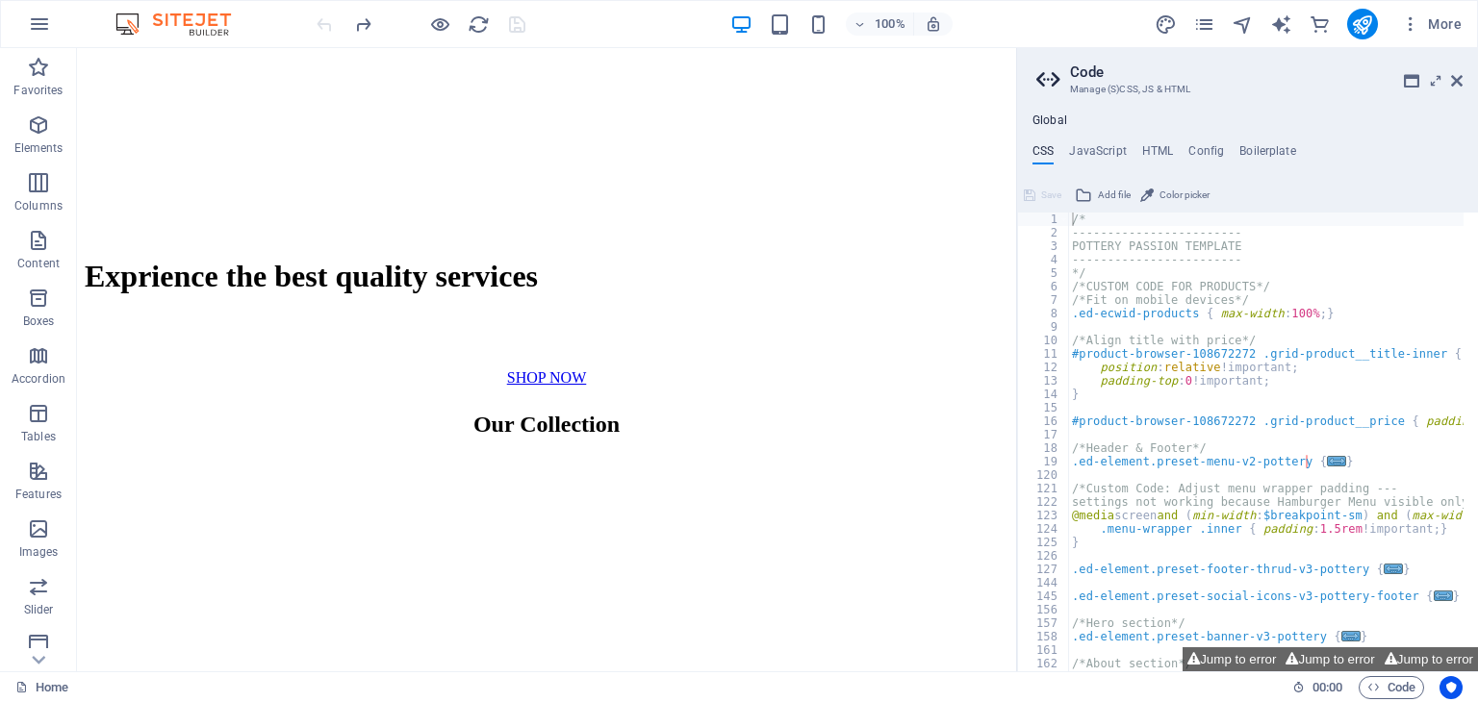
scroll to position [539, 0]
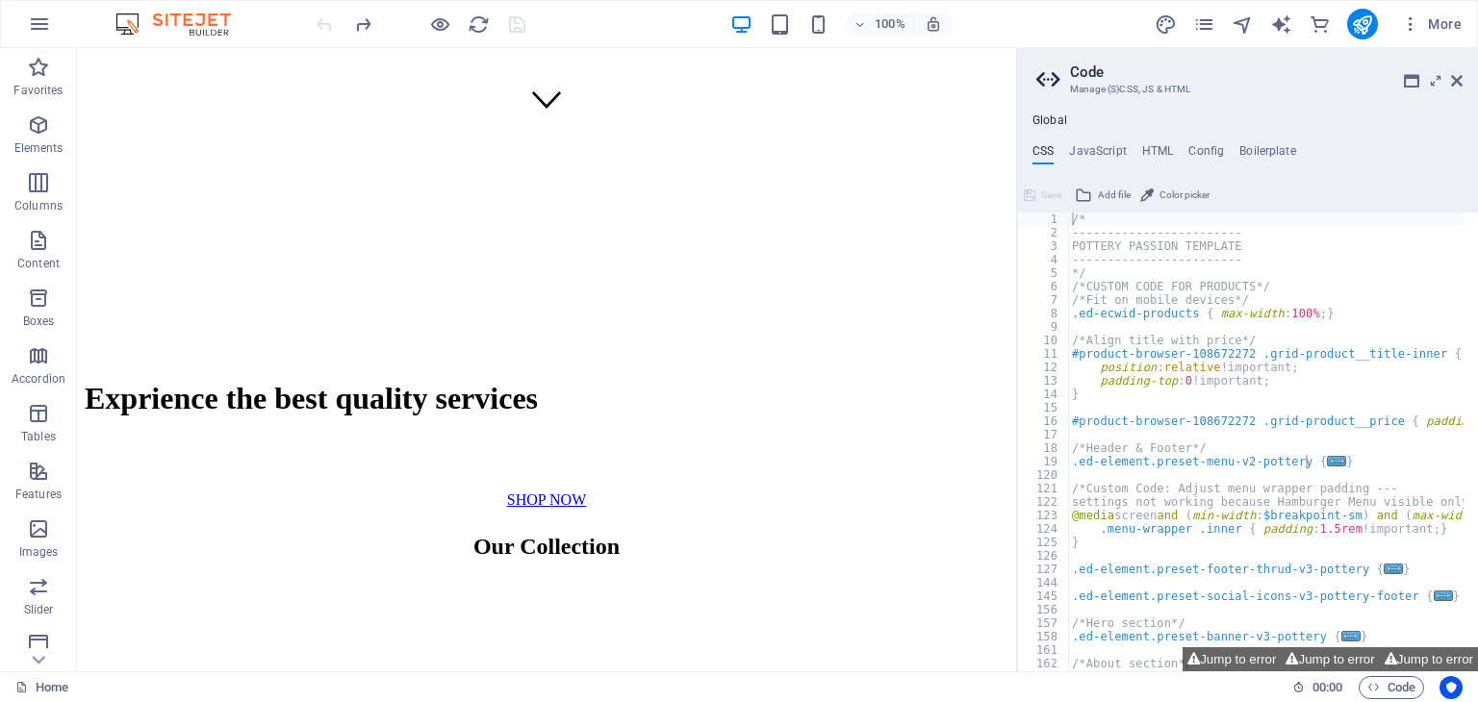
click at [327, 32] on div at bounding box center [421, 24] width 216 height 31
drag, startPoint x: 1014, startPoint y: 292, endPoint x: 1010, endPoint y: 302, distance: 10.4
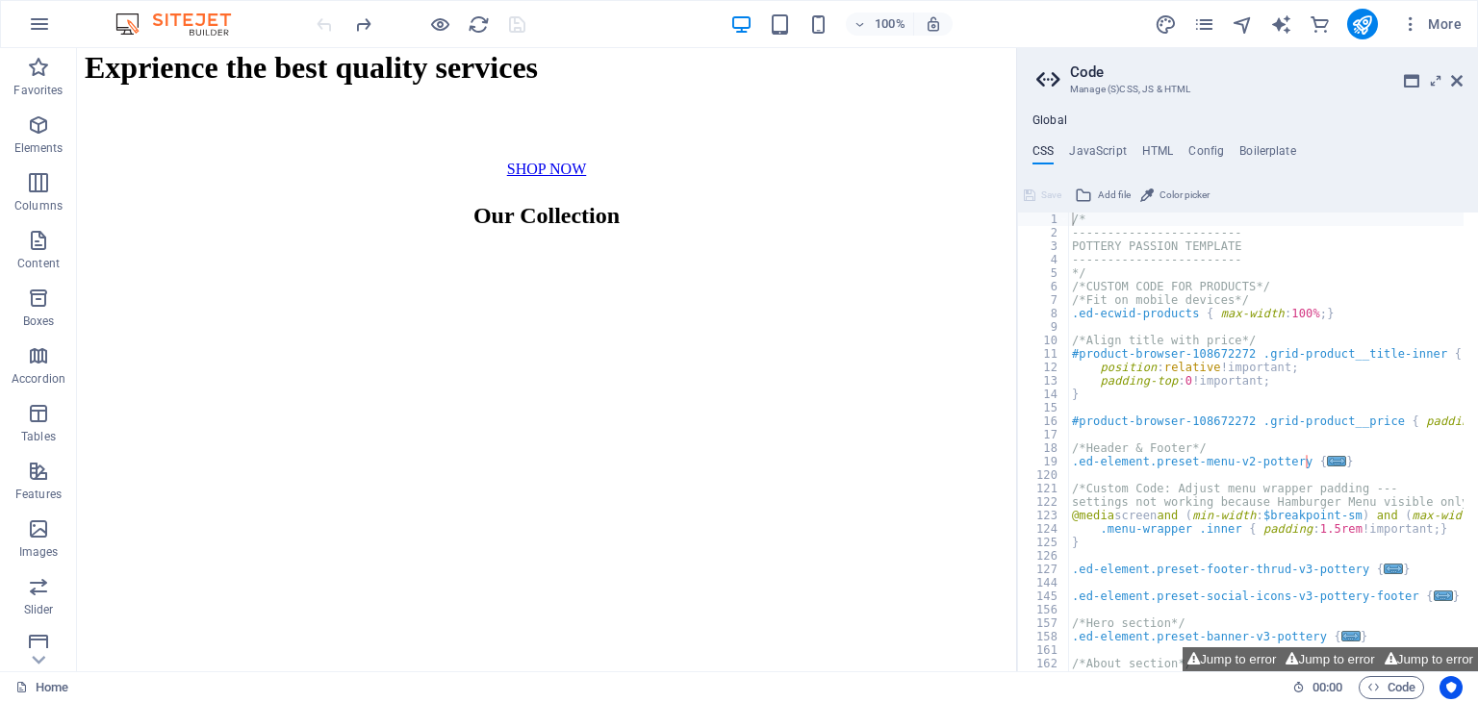
scroll to position [432, 0]
